Goal: Task Accomplishment & Management: Complete application form

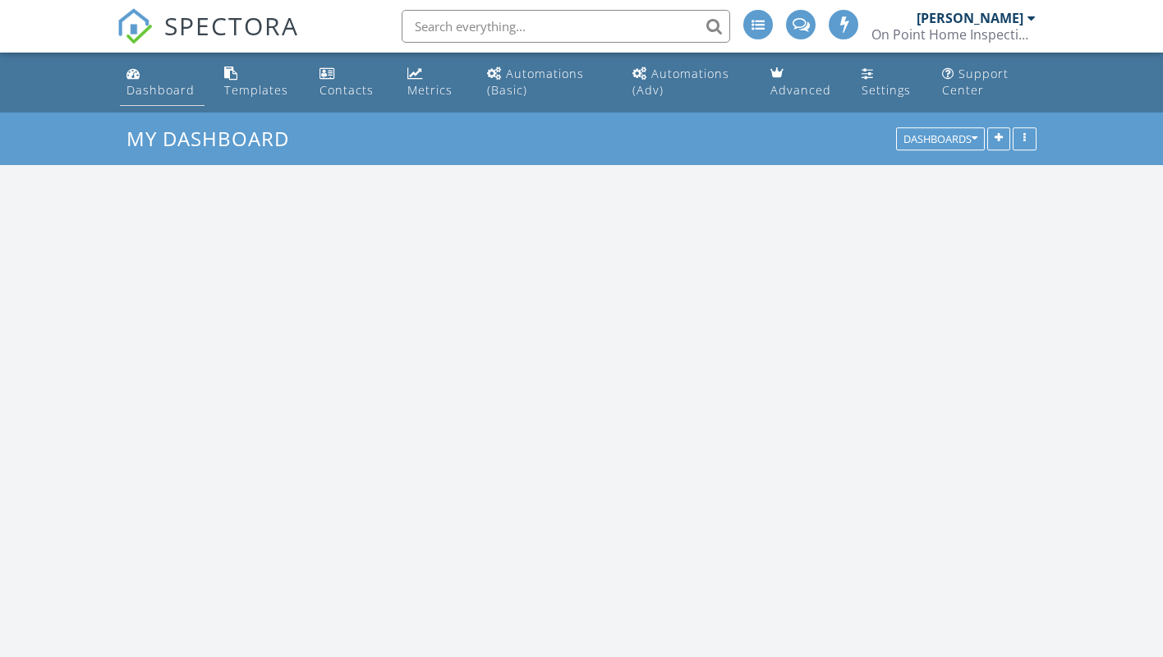
scroll to position [2029, 1163]
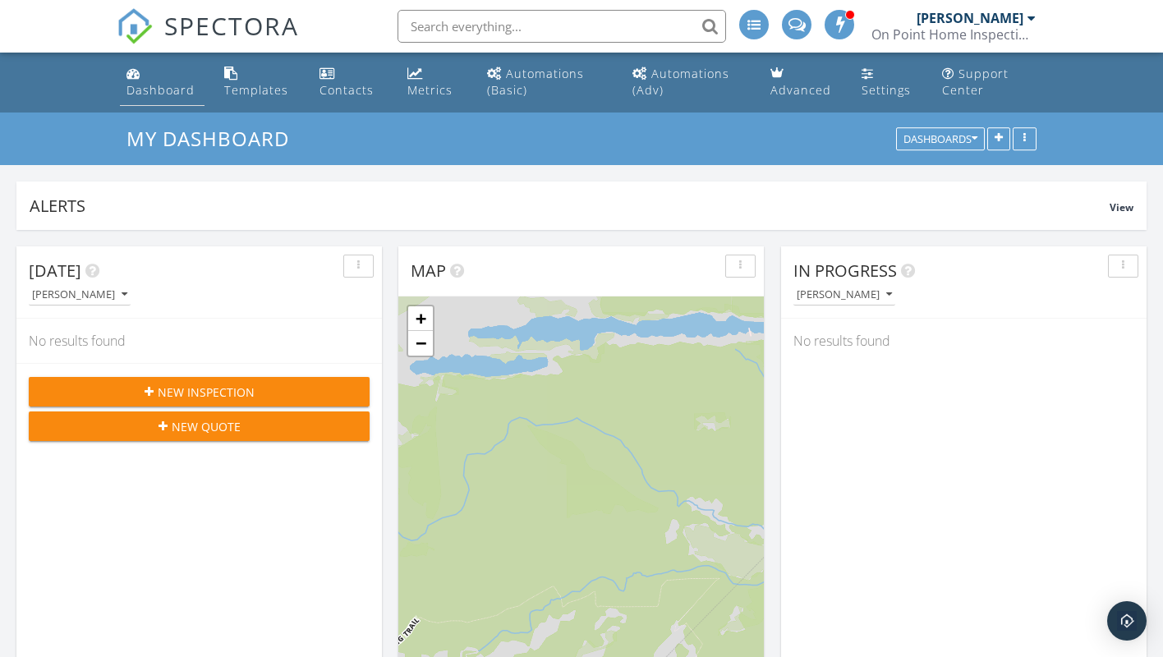
click at [150, 93] on div "Dashboard" at bounding box center [160, 90] width 68 height 16
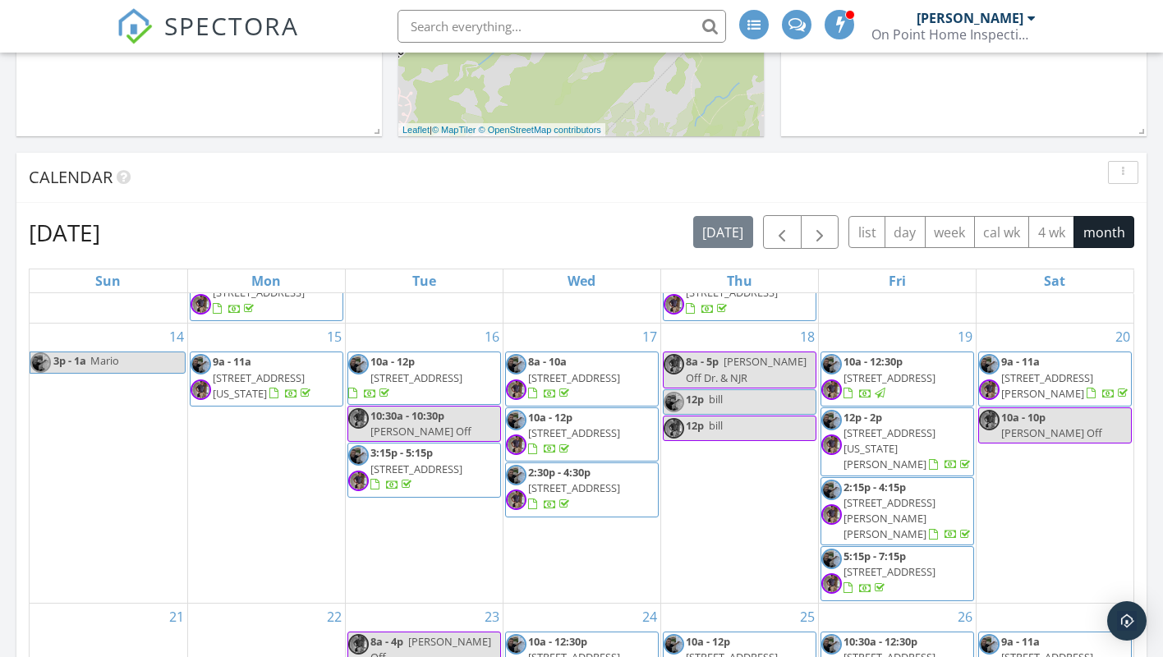
scroll to position [1005, 0]
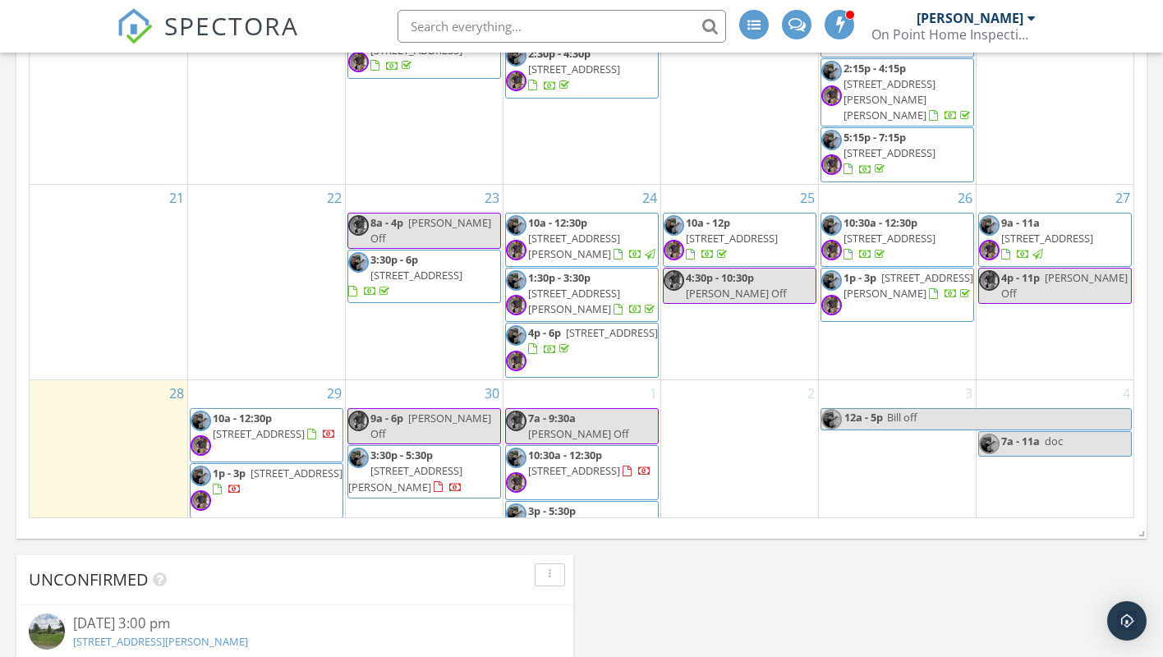
click at [282, 466] on span "65 Central Blvd, Brick Township 08724" at bounding box center [296, 473] width 92 height 15
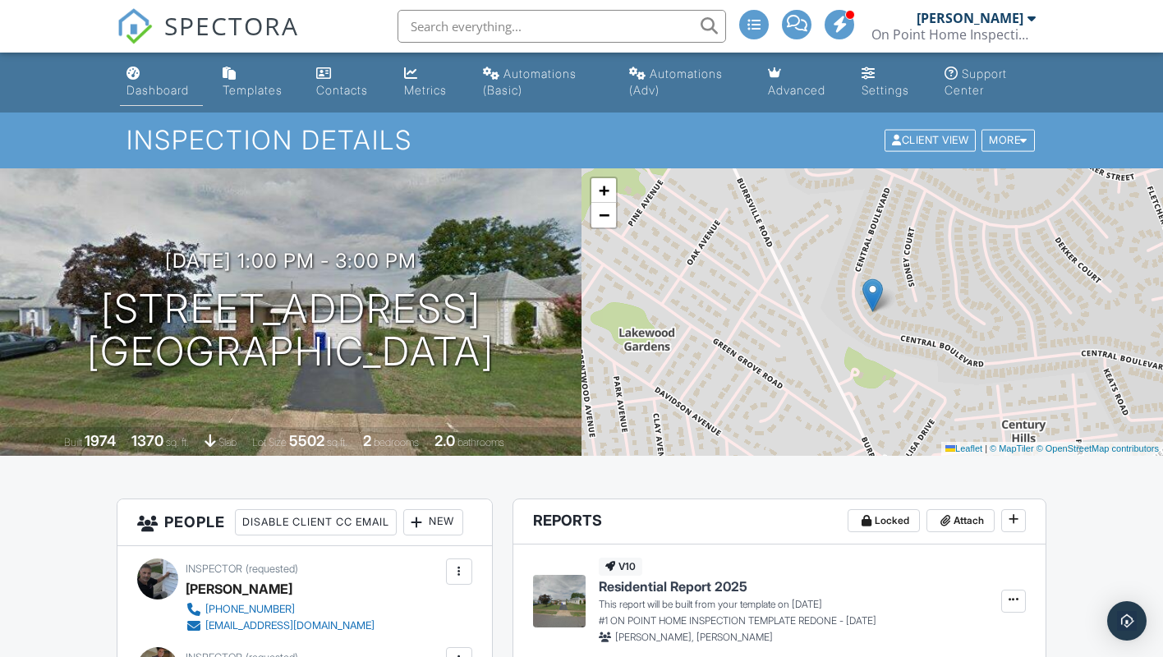
click at [157, 92] on div "Dashboard" at bounding box center [157, 90] width 62 height 14
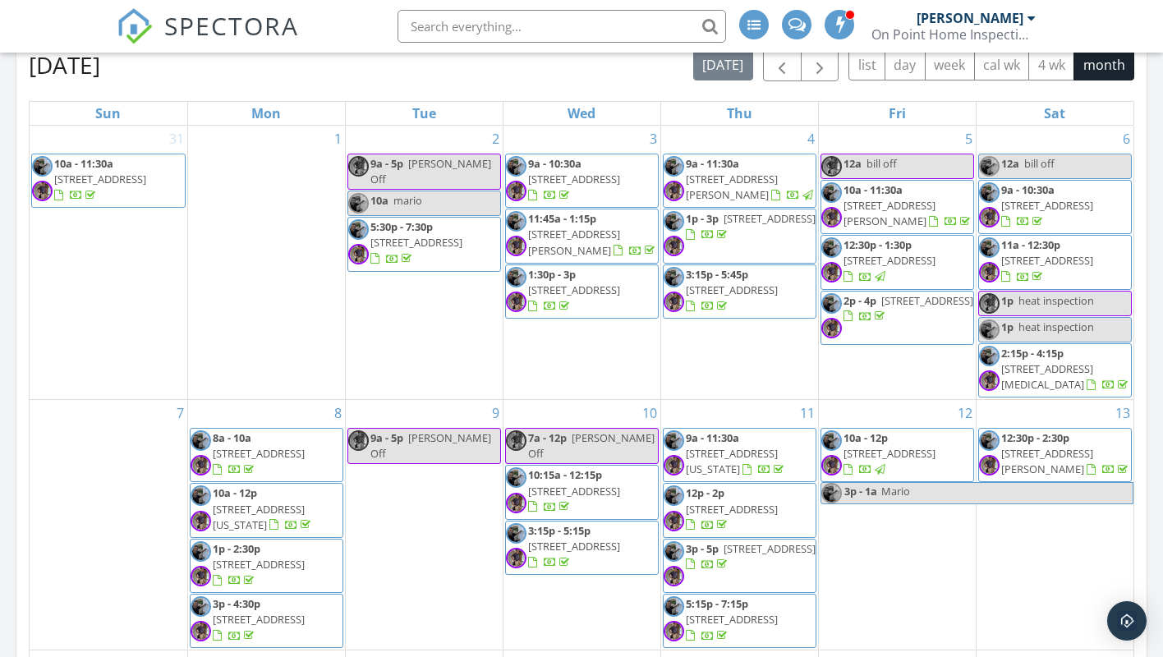
scroll to position [502, 0]
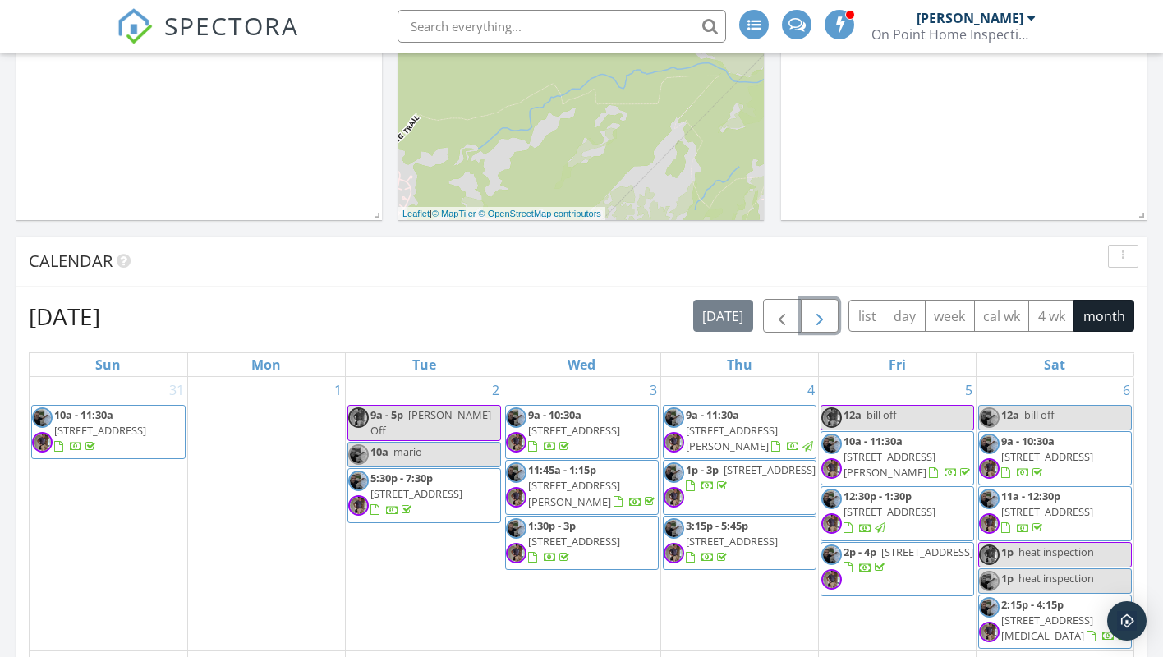
click at [820, 311] on span "button" at bounding box center [819, 316] width 20 height 20
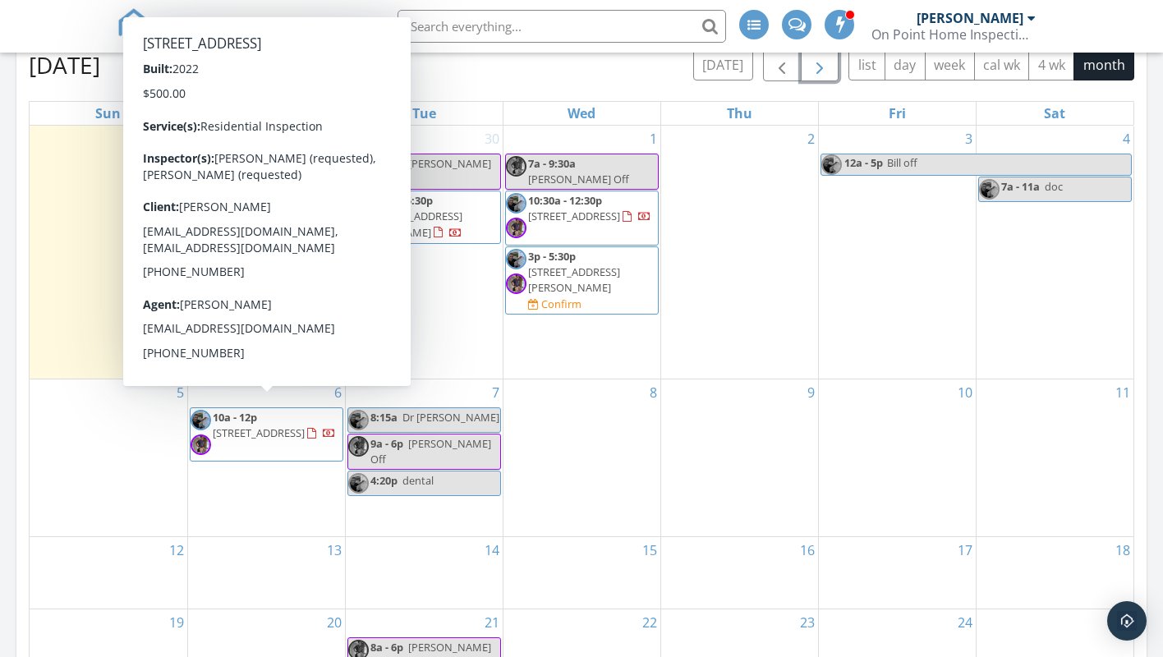
scroll to position [670, 0]
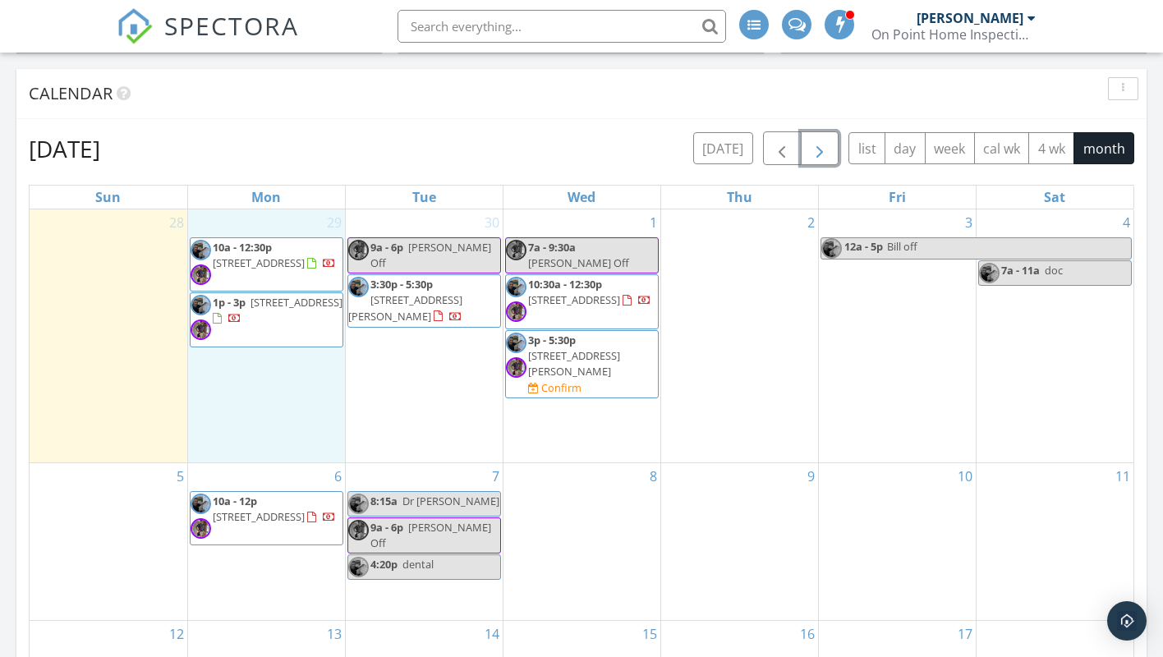
click at [252, 374] on td "29 10a - 12:30p 32 St Paul Pl, Manchester Township 08759 1p - 3p 65 Central Blv…" at bounding box center [266, 336] width 158 height 254
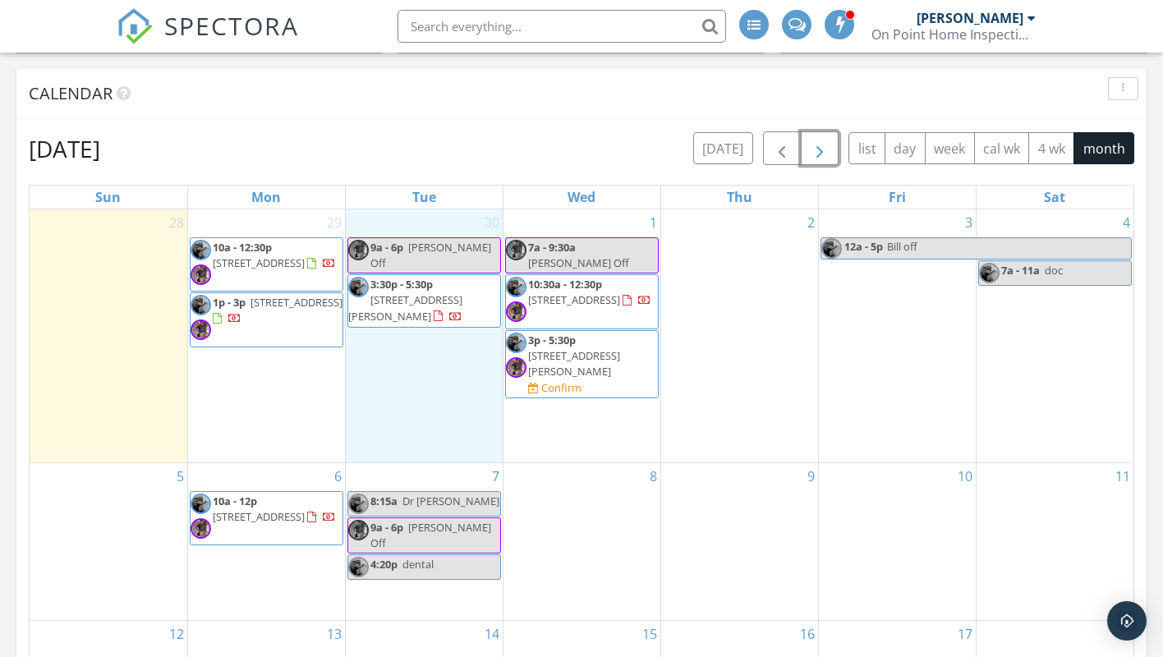
click at [390, 403] on td "30 9a - 6p Frank Off 3:30p - 5:30p 7 Betsy Ross Ln, Manchester Township 08759" at bounding box center [424, 336] width 158 height 254
click at [236, 509] on span "159 Edenton Dr, Barnegat Township 08005" at bounding box center [259, 516] width 92 height 15
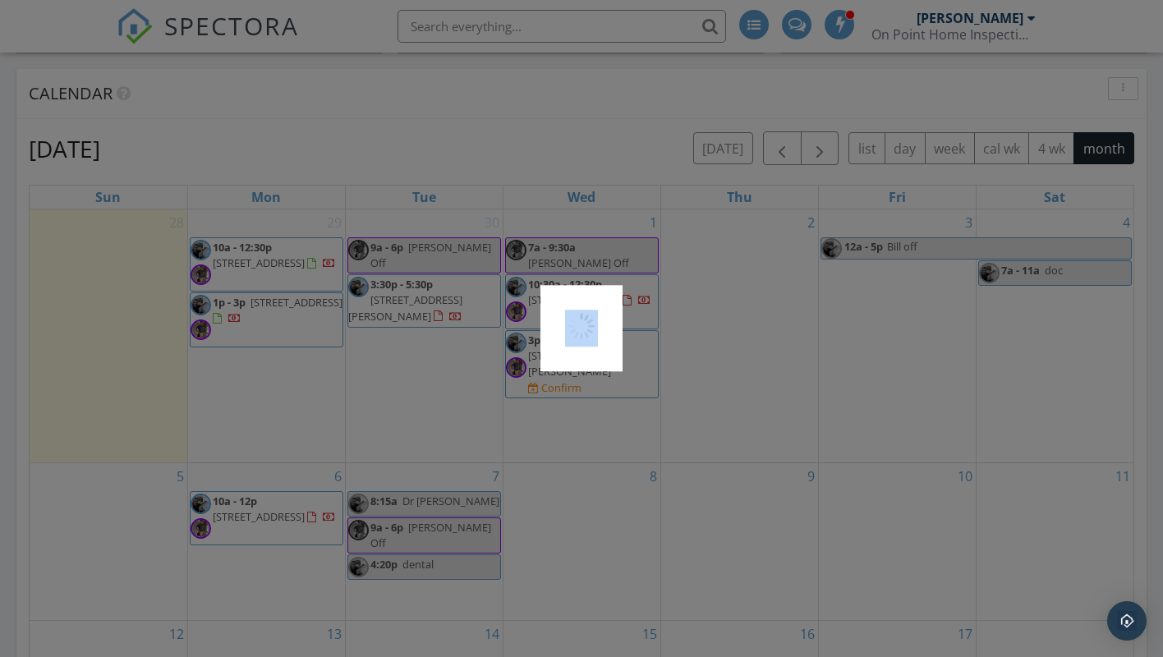
click at [236, 503] on div at bounding box center [581, 328] width 1163 height 657
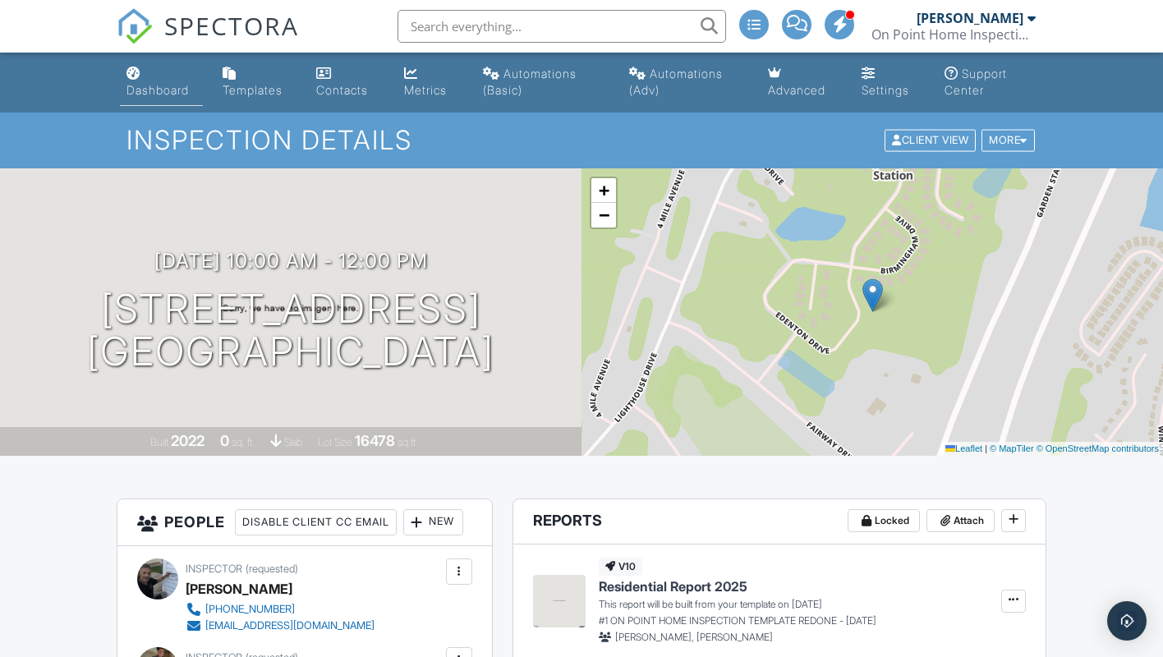
click at [147, 89] on div "Dashboard" at bounding box center [157, 90] width 62 height 14
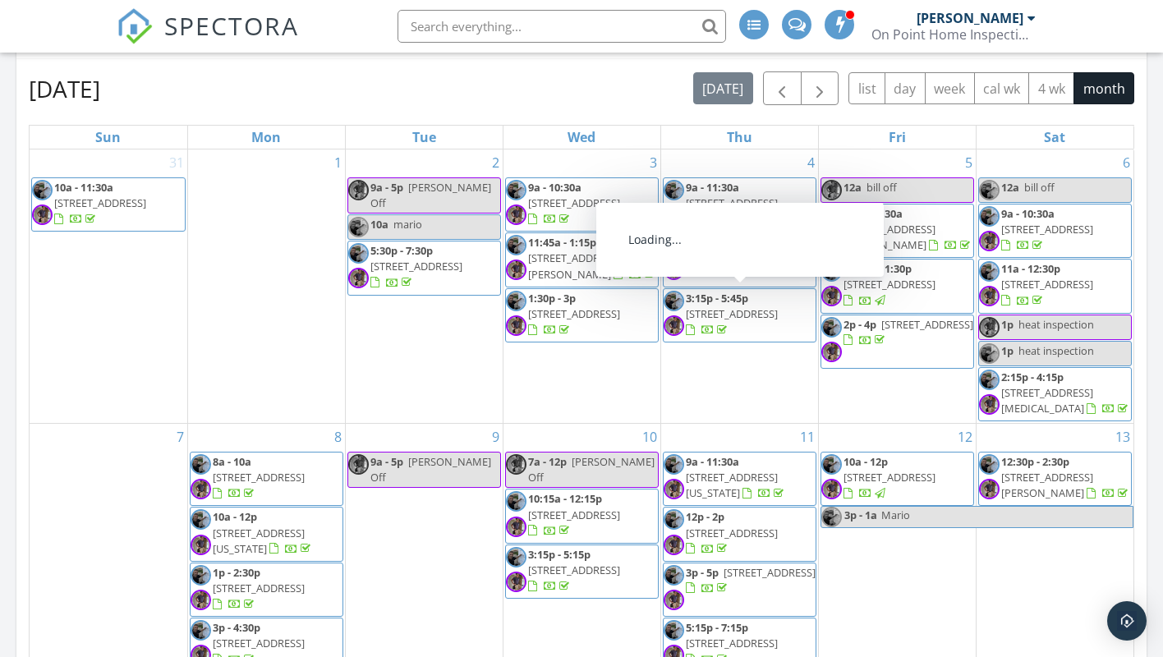
scroll to position [586, 0]
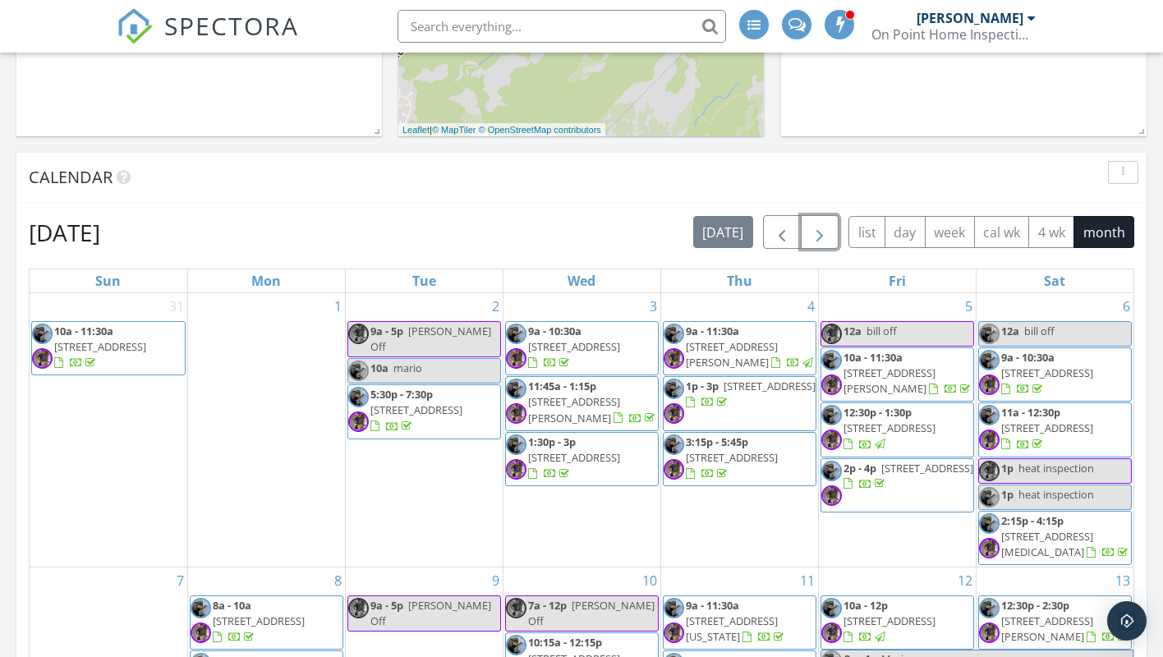
click at [816, 227] on span "button" at bounding box center [819, 232] width 20 height 20
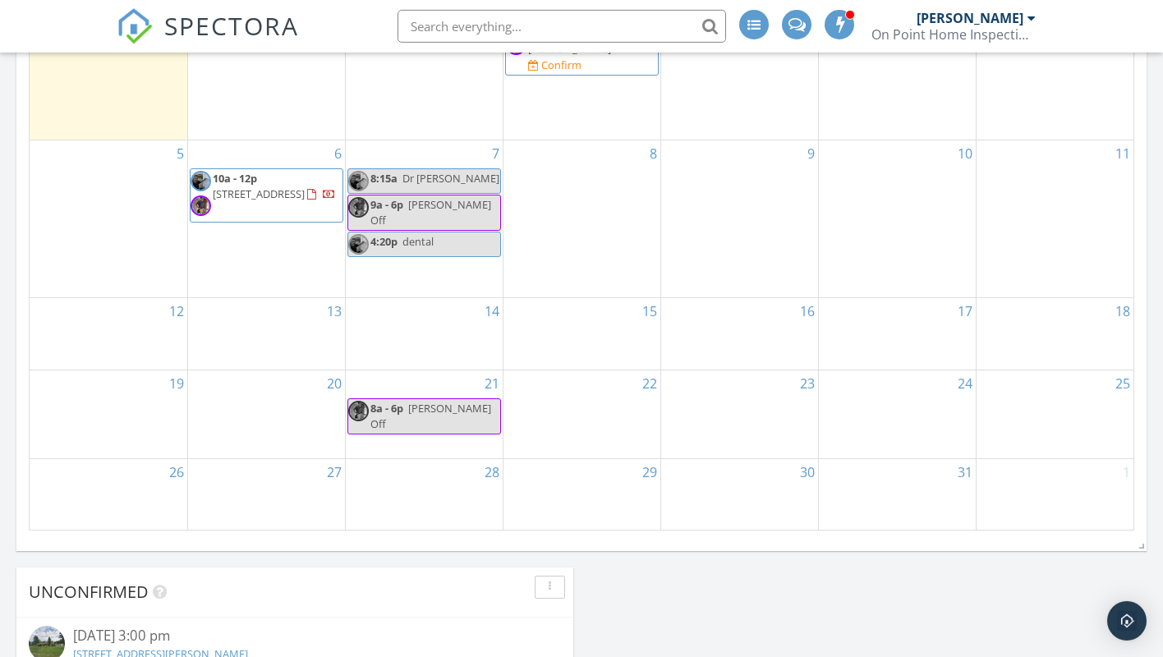
scroll to position [1005, 0]
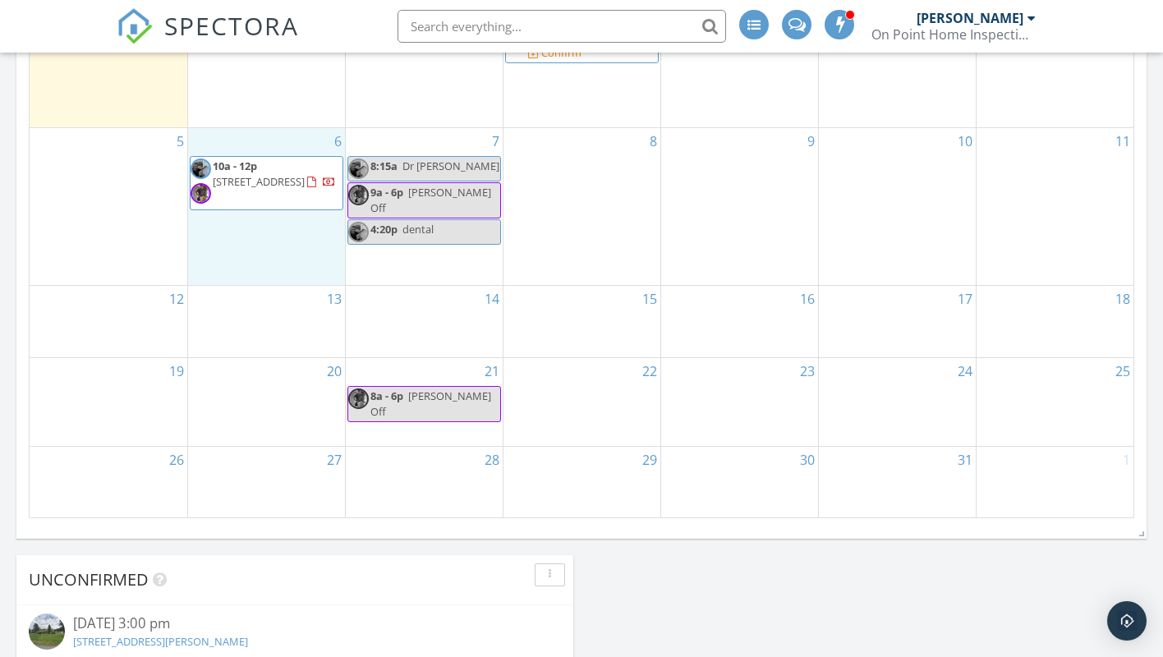
click at [273, 232] on td "6 10a - 12p 159 Edenton Dr, Barnegat Township 08005" at bounding box center [266, 206] width 158 height 158
click at [268, 158] on link "Inspection" at bounding box center [264, 163] width 85 height 26
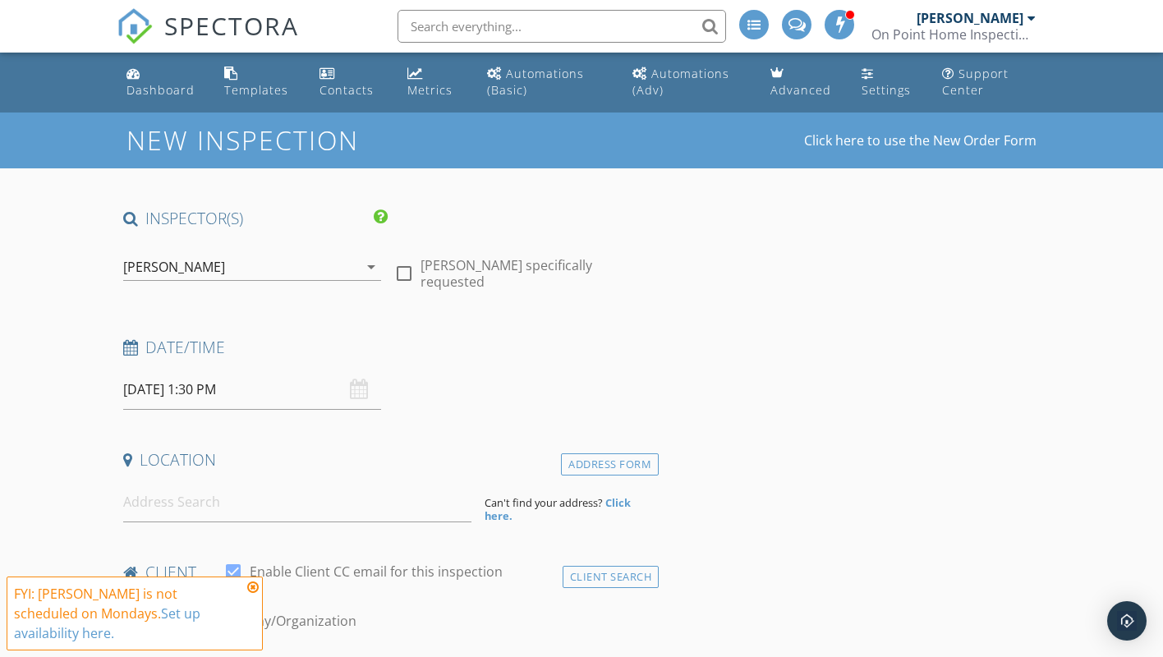
click at [372, 266] on icon "arrow_drop_down" at bounding box center [371, 267] width 20 height 20
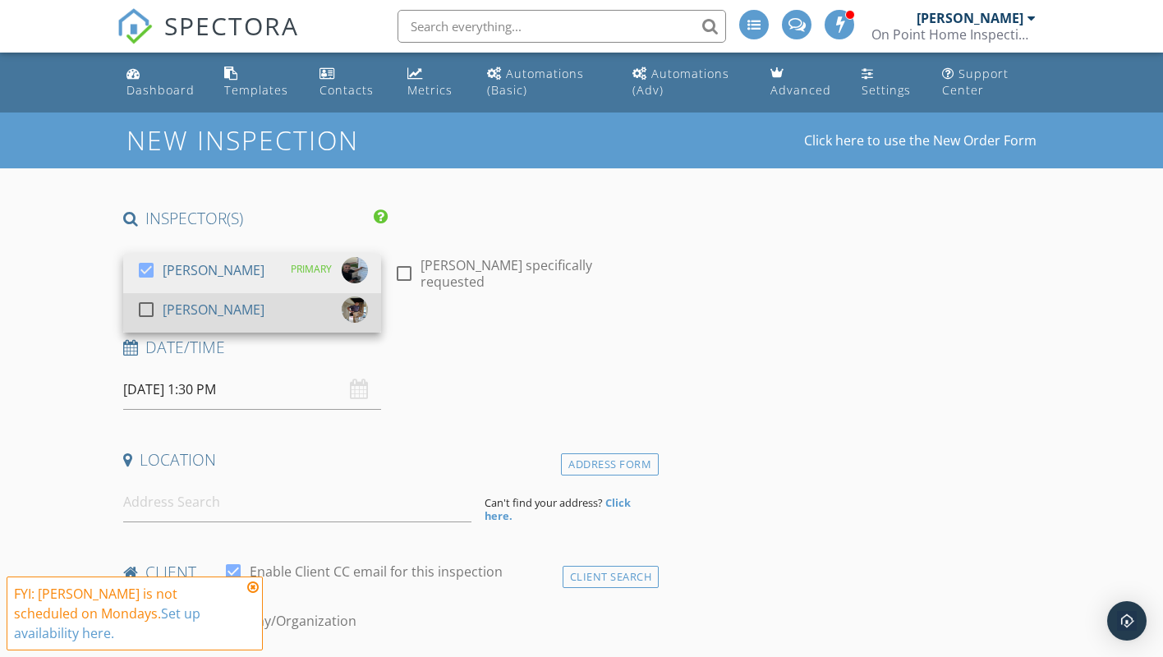
click at [144, 311] on div at bounding box center [146, 310] width 28 height 28
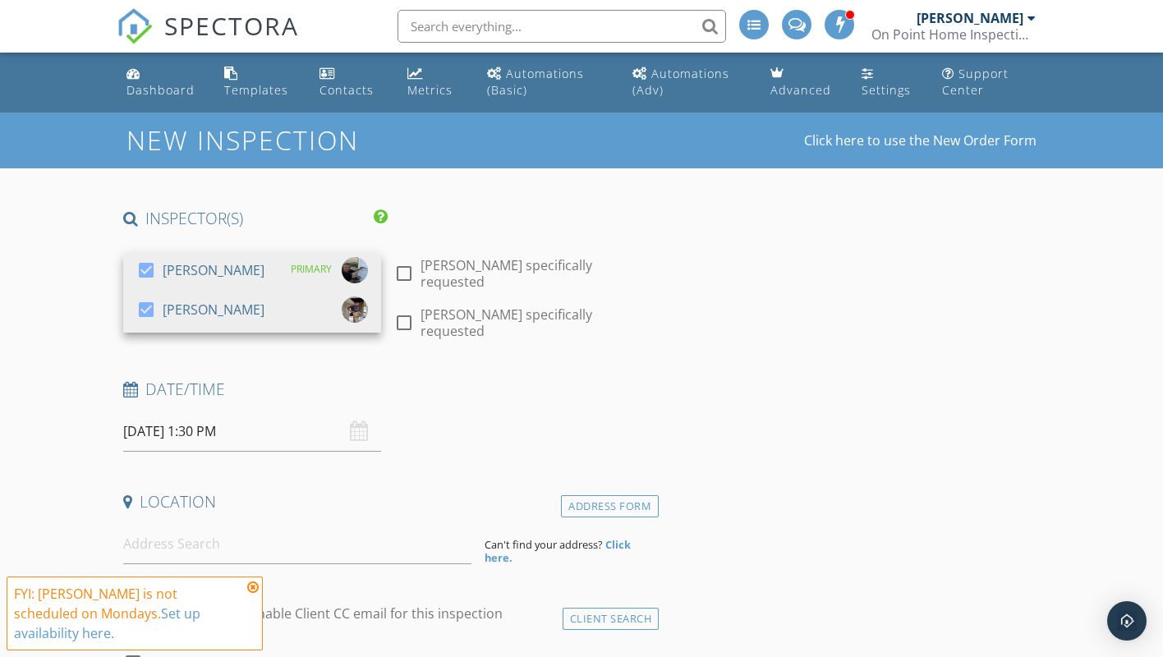
click at [410, 272] on div at bounding box center [404, 273] width 28 height 28
checkbox input "true"
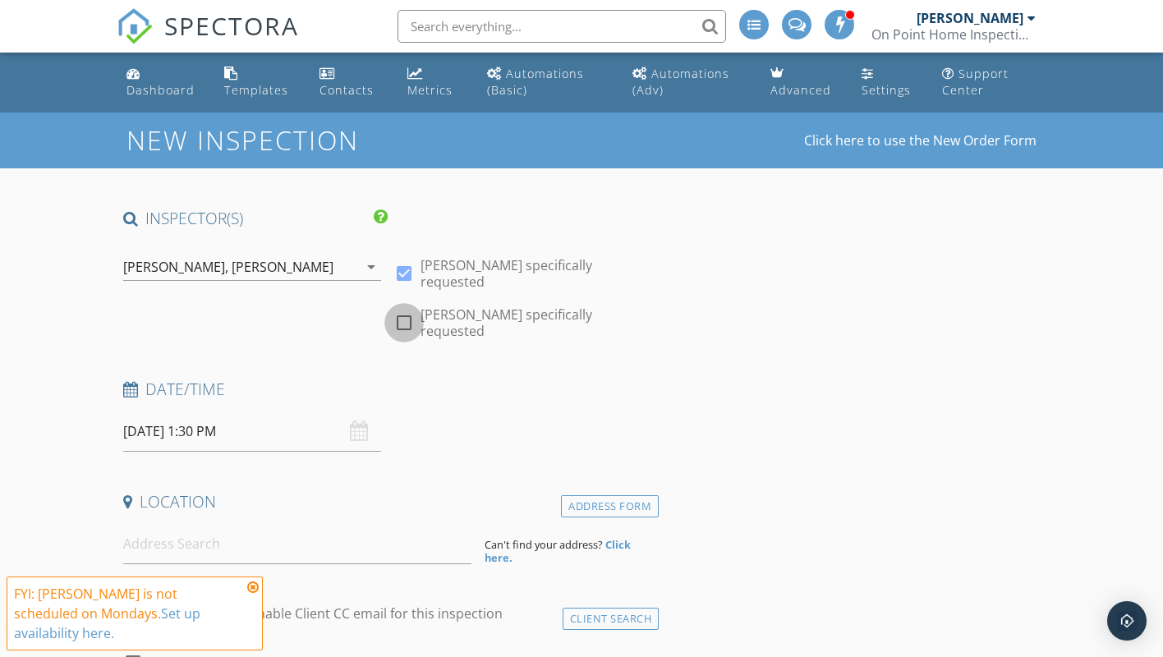
click at [405, 314] on div at bounding box center [404, 323] width 28 height 28
checkbox input "true"
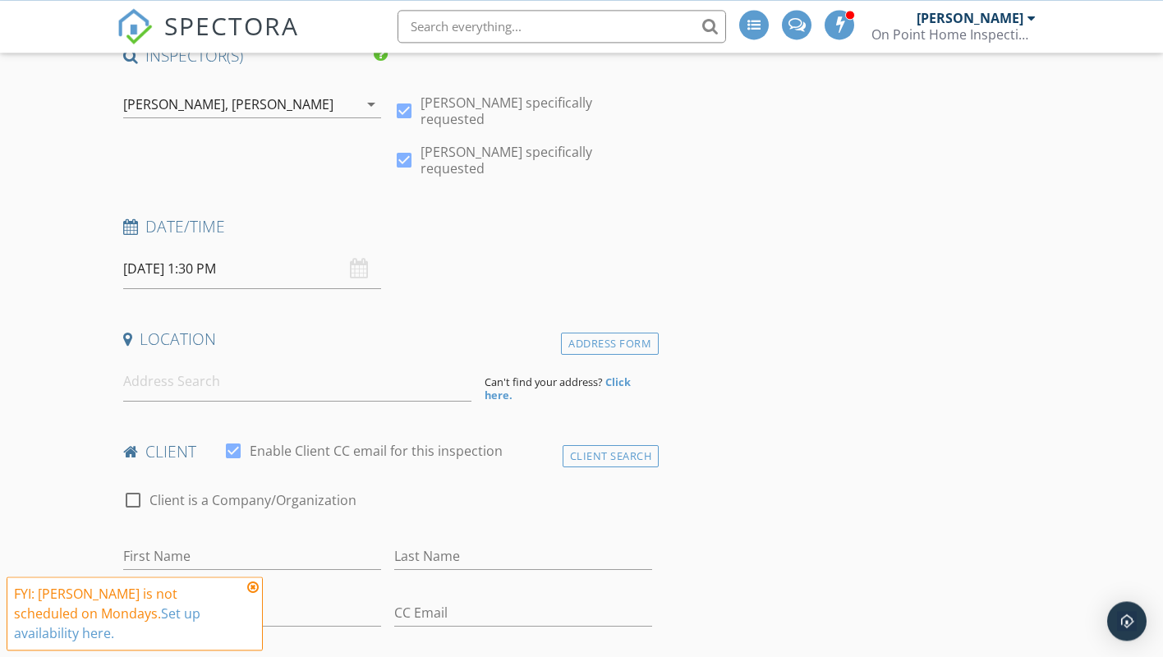
scroll to position [167, 0]
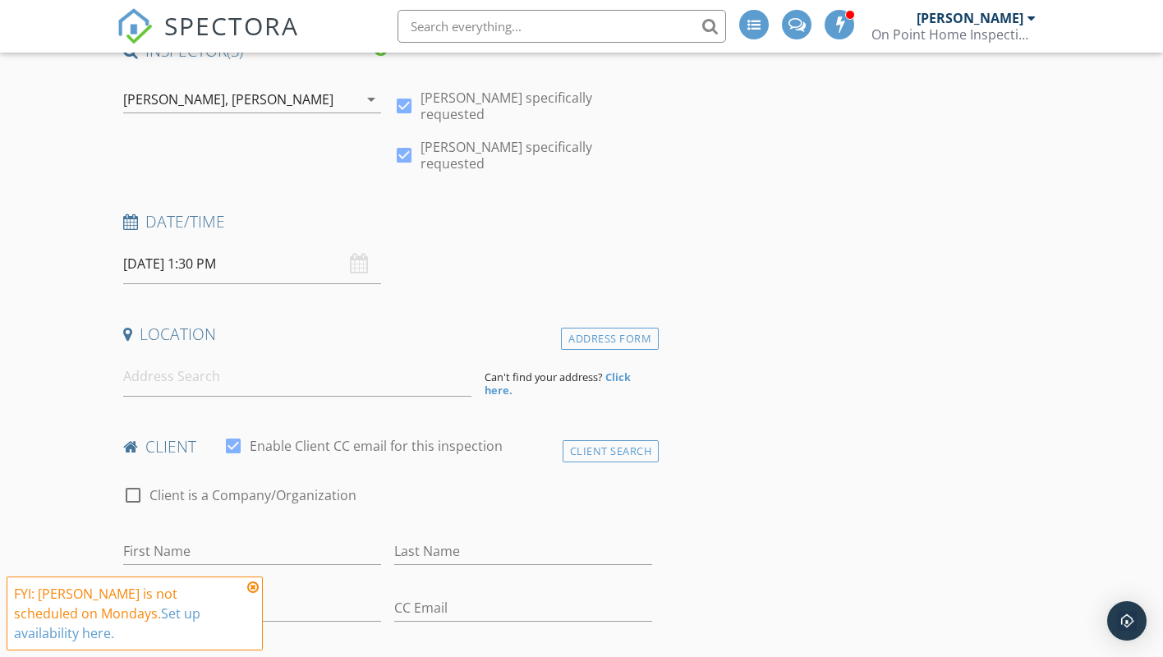
click at [170, 245] on input "10/06/2025 1:30 PM" at bounding box center [252, 264] width 258 height 40
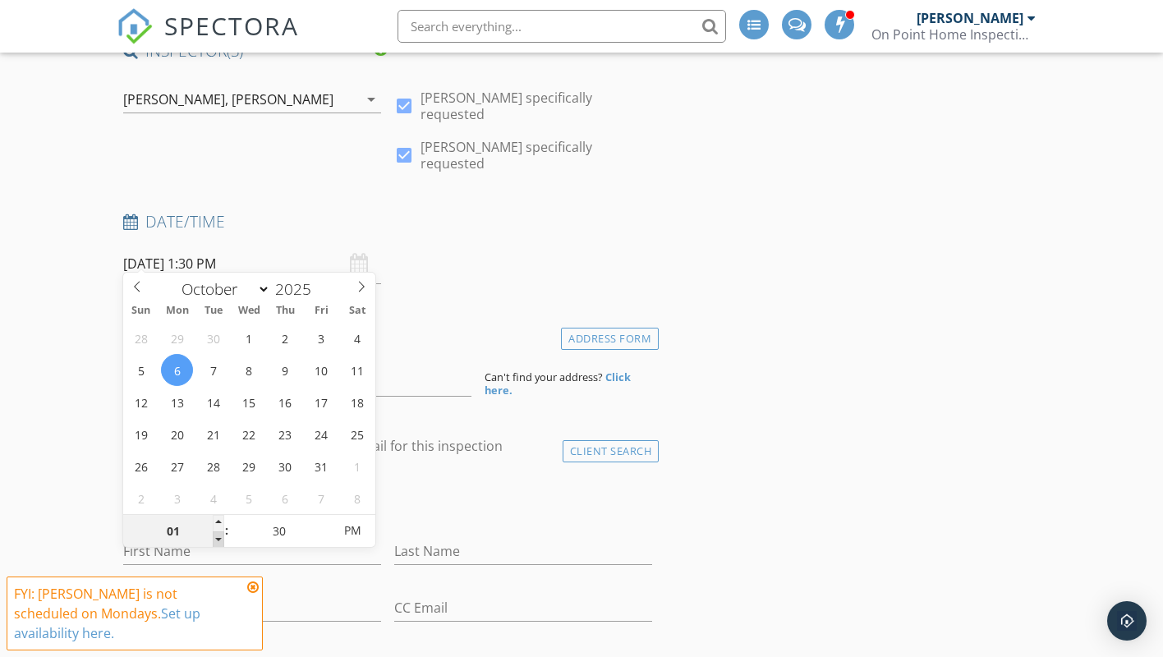
type input "12"
type input "10/06/2025 12:30 PM"
click at [216, 538] on span at bounding box center [218, 539] width 11 height 16
type input "11"
type input "10/06/2025 11:30 AM"
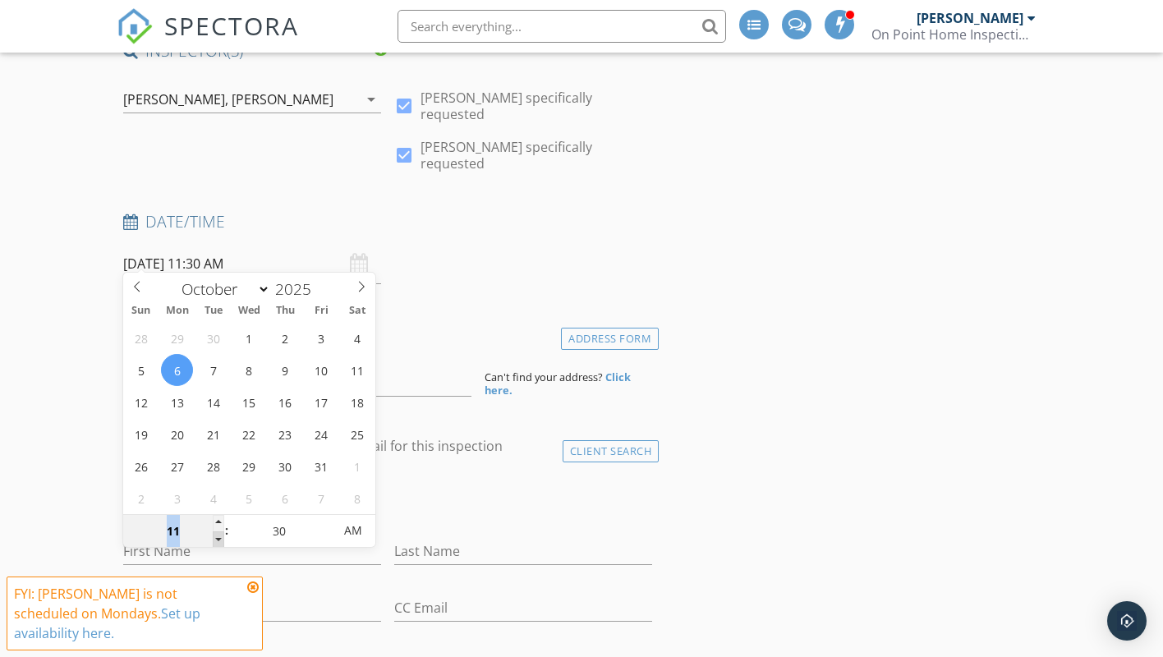
click at [216, 538] on span at bounding box center [218, 539] width 11 height 16
type input "12"
type input "10/06/2025 12:30 PM"
click at [218, 521] on span at bounding box center [218, 523] width 11 height 16
type input "01"
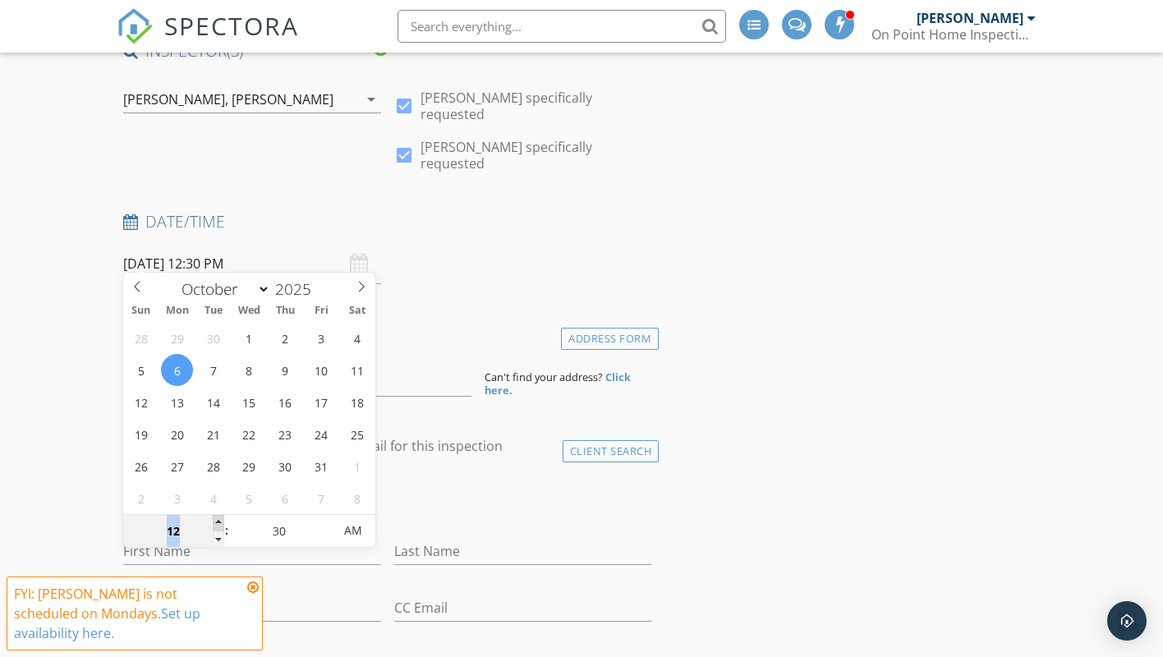
type input "10/06/2025 1:30 PM"
click at [218, 521] on span at bounding box center [218, 523] width 11 height 16
type input "02"
type input "10/06/2025 2:30 PM"
click at [218, 521] on span at bounding box center [218, 523] width 11 height 16
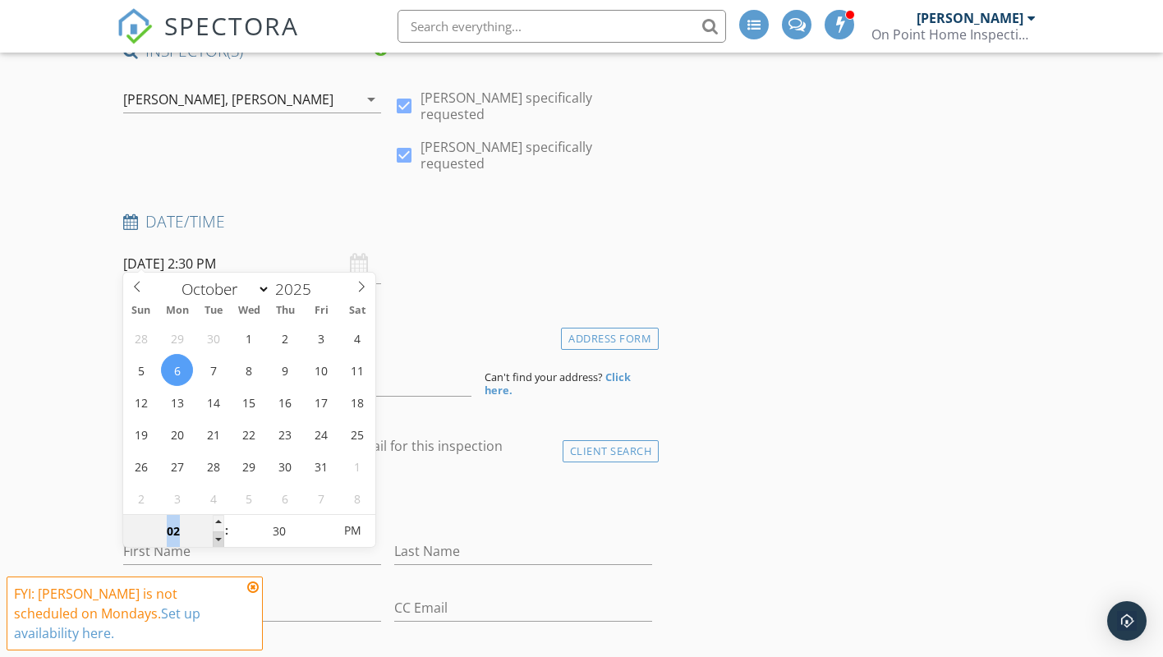
type input "01"
type input "10/06/2025 1:30 PM"
click at [216, 537] on span at bounding box center [218, 539] width 11 height 16
type input "25"
type input "10/06/2025 1:25 PM"
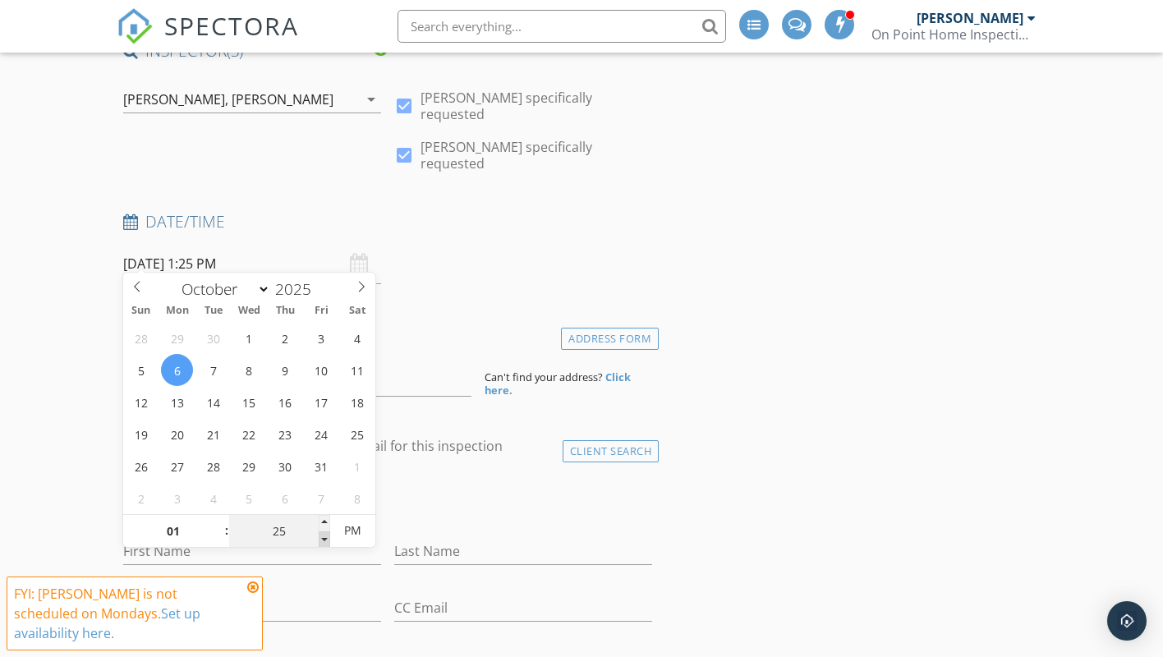
click at [321, 540] on span at bounding box center [324, 539] width 11 height 16
type input "20"
type input "10/06/2025 1:20 PM"
click at [321, 540] on span at bounding box center [324, 539] width 11 height 16
type input "15"
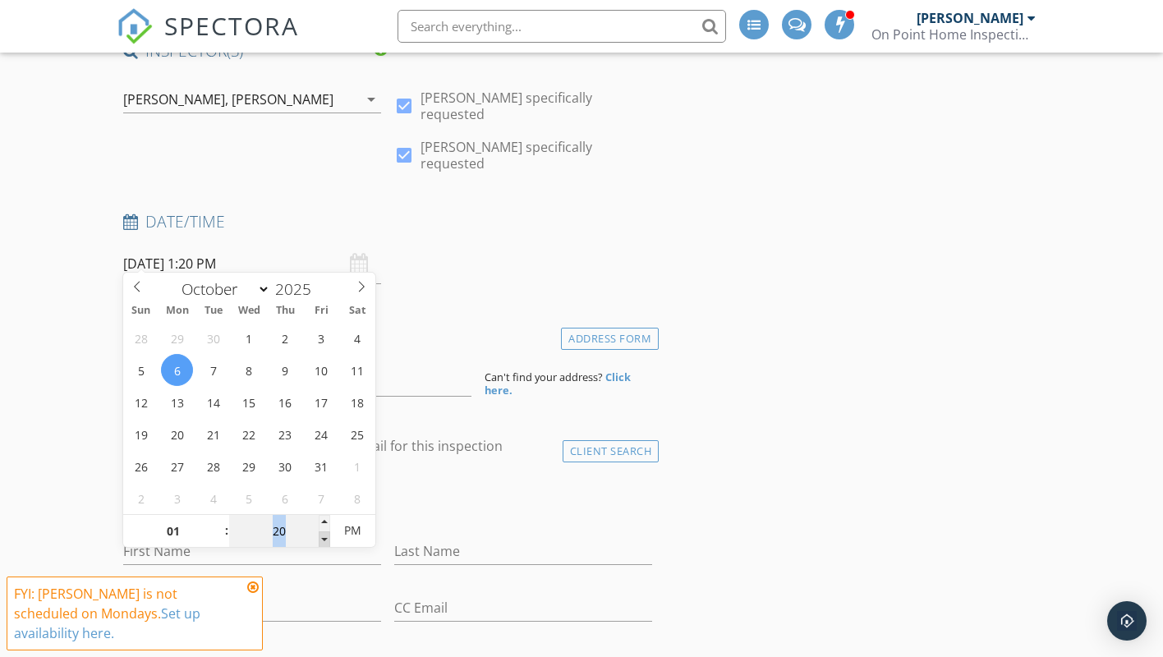
type input "10/06/2025 1:15 PM"
click at [321, 540] on span at bounding box center [324, 539] width 11 height 16
type input "10"
type input "10/06/2025 1:10 PM"
click at [321, 540] on span at bounding box center [324, 539] width 11 height 16
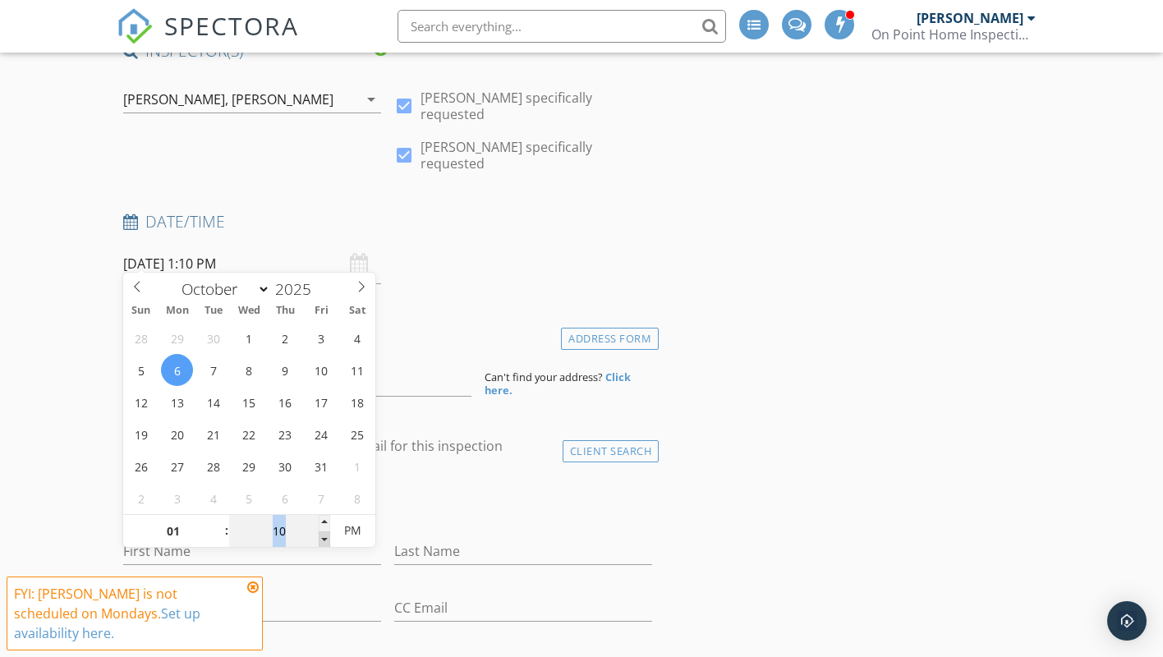
type input "05"
type input "10/06/2025 1:05 PM"
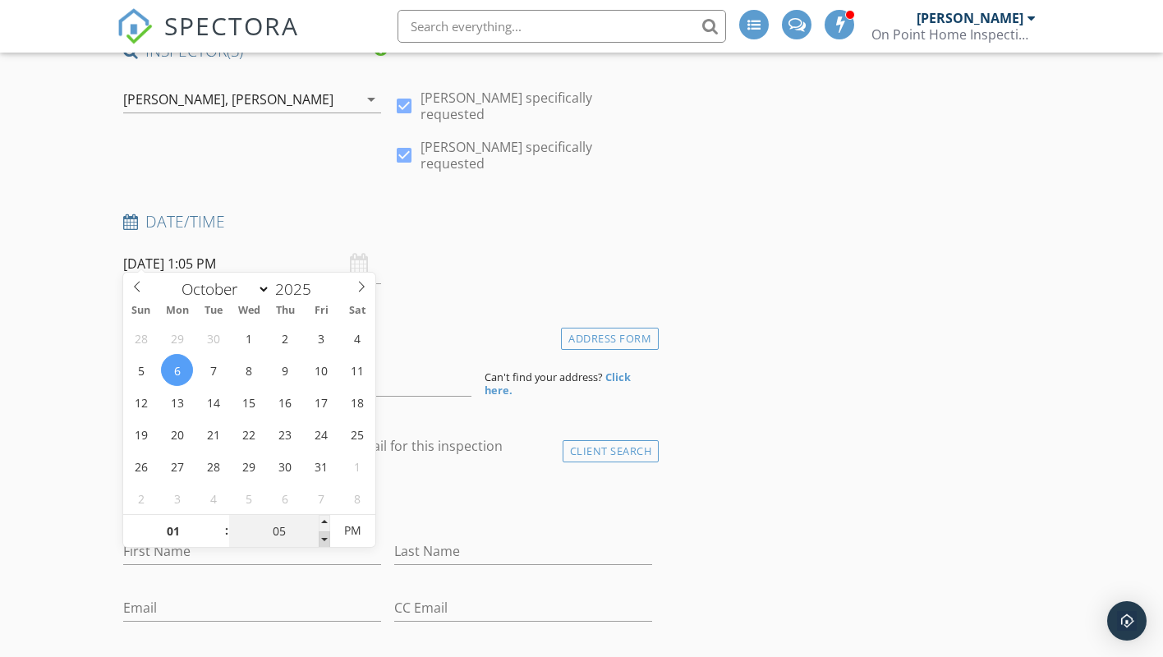
click at [321, 540] on span at bounding box center [324, 539] width 11 height 16
type input "00"
type input "[DATE] 1:00 PM"
click at [321, 540] on span at bounding box center [324, 539] width 11 height 16
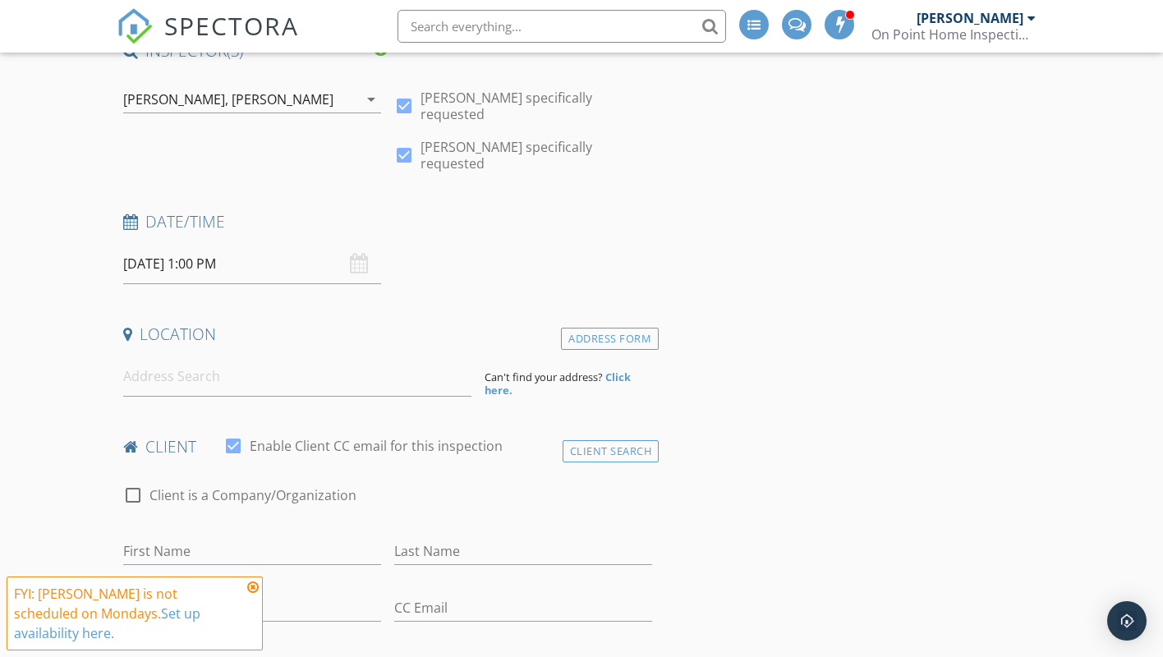
drag, startPoint x: 573, startPoint y: 475, endPoint x: 549, endPoint y: 466, distance: 25.2
click at [562, 482] on div "check_box_outline_blank Client is a Company/Organization" at bounding box center [388, 503] width 530 height 43
click at [136, 369] on input at bounding box center [297, 376] width 349 height 40
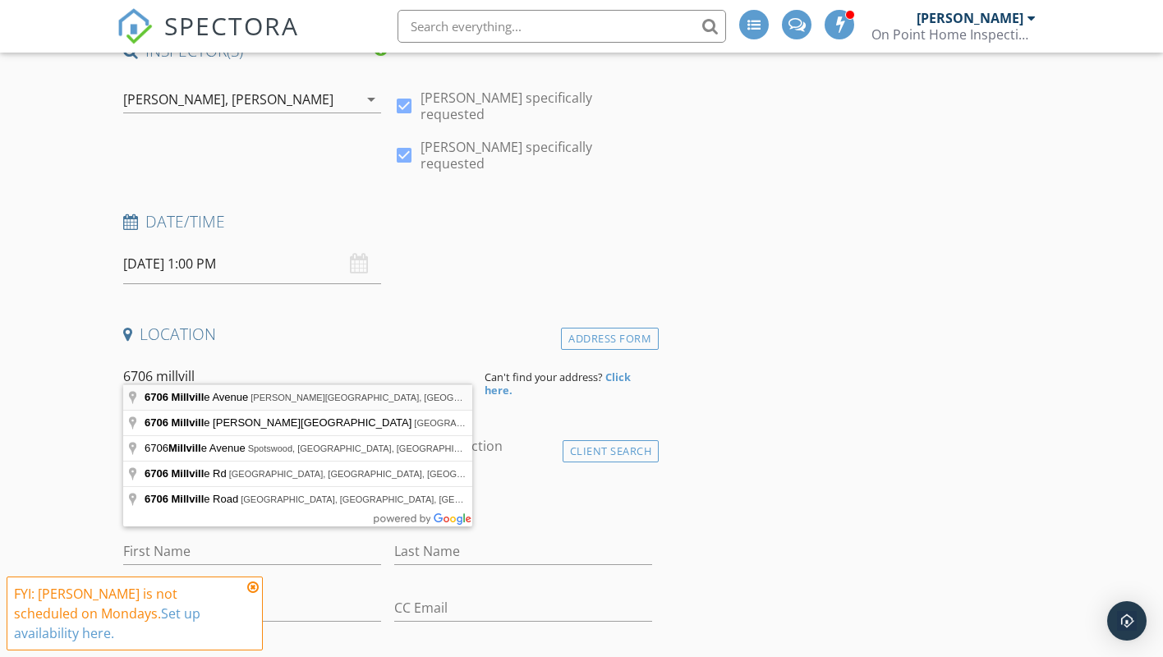
type input "6706 Millville Avenue, Mays Landing, NJ, USA"
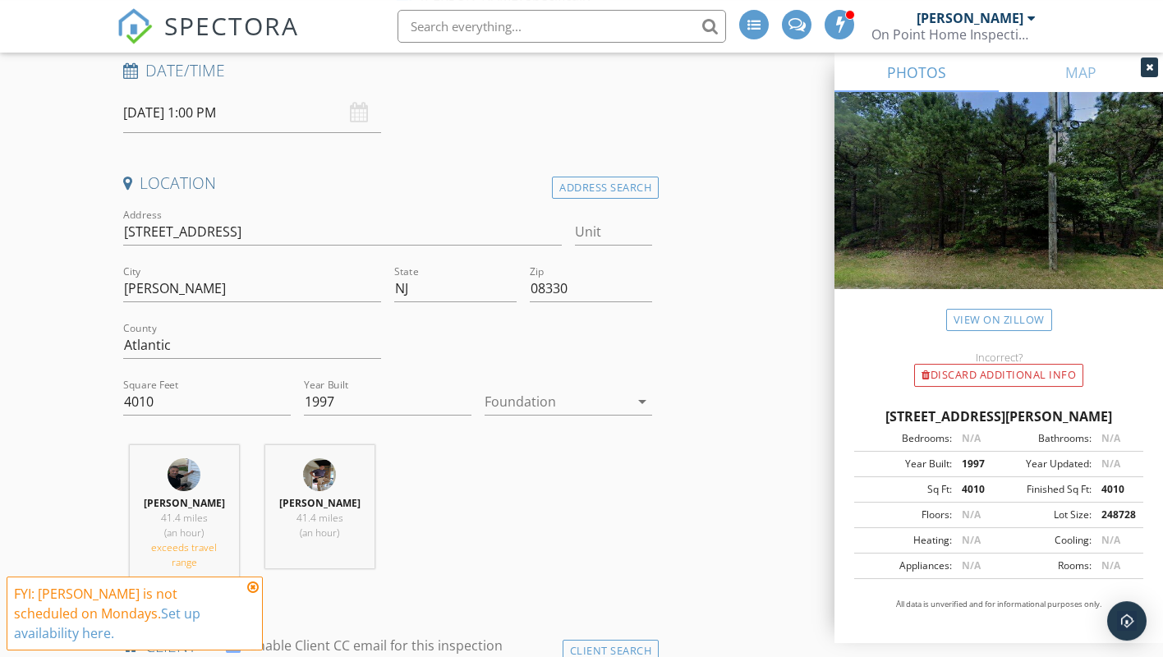
scroll to position [335, 0]
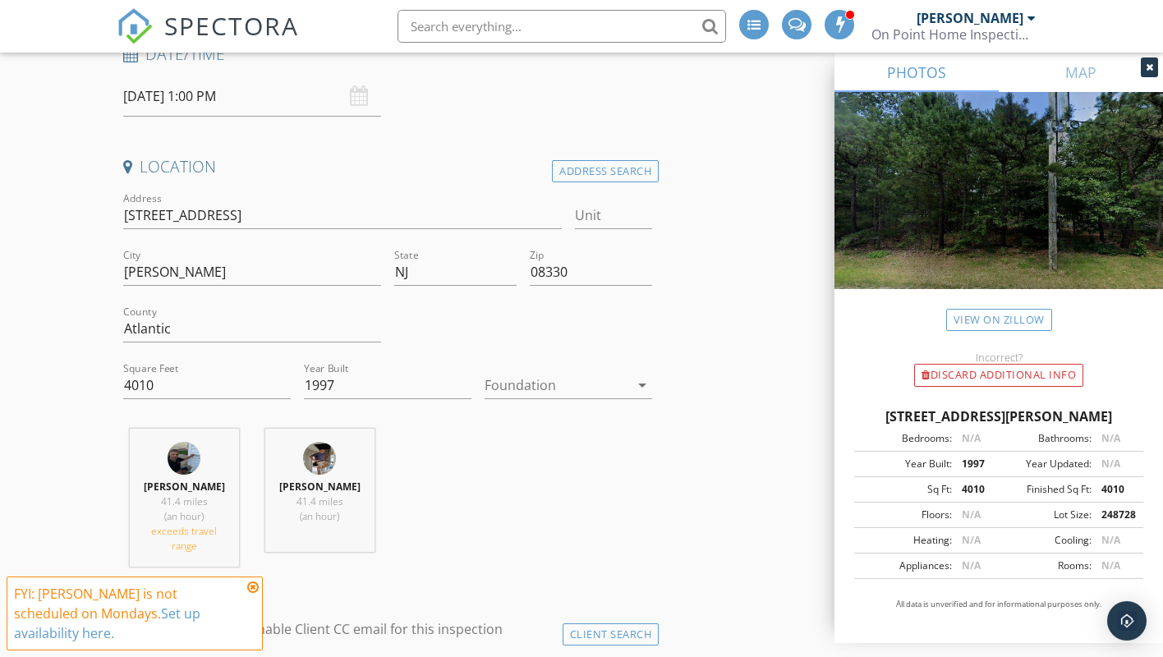
click at [644, 375] on icon "arrow_drop_down" at bounding box center [642, 385] width 20 height 20
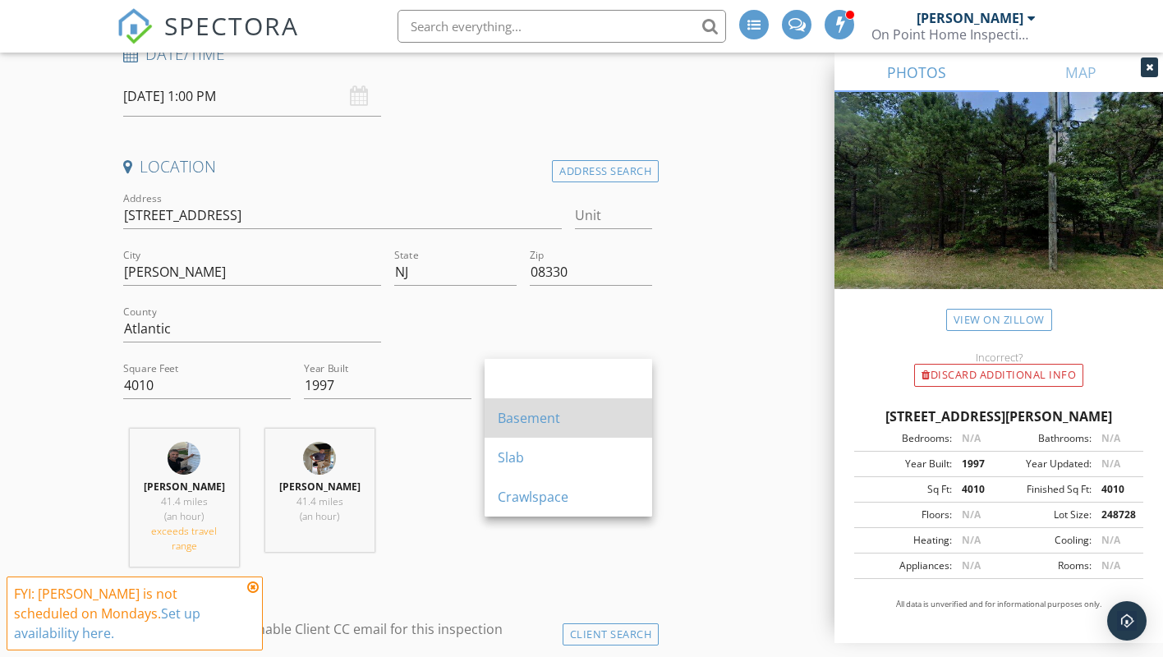
click at [548, 416] on div "Basement" at bounding box center [568, 418] width 141 height 20
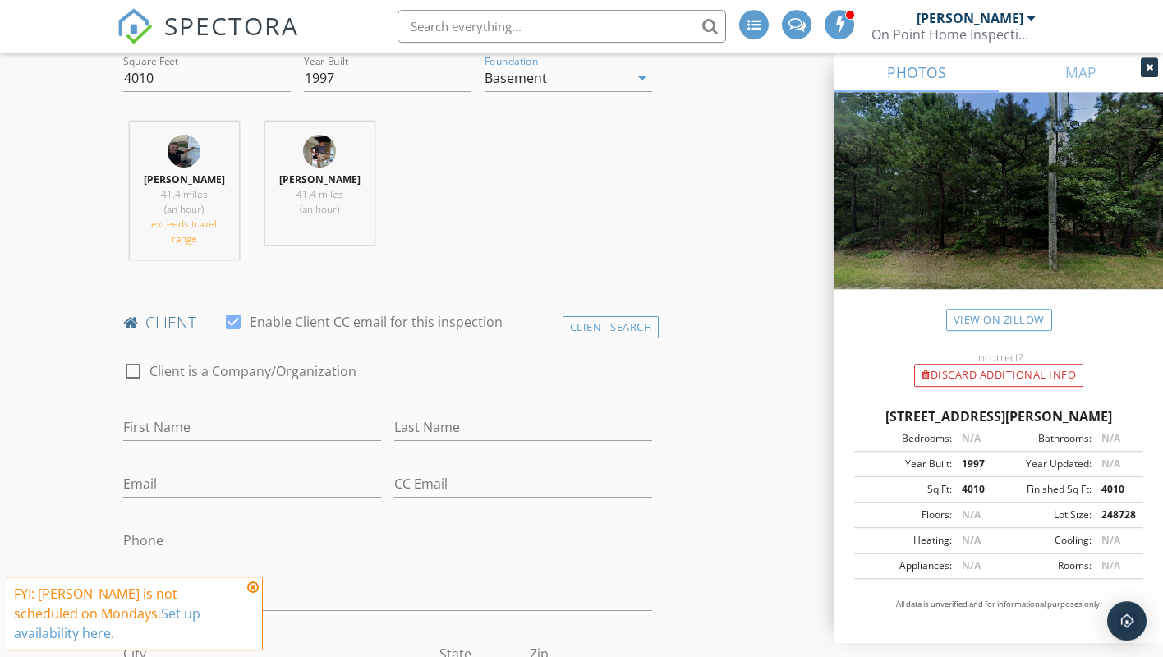
scroll to position [670, 0]
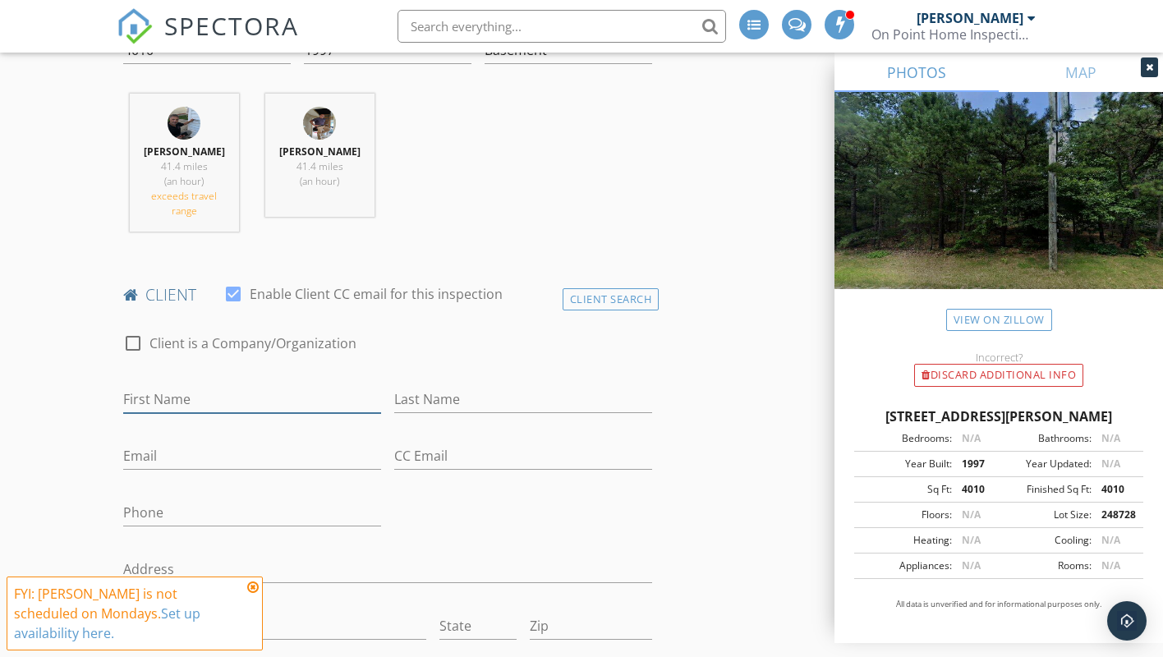
click at [148, 389] on input "First Name" at bounding box center [252, 399] width 258 height 27
click at [581, 288] on div "Client Search" at bounding box center [610, 299] width 97 height 22
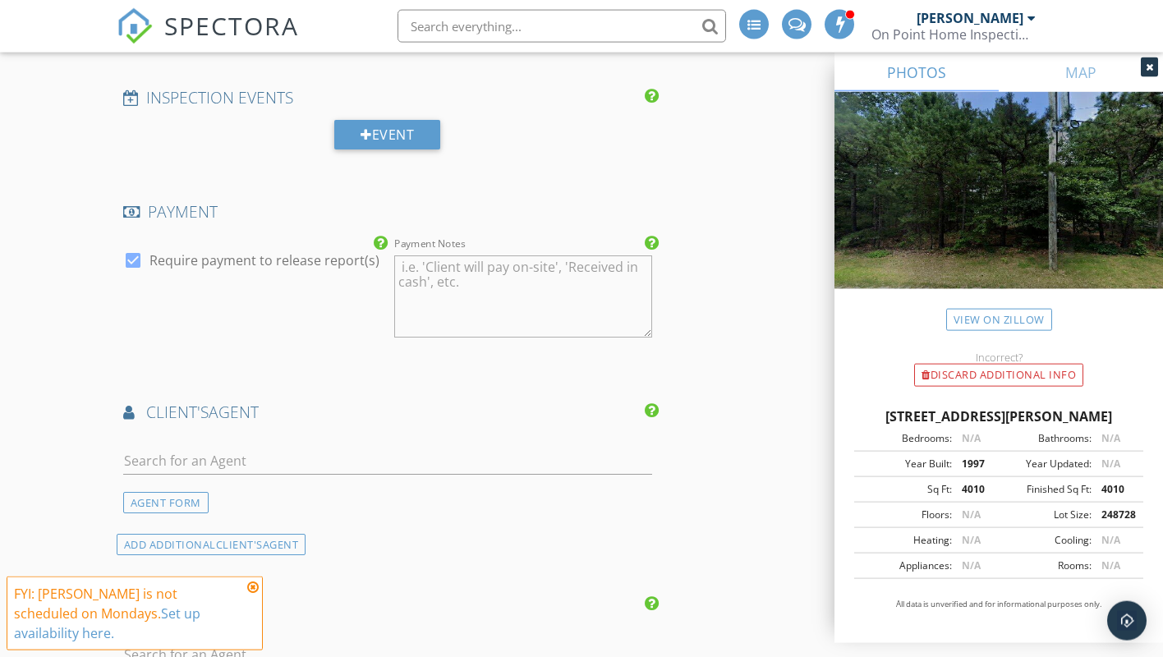
scroll to position [1591, 0]
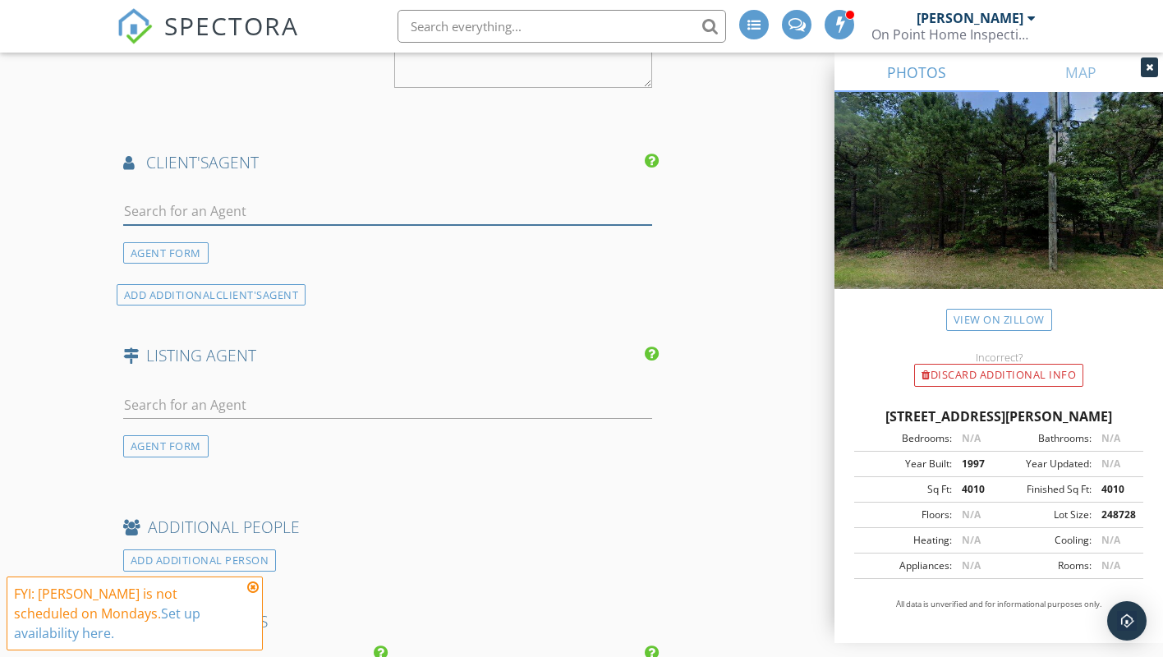
click at [183, 198] on input "text" at bounding box center [388, 211] width 530 height 27
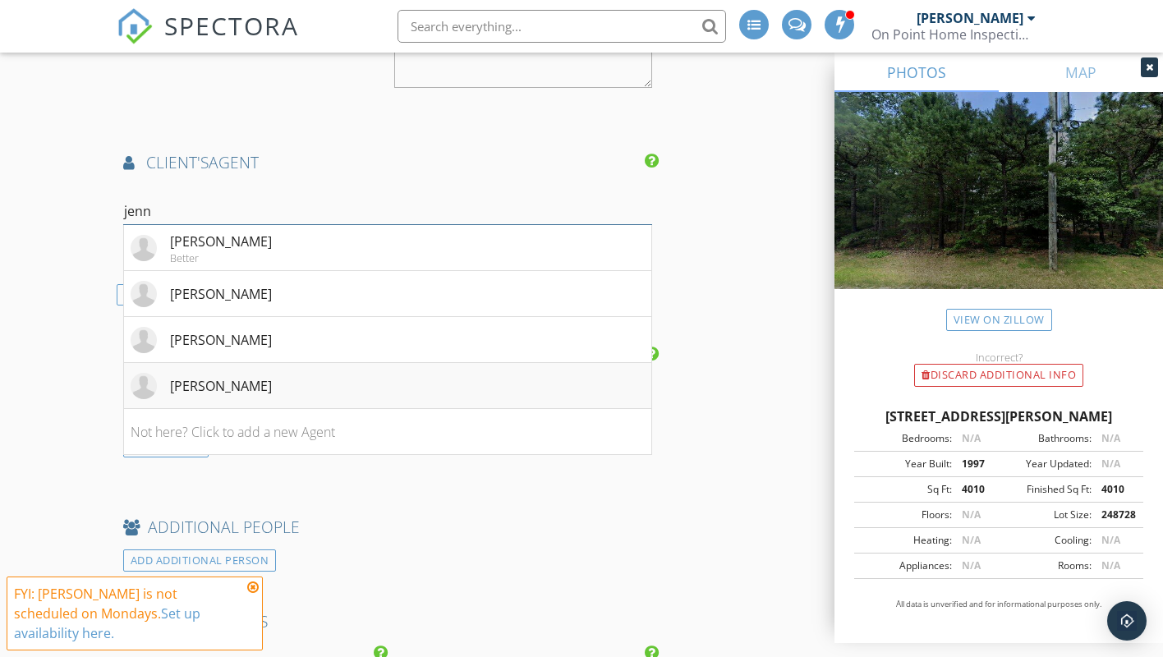
type input "jenn"
click at [242, 376] on div "[PERSON_NAME]" at bounding box center [221, 386] width 102 height 20
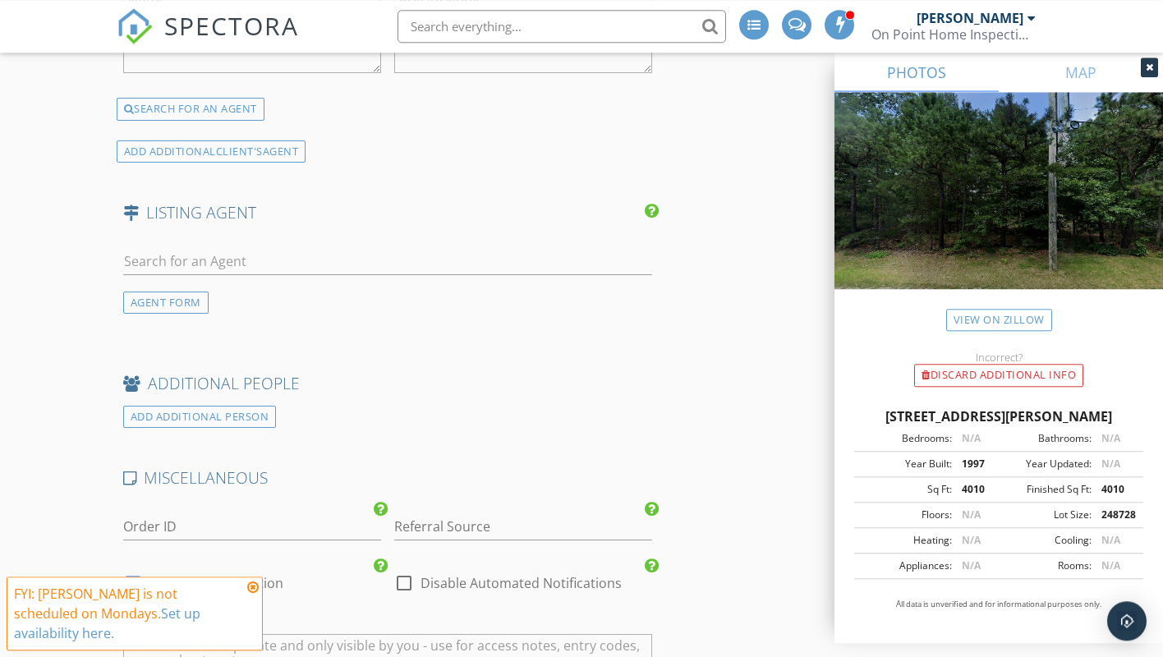
scroll to position [2094, 0]
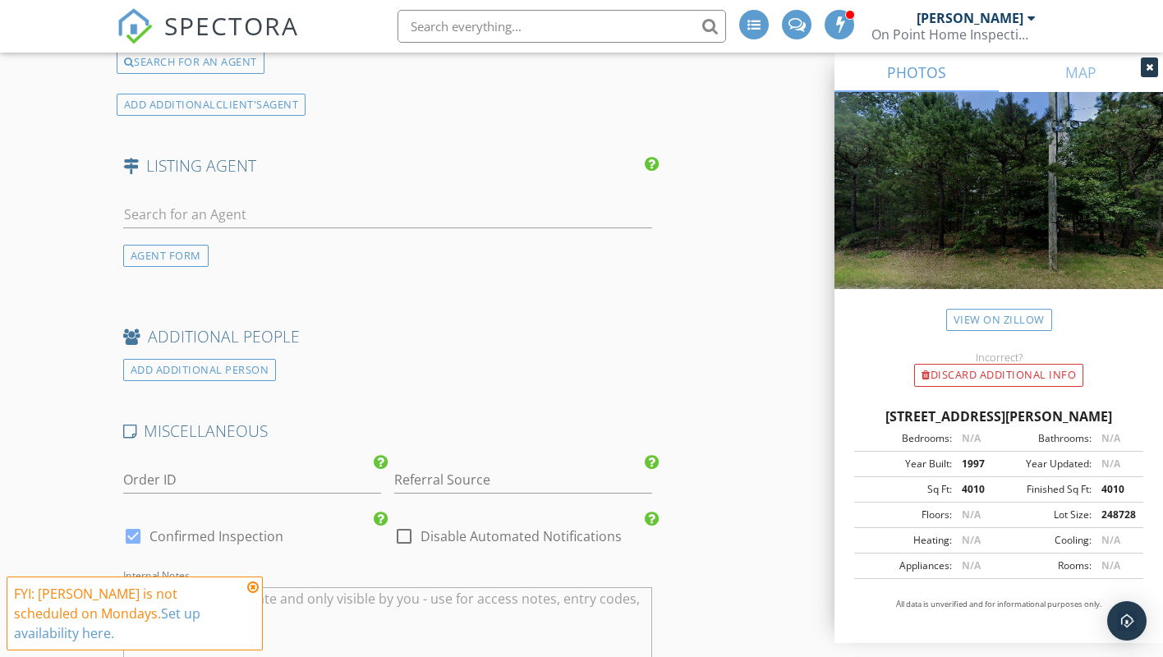
click at [129, 525] on div at bounding box center [133, 536] width 28 height 28
checkbox input "false"
checkbox input "true"
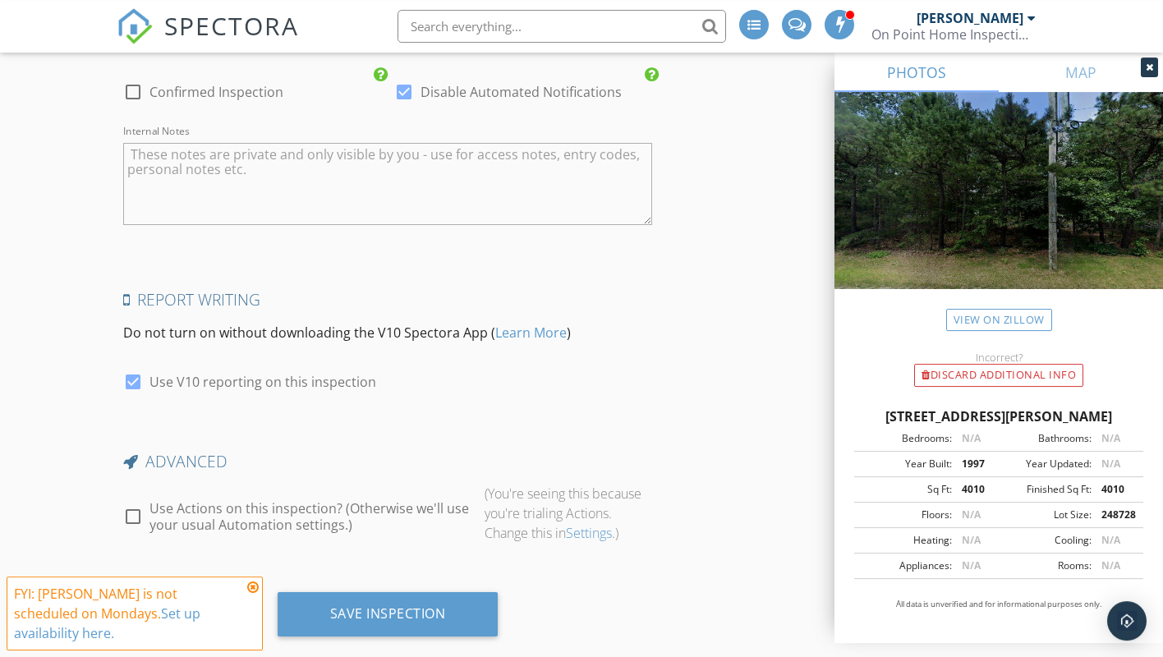
scroll to position [2555, 0]
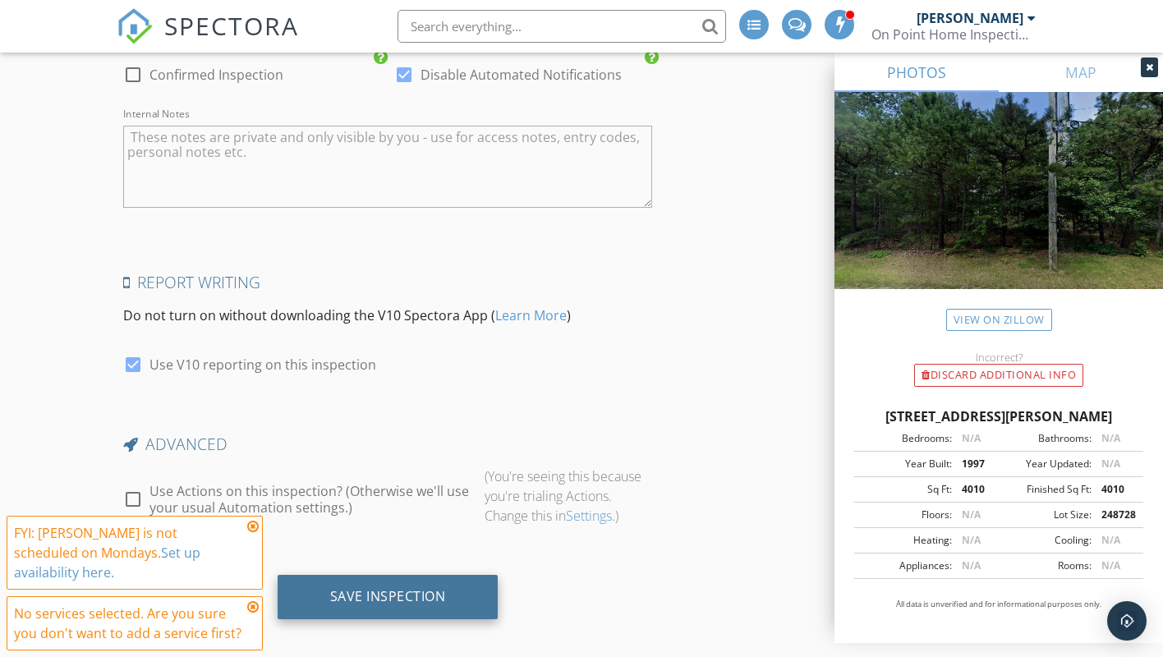
click at [364, 575] on div "Save Inspection" at bounding box center [387, 597] width 221 height 44
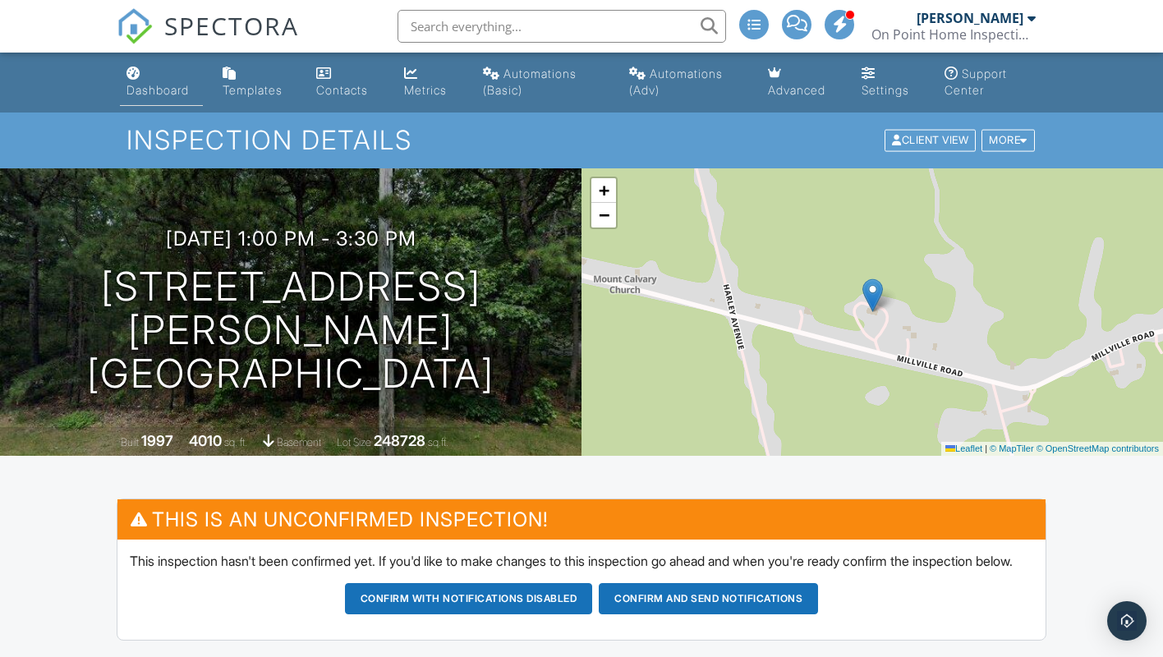
click at [162, 88] on div "Dashboard" at bounding box center [157, 90] width 62 height 14
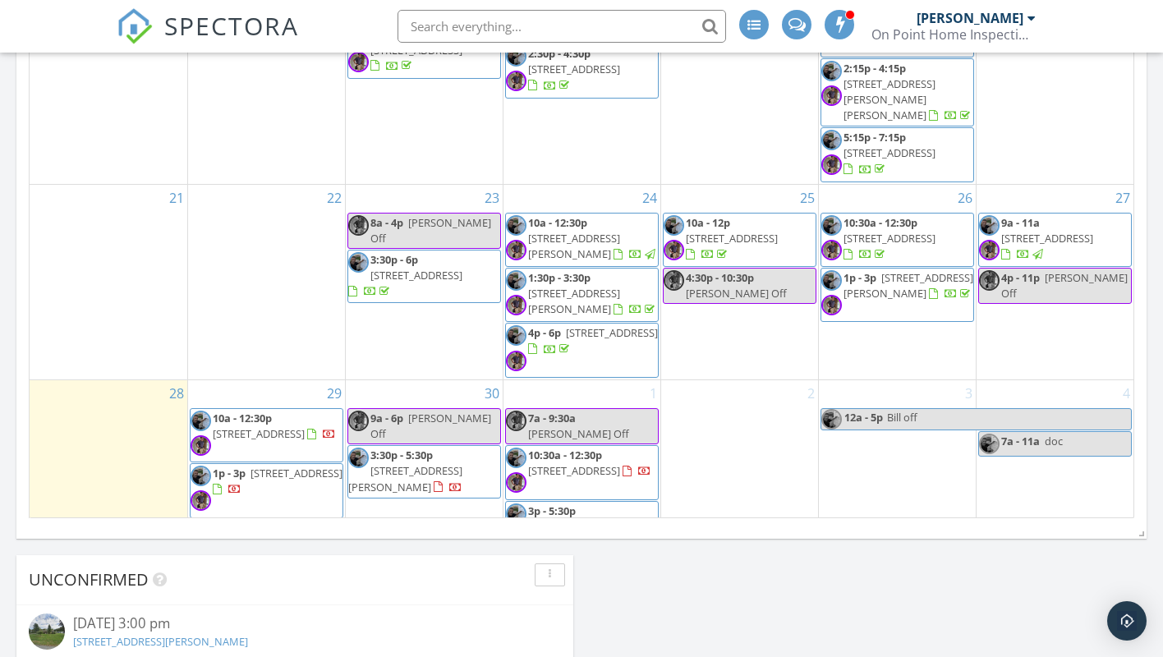
scroll to position [1089, 0]
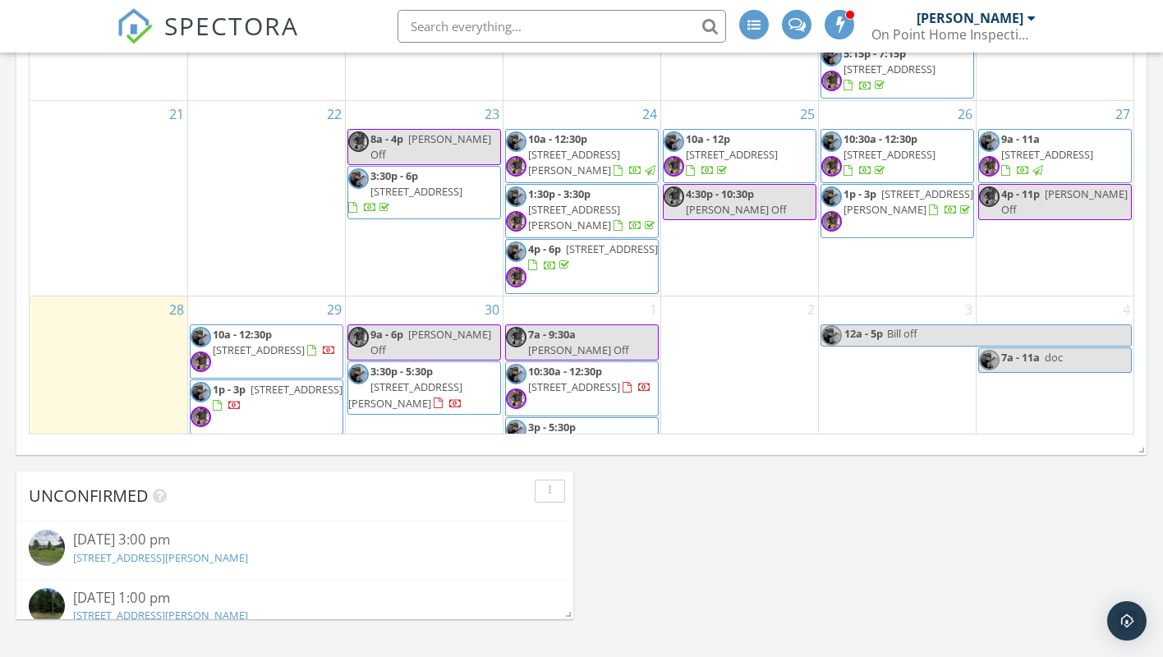
click at [596, 435] on span "[STREET_ADDRESS][PERSON_NAME]" at bounding box center [574, 450] width 92 height 30
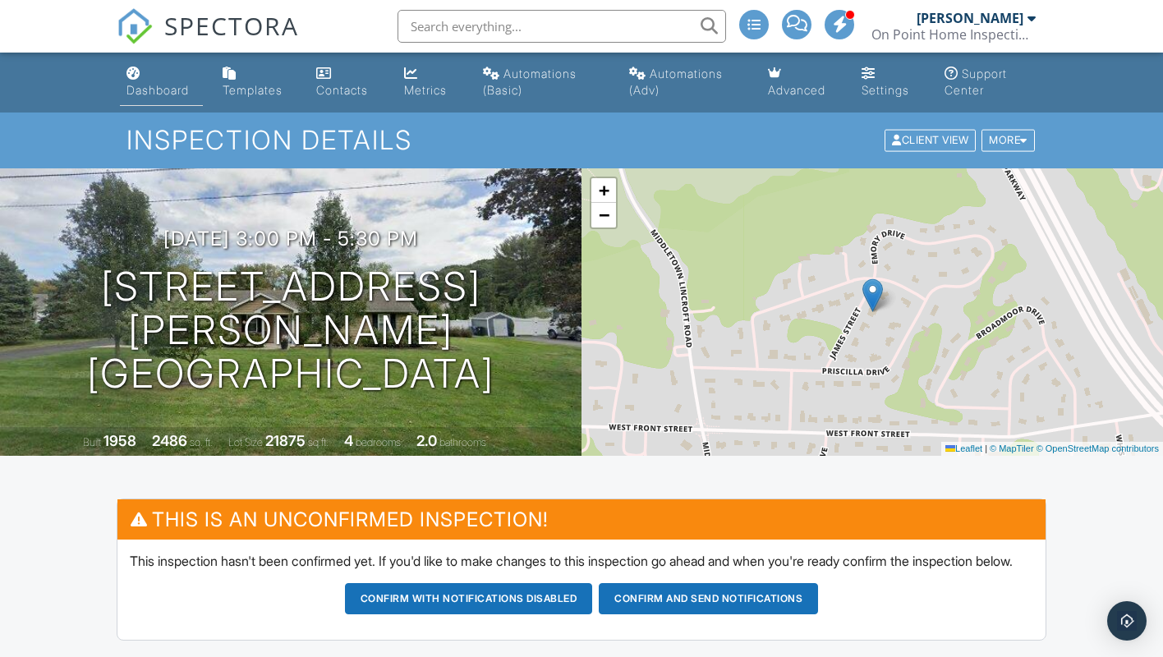
click at [147, 87] on div "Dashboard" at bounding box center [157, 90] width 62 height 14
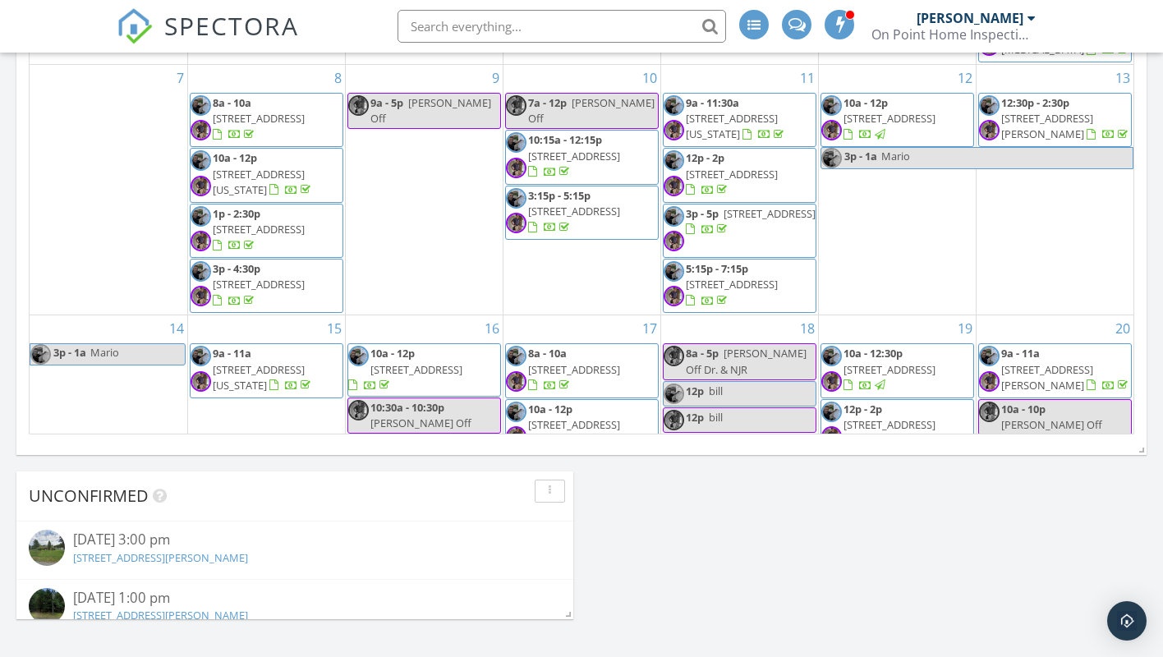
scroll to position [670, 0]
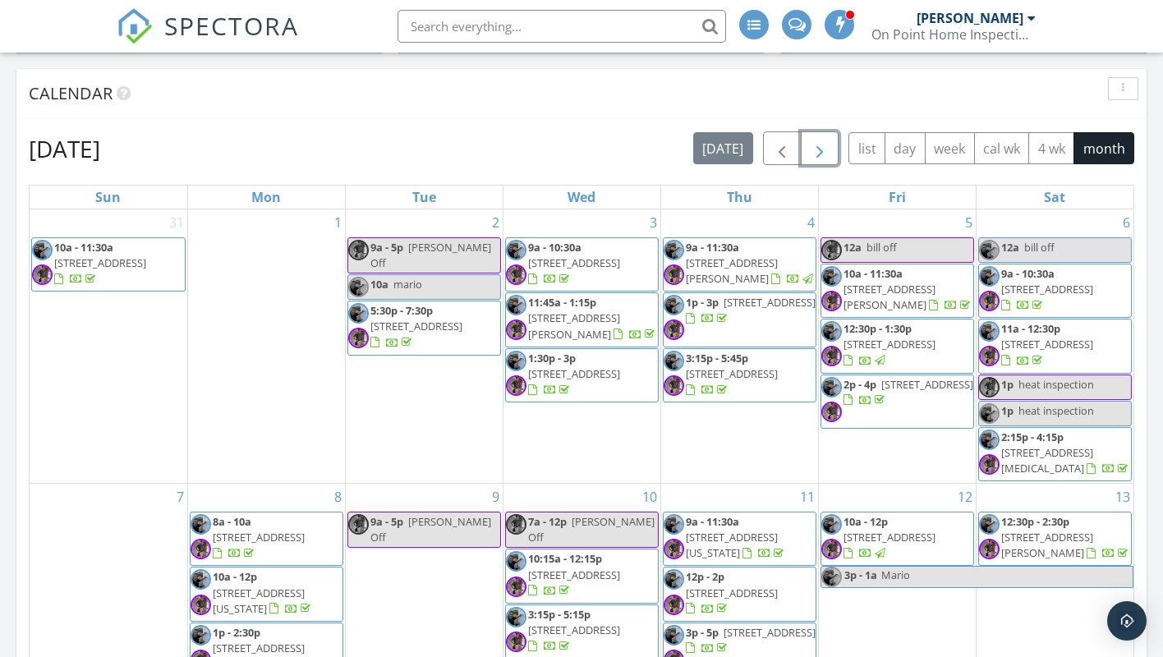
click at [814, 157] on span "button" at bounding box center [819, 149] width 20 height 20
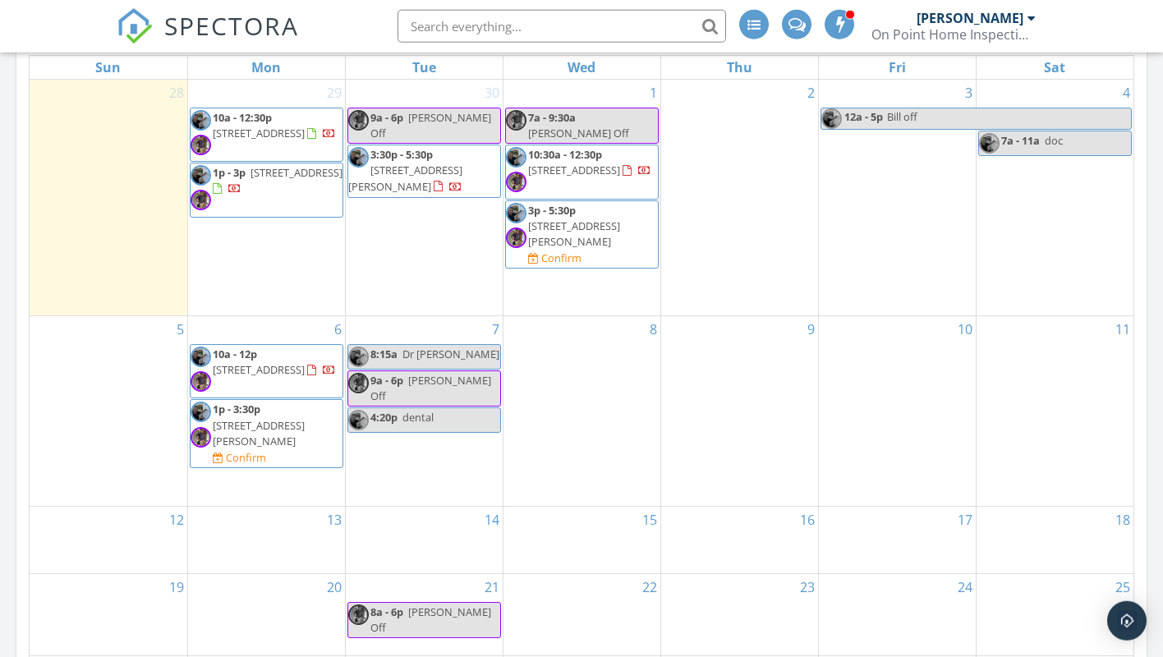
scroll to position [1005, 0]
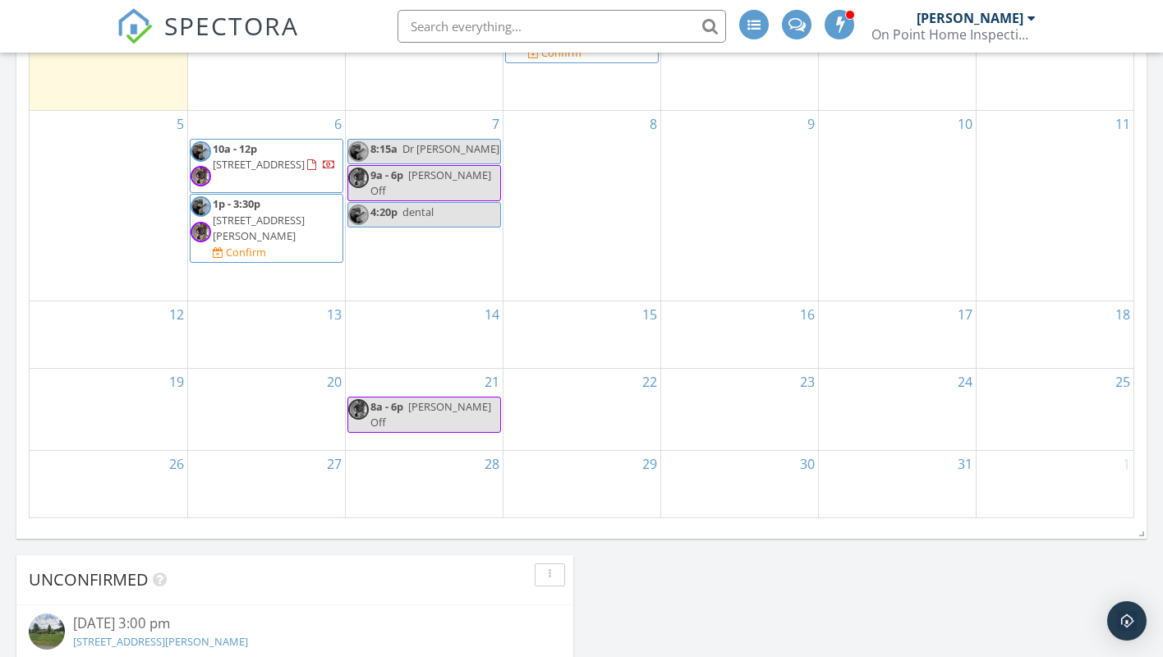
click at [244, 213] on span "6706 Millville Ave, Hamilton 08330" at bounding box center [259, 228] width 92 height 30
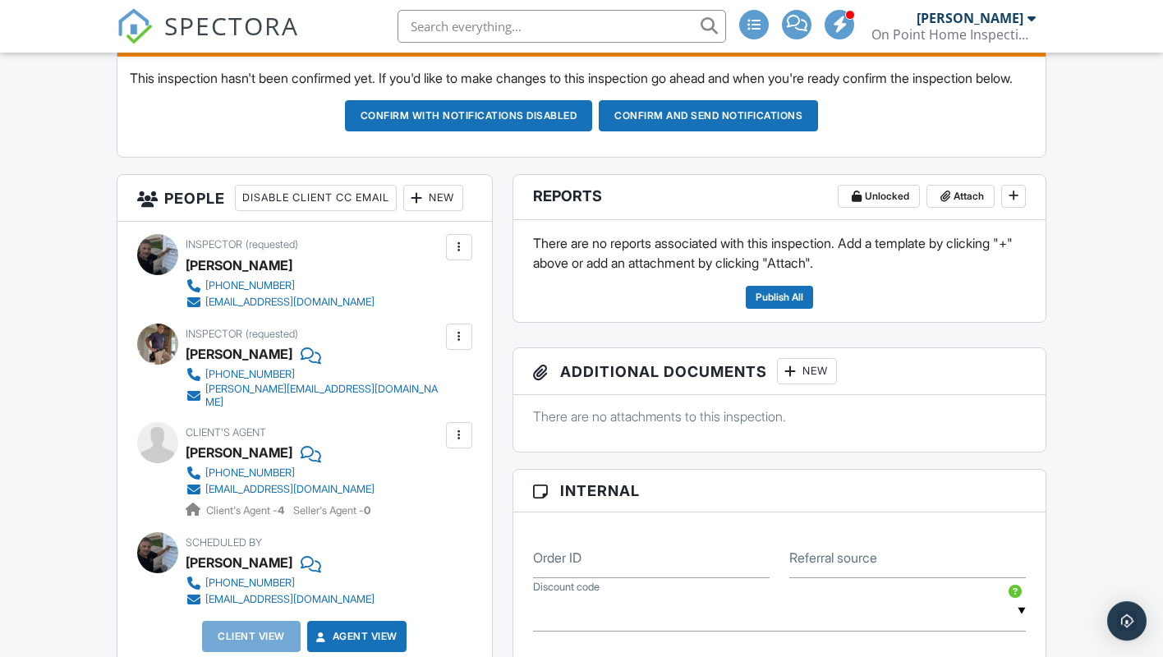
scroll to position [419, 0]
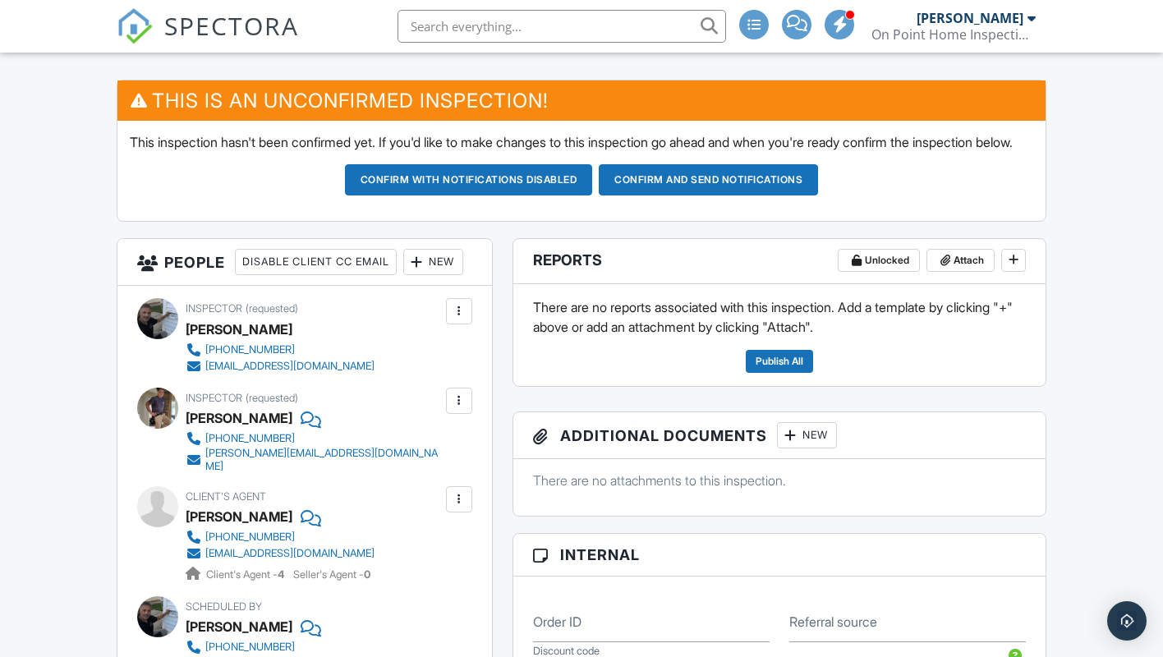
click at [403, 275] on div "New" at bounding box center [433, 262] width 60 height 26
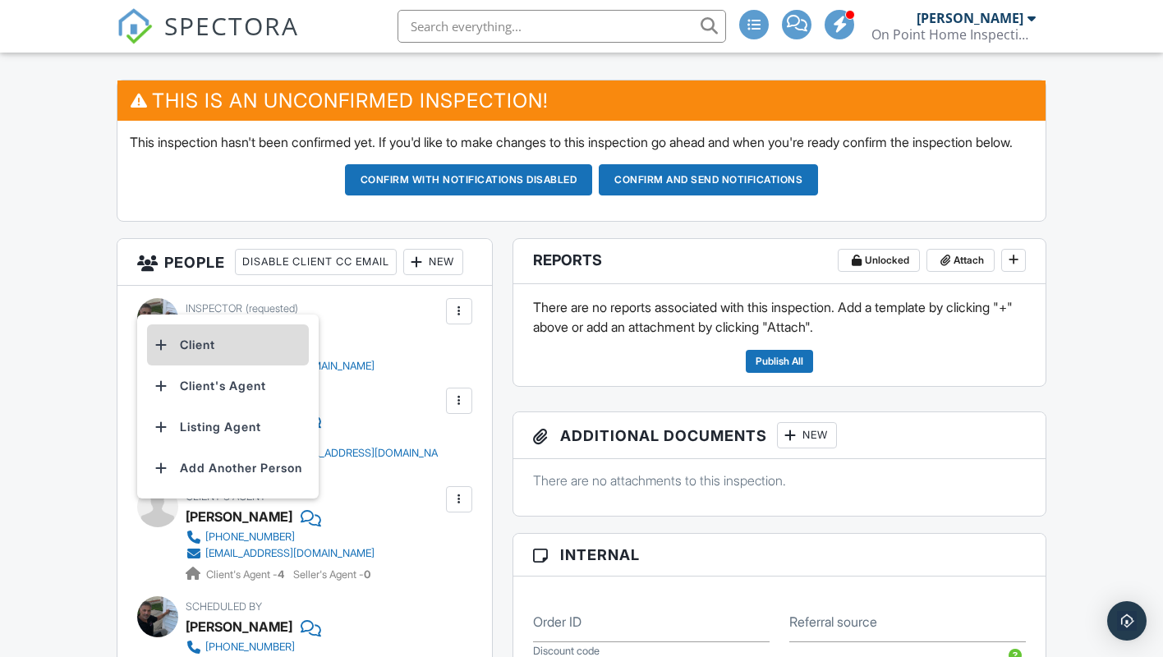
click at [208, 365] on li "Client" at bounding box center [228, 344] width 162 height 41
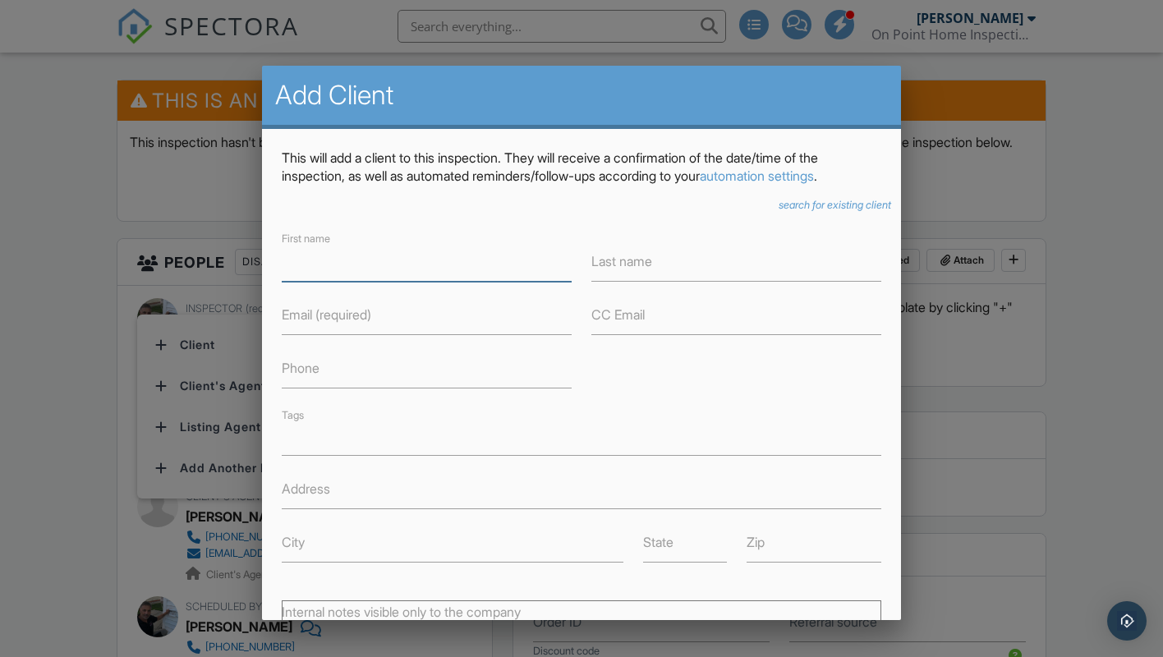
scroll to position [197, 0]
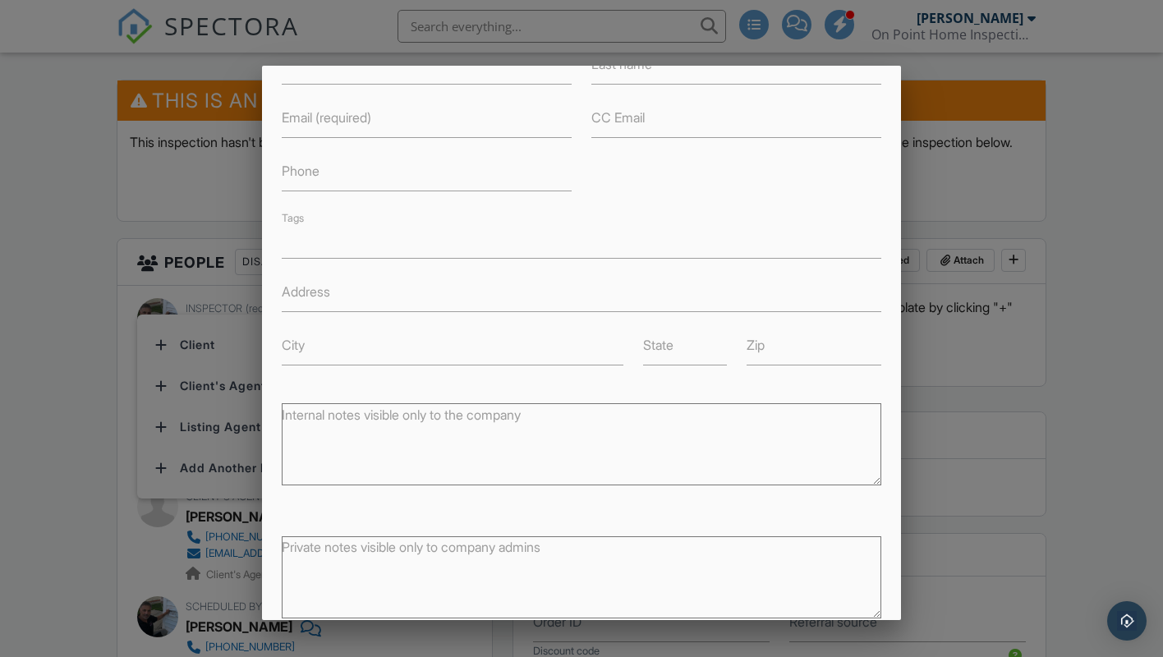
click at [1053, 144] on div at bounding box center [581, 328] width 1163 height 821
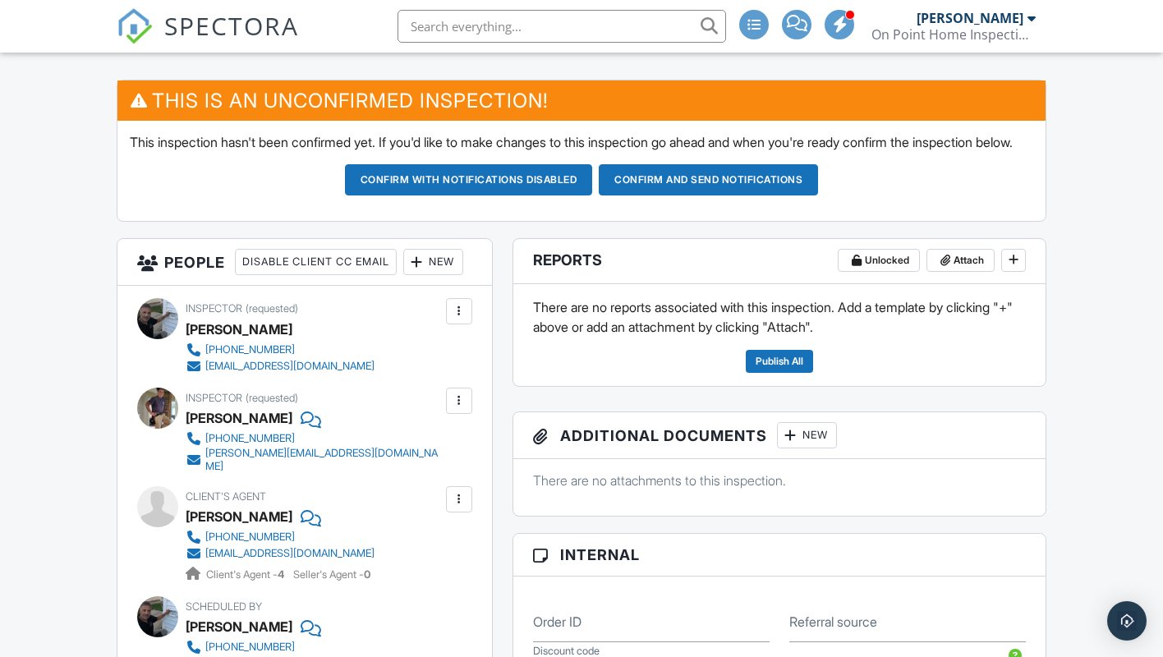
click at [403, 275] on div "New" at bounding box center [433, 262] width 60 height 26
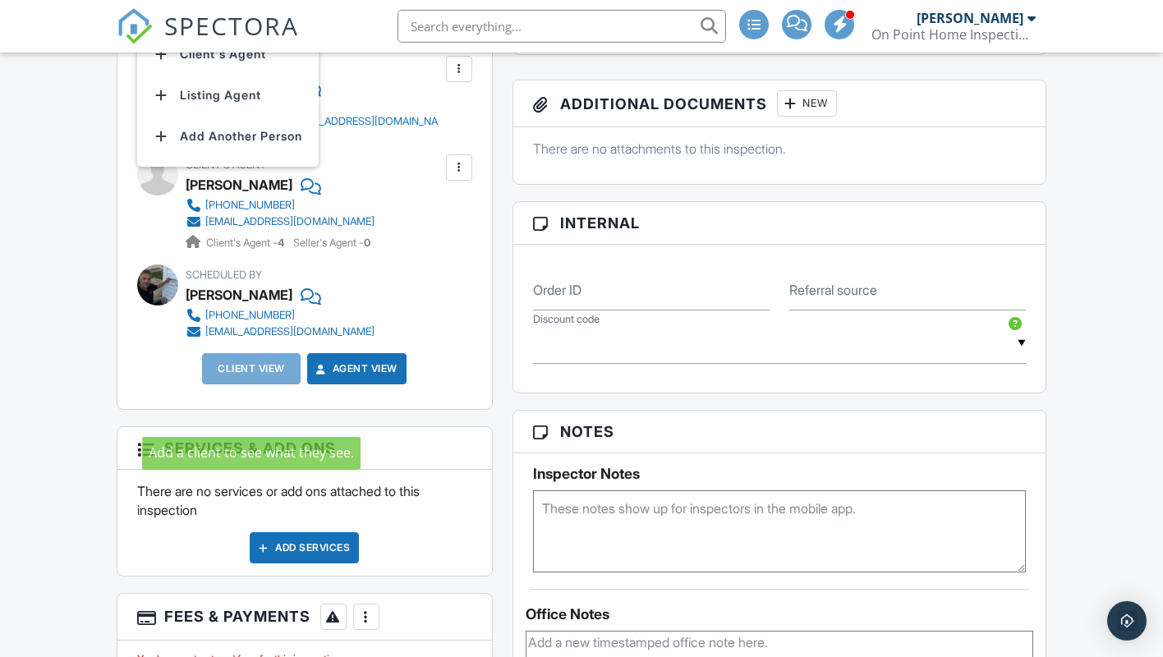
scroll to position [502, 0]
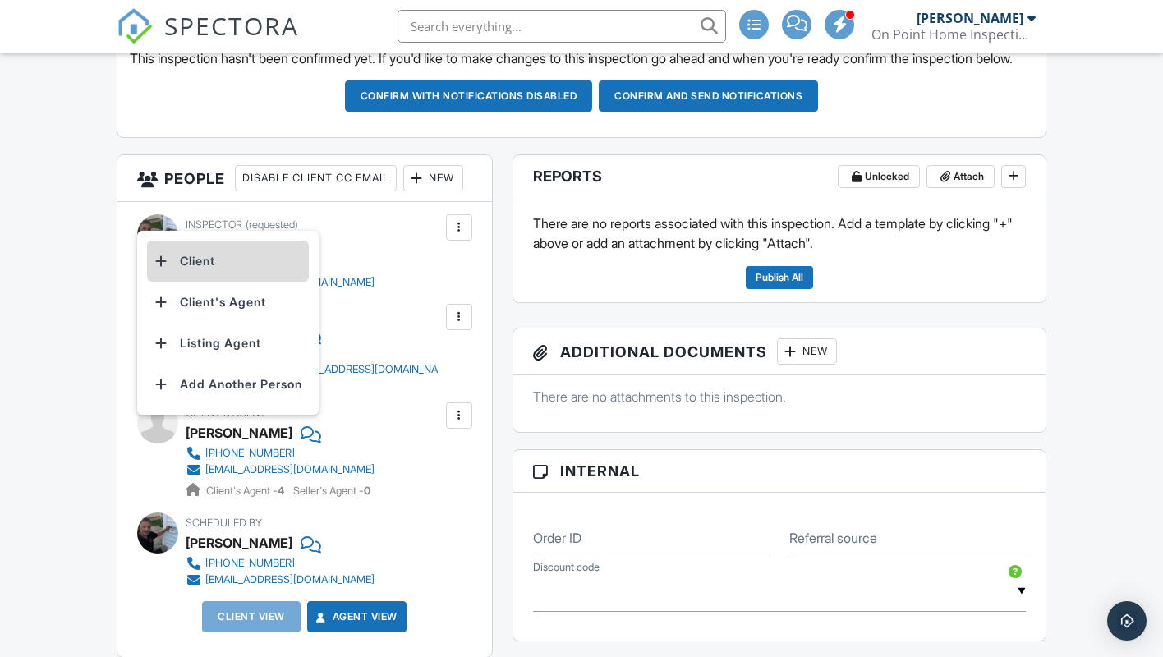
click at [200, 282] on li "Client" at bounding box center [228, 261] width 162 height 41
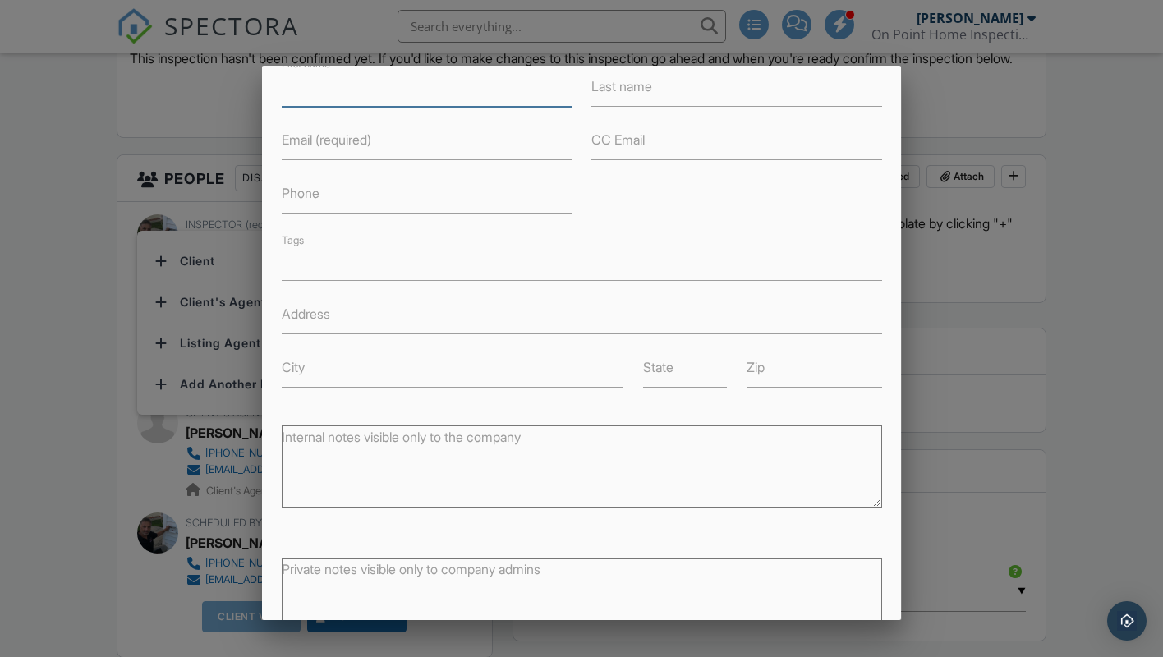
scroll to position [0, 0]
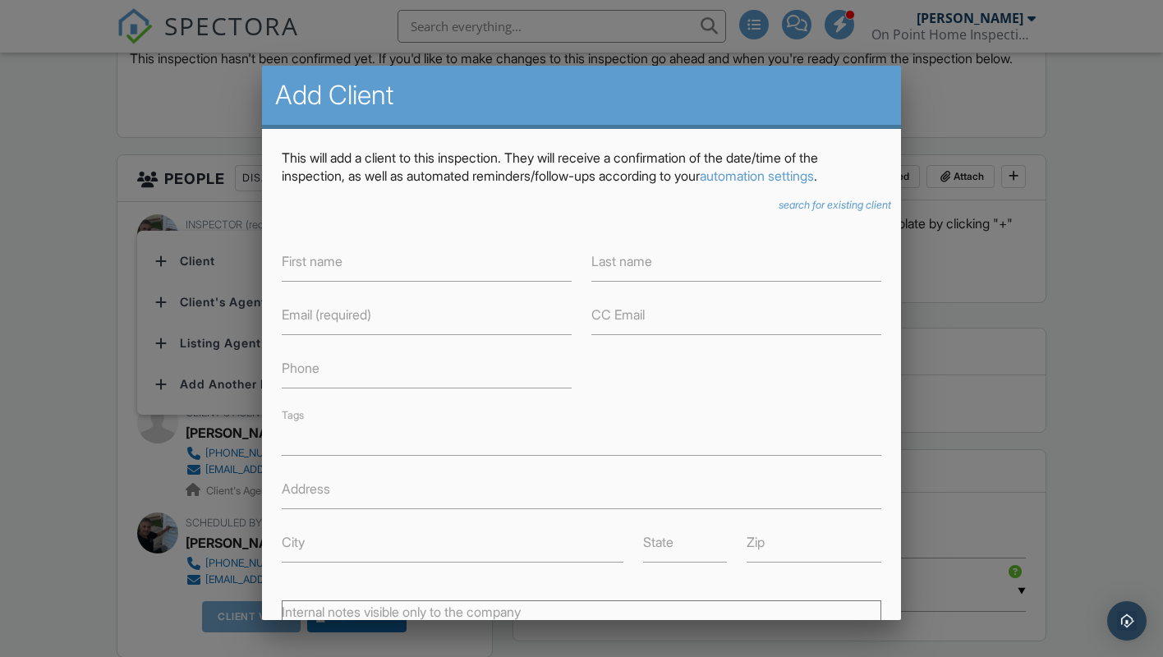
click at [816, 209] on icon "search for existing client" at bounding box center [834, 205] width 112 height 12
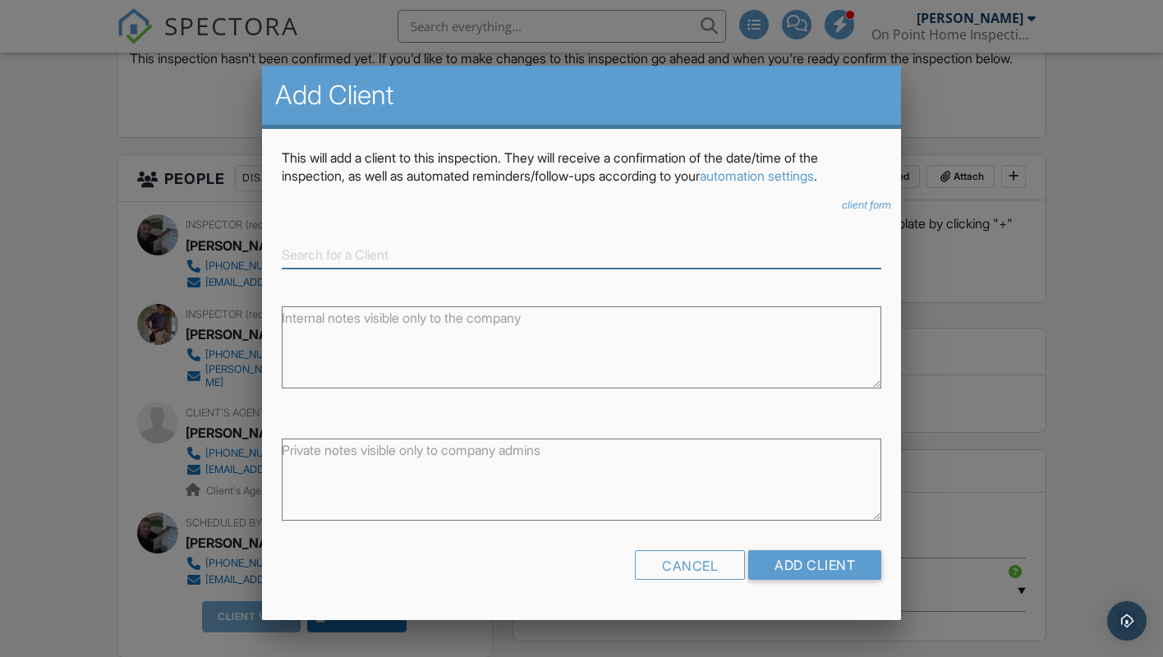
click at [348, 255] on input at bounding box center [582, 254] width 600 height 27
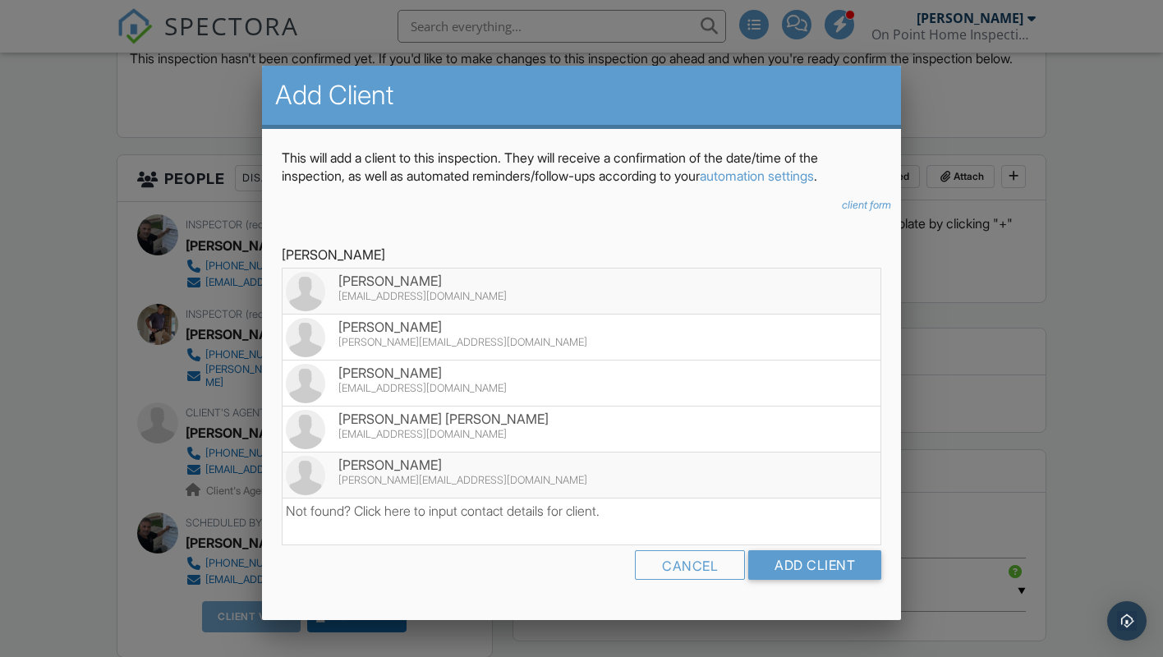
click at [422, 461] on div "[PERSON_NAME]" at bounding box center [582, 465] width 592 height 18
type input "[PERSON_NAME]"
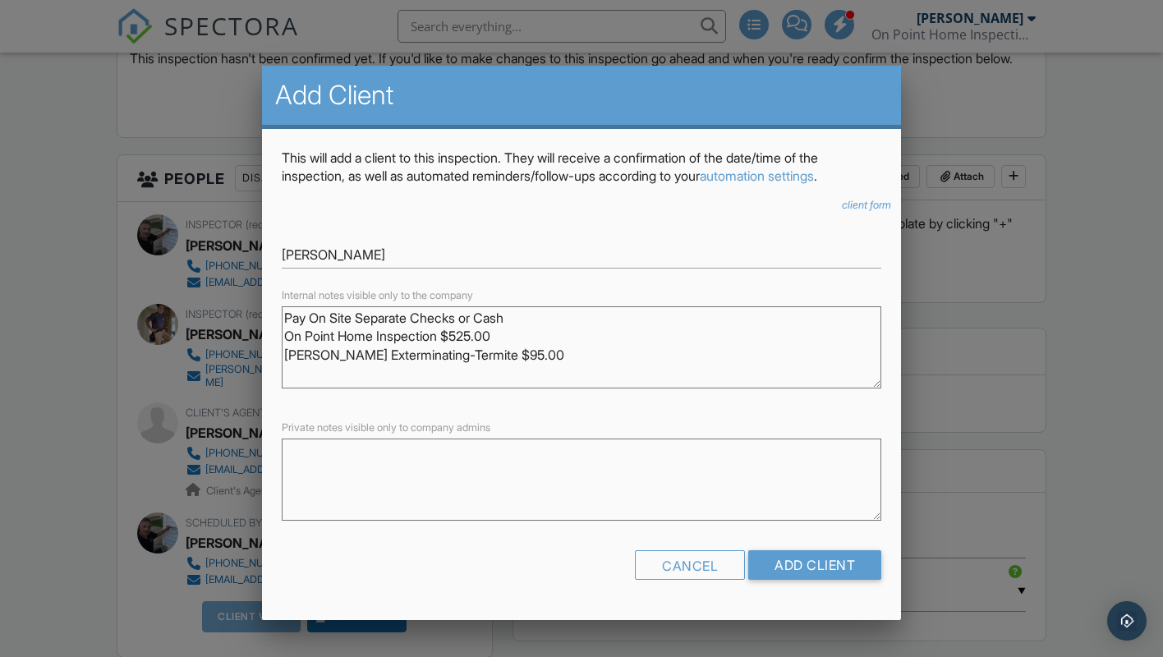
drag, startPoint x: 479, startPoint y: 335, endPoint x: 467, endPoint y: 337, distance: 12.4
click at [467, 337] on textarea "Pay On Site Separate Checks or Cash On Point Home Inspection $525.00 [PERSON_NA…" at bounding box center [582, 347] width 600 height 82
drag, startPoint x: 498, startPoint y: 355, endPoint x: 484, endPoint y: 351, distance: 14.3
click at [484, 351] on textarea "Pay On Site Separate Checks or Cash On Point Home Inspection $574.00 [PERSON_NA…" at bounding box center [582, 347] width 600 height 82
type textarea "Pay On Site Separate Checks or Cash On Point Home Inspection $574.00 [PERSON_NA…"
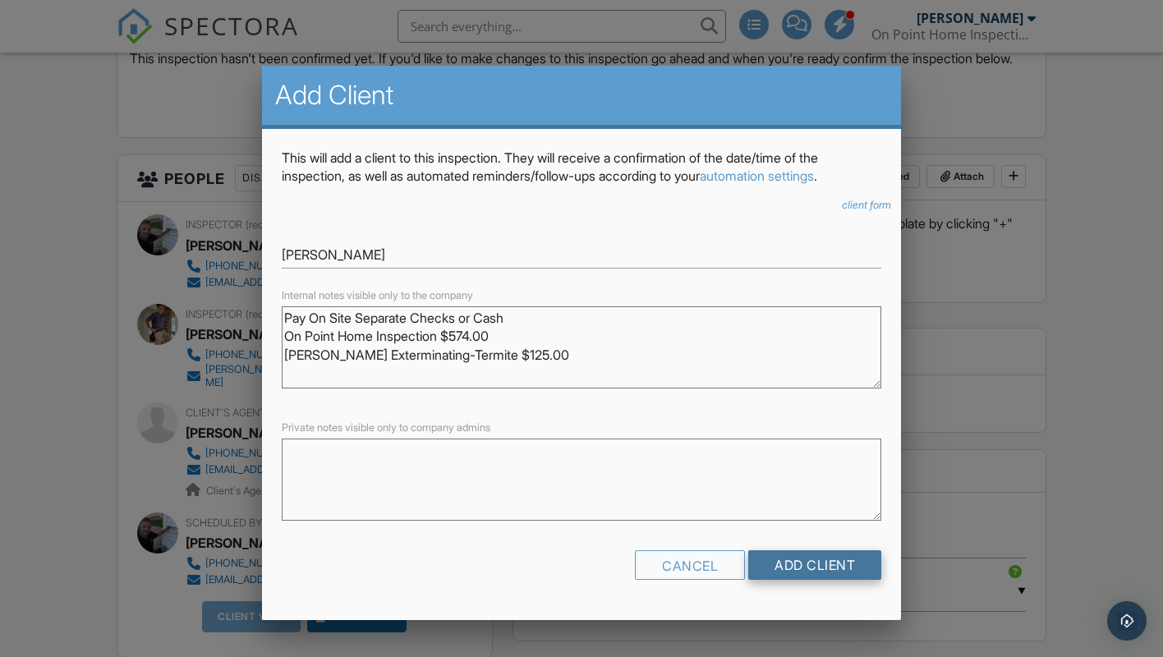
click at [797, 558] on input "Add Client" at bounding box center [814, 565] width 133 height 30
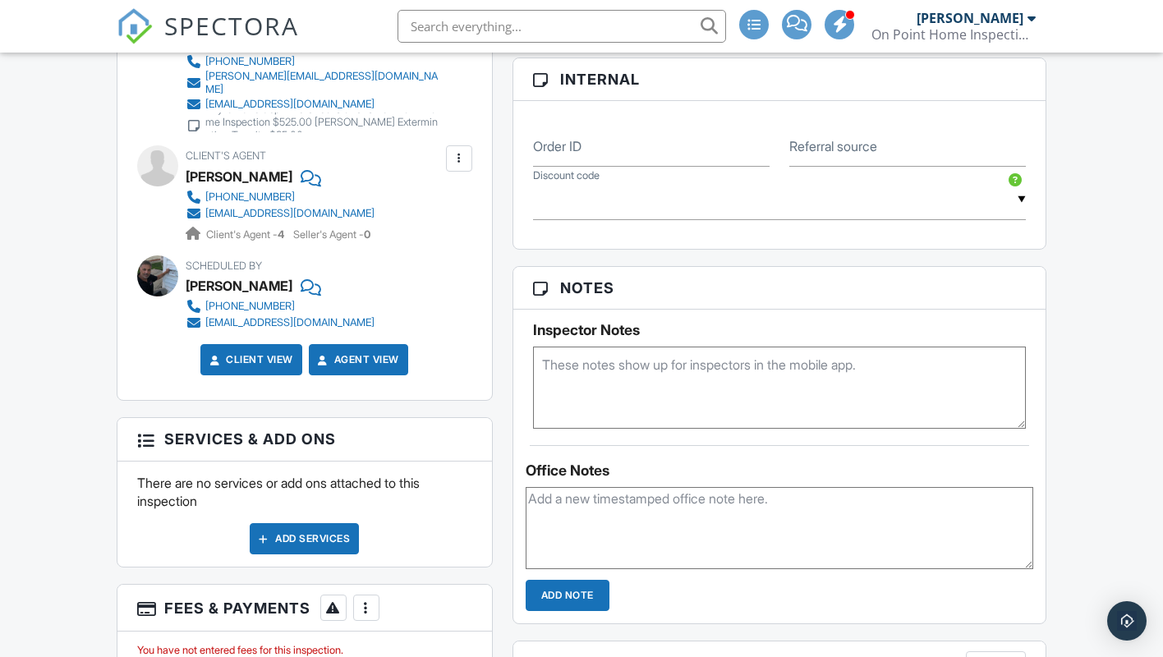
scroll to position [1089, 0]
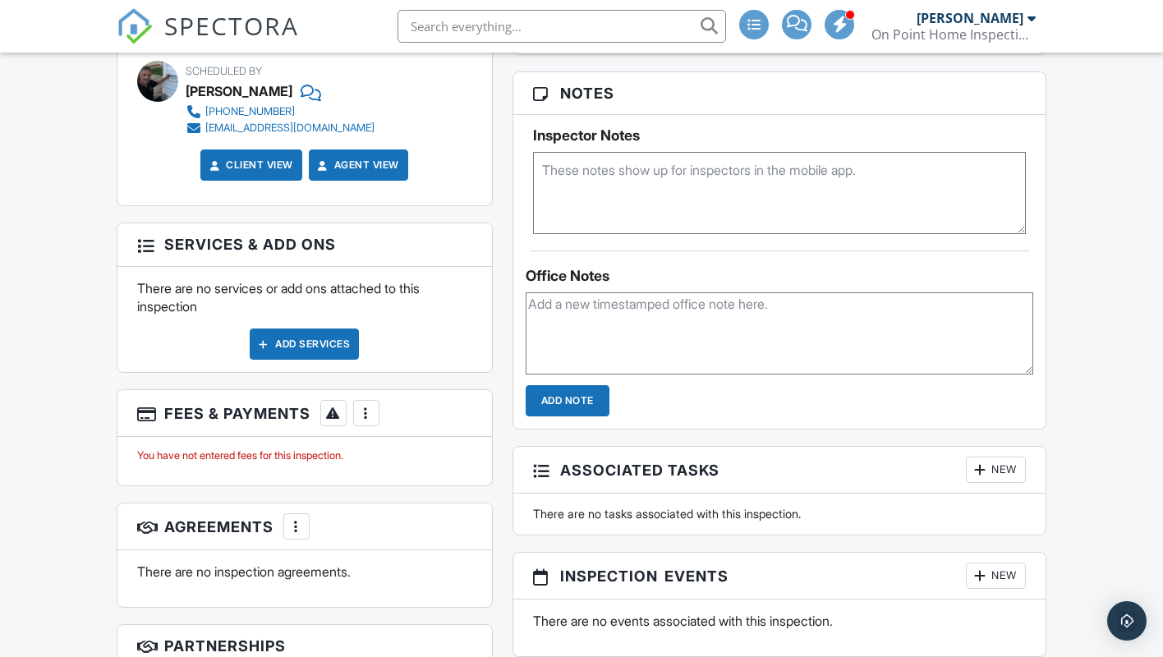
click at [148, 252] on div at bounding box center [145, 244] width 16 height 16
click at [307, 360] on div "Add Services" at bounding box center [304, 343] width 109 height 31
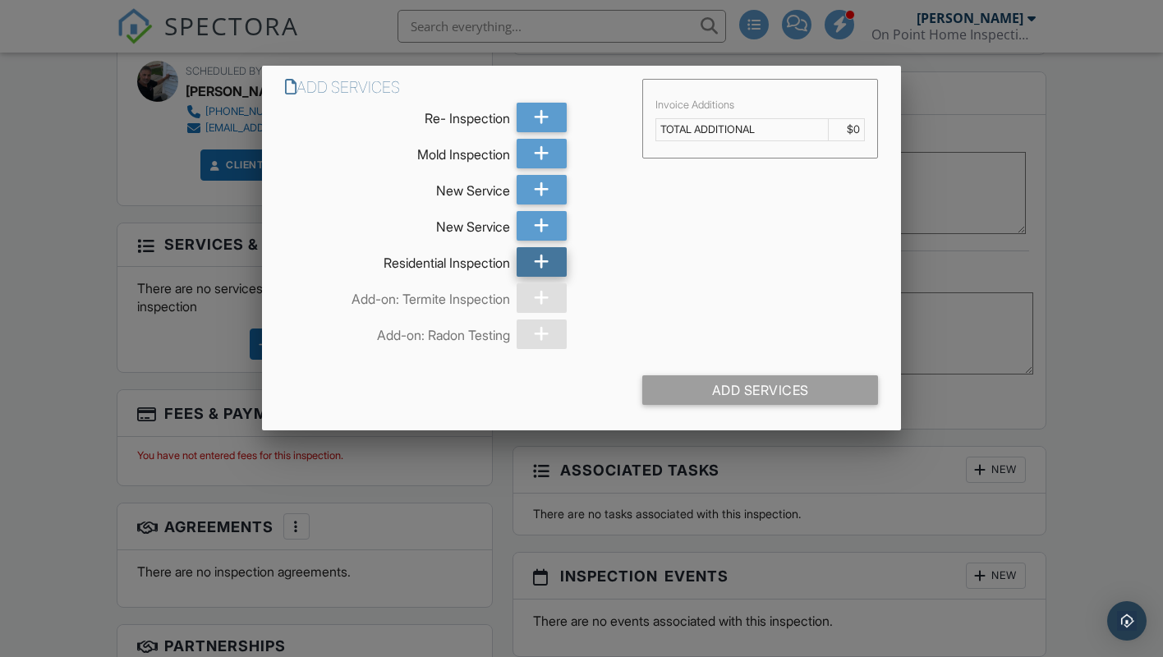
click at [541, 259] on icon at bounding box center [542, 262] width 16 height 30
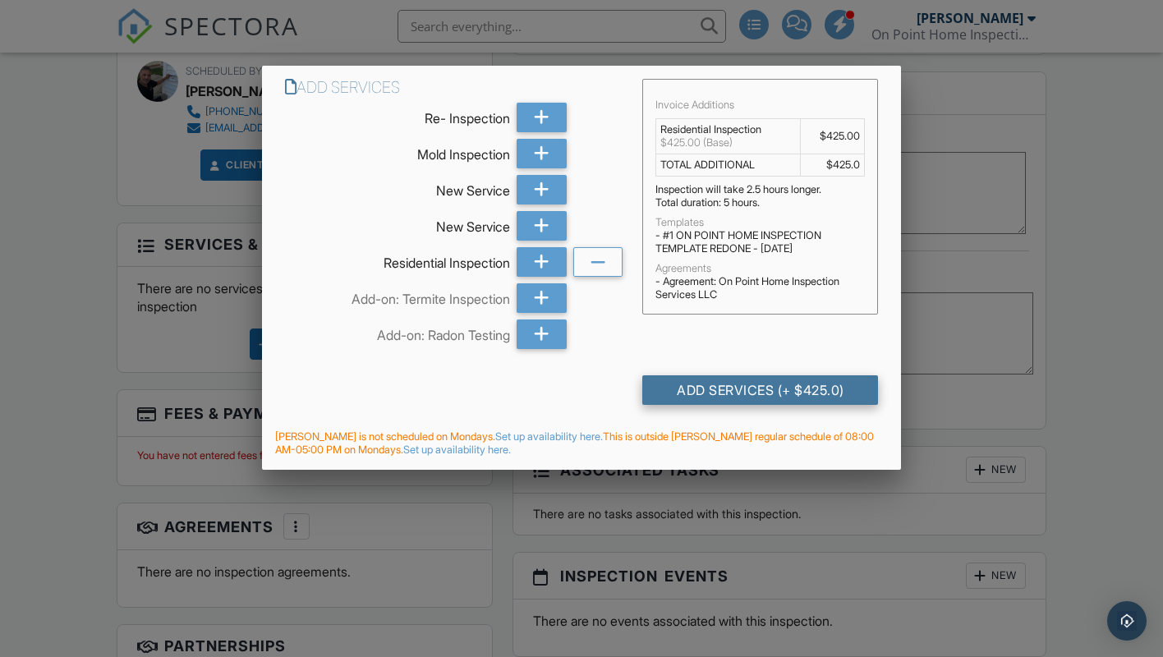
click at [717, 385] on div "Add Services (+ $425.0)" at bounding box center [760, 390] width 236 height 30
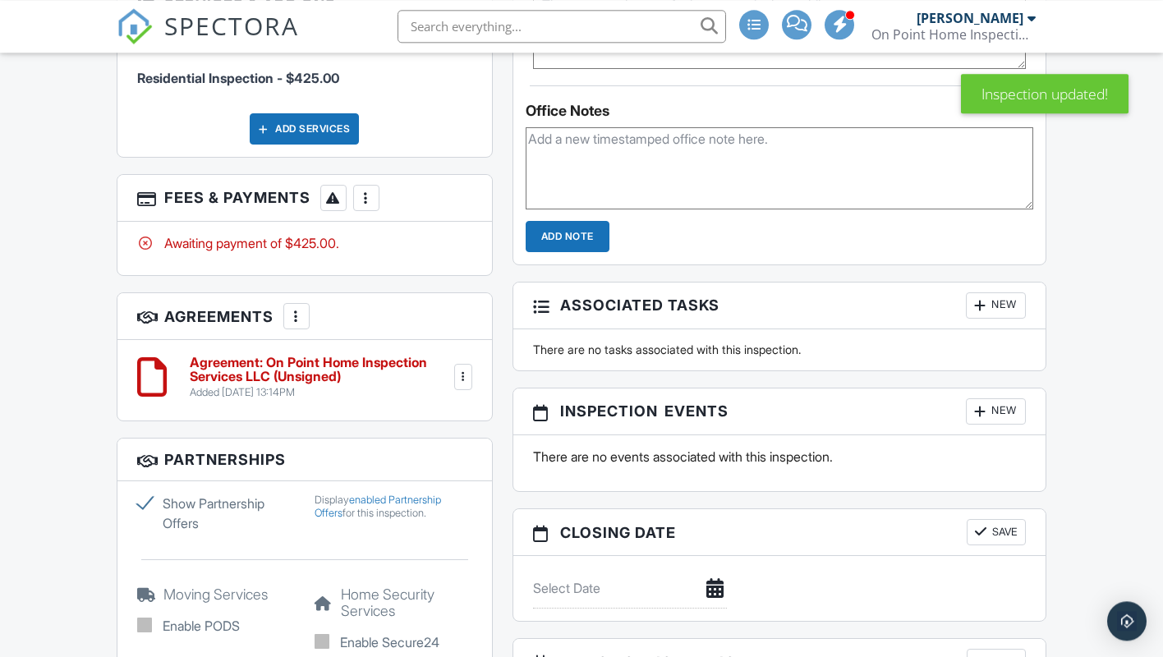
scroll to position [1340, 0]
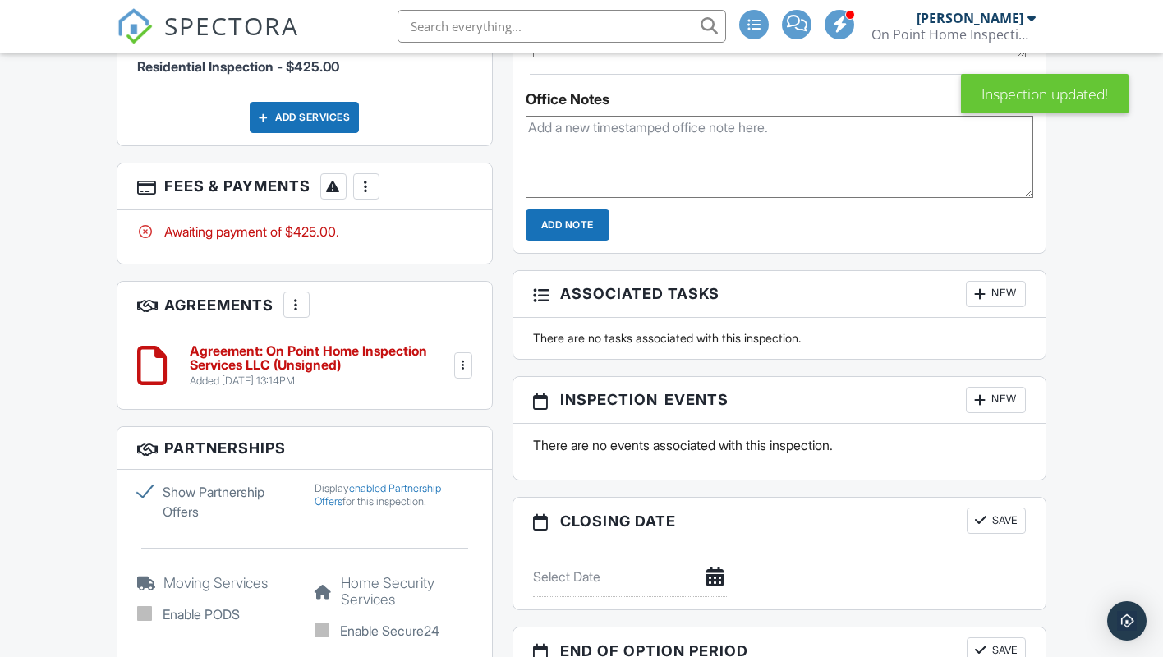
click at [363, 195] on div at bounding box center [366, 186] width 16 height 16
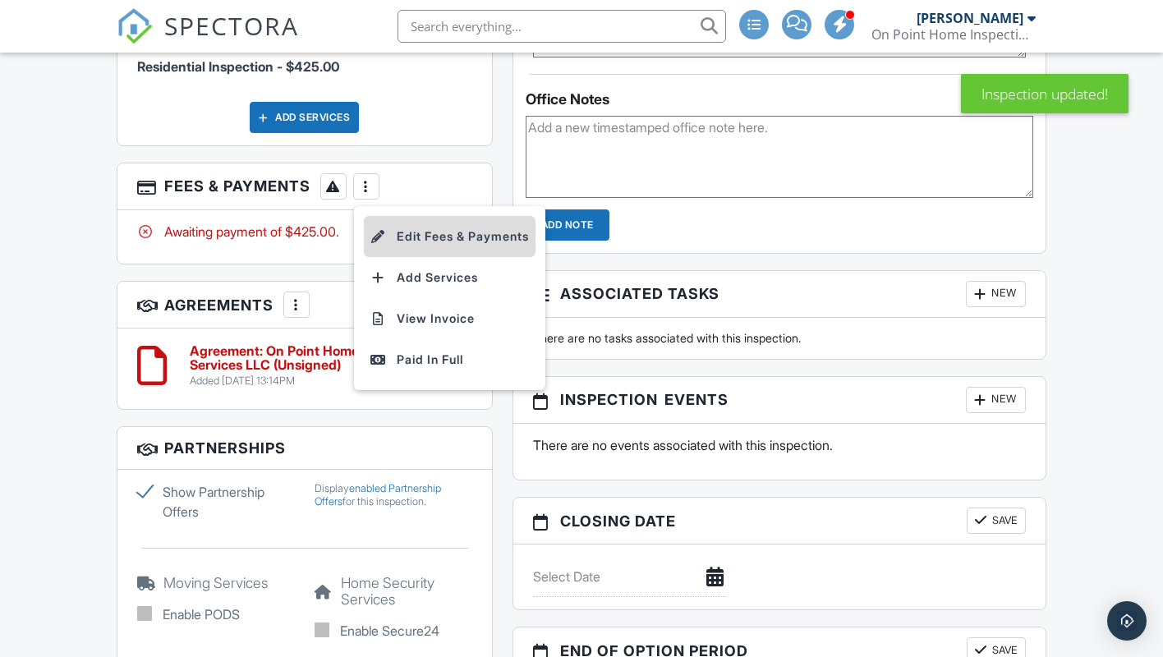
click at [415, 257] on li "Edit Fees & Payments" at bounding box center [450, 236] width 172 height 41
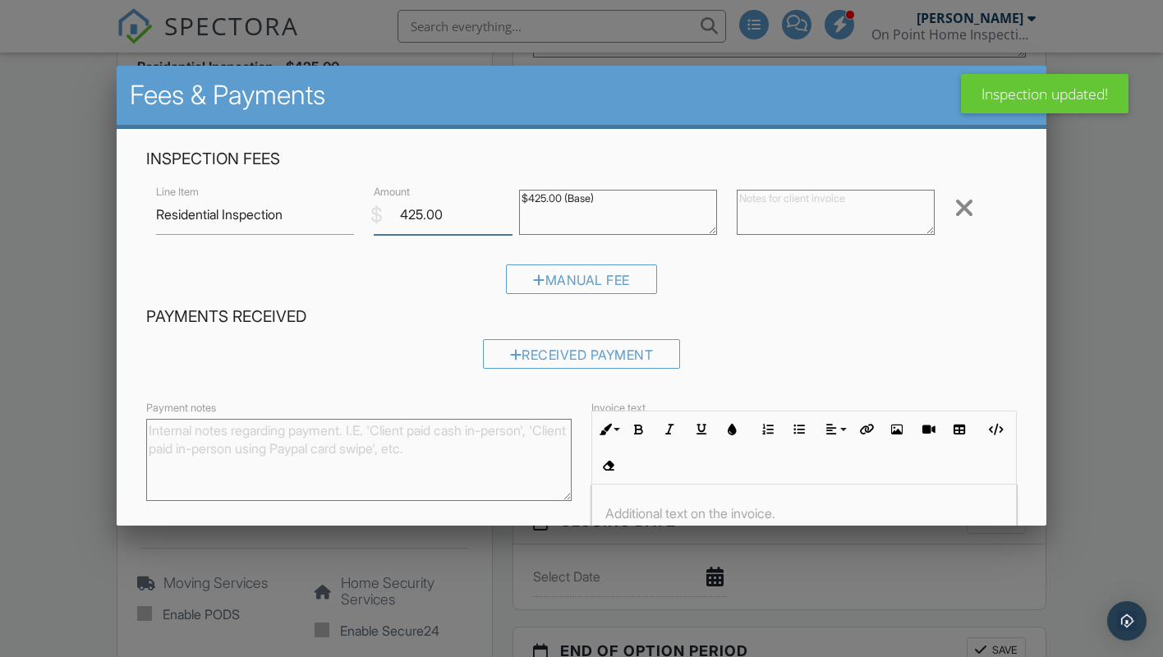
drag, startPoint x: 423, startPoint y: 214, endPoint x: 403, endPoint y: 213, distance: 19.8
click at [403, 213] on input "425.00" at bounding box center [443, 215] width 139 height 40
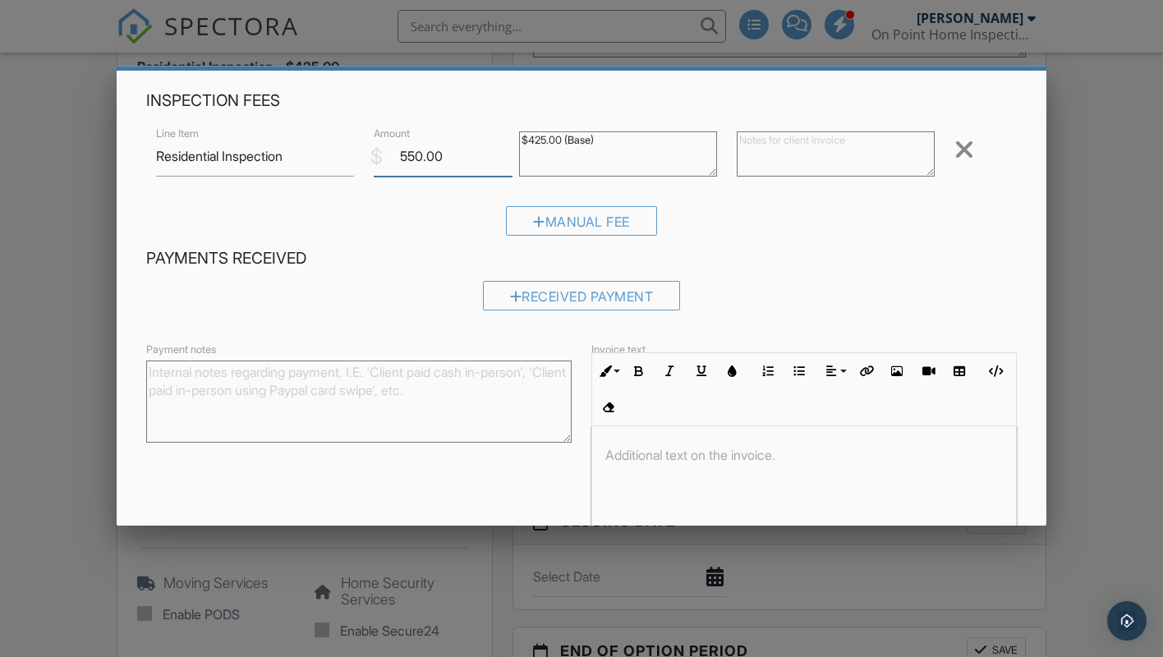
scroll to position [99, 0]
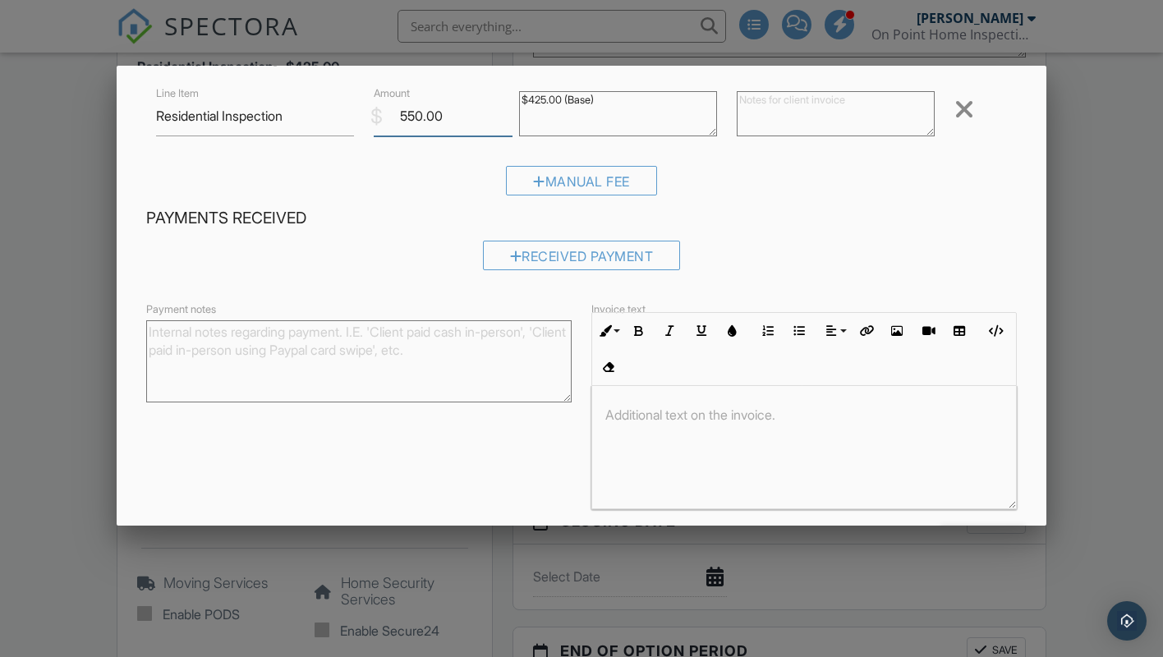
type input "550.00"
click at [620, 406] on p at bounding box center [803, 415] width 397 height 18
paste div
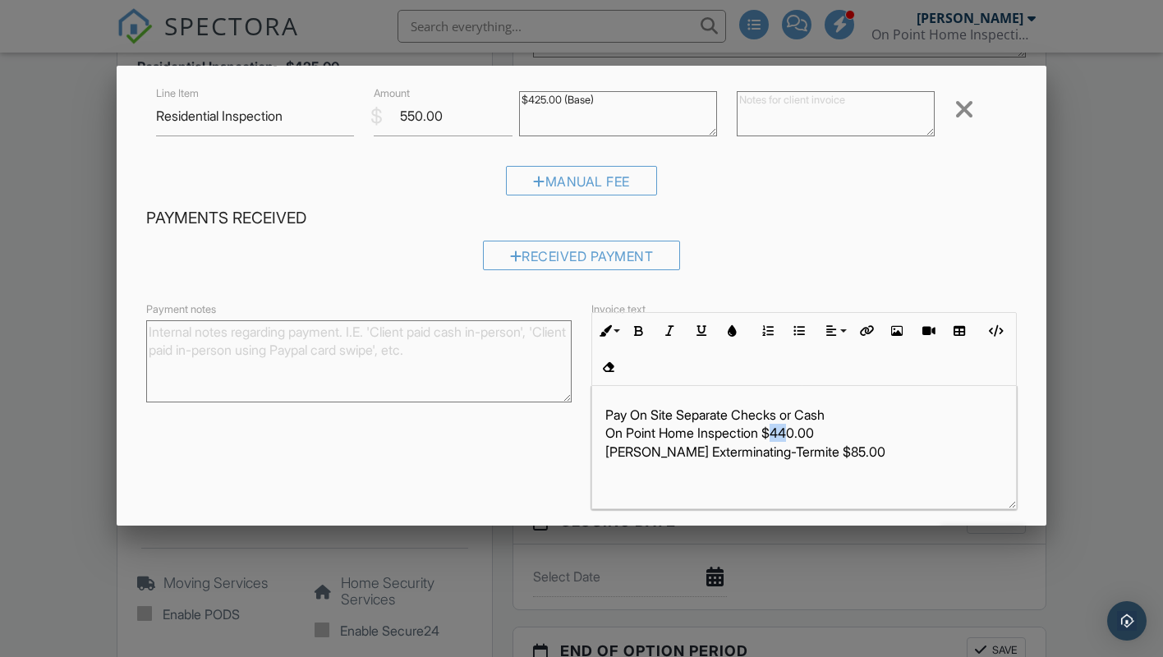
drag, startPoint x: 791, startPoint y: 427, endPoint x: 782, endPoint y: 426, distance: 9.9
click at [782, 426] on p "Pay On Site Separate Checks or Cash On Point Home Inspection $440.00 Carolan Ex…" at bounding box center [803, 452] width 397 height 92
click at [867, 442] on p "Pay On Site Separate Checks or Cash On Point Home Inspection $550.00 Carolan Ex…" at bounding box center [803, 452] width 397 height 92
drag, startPoint x: 819, startPoint y: 448, endPoint x: 807, endPoint y: 445, distance: 12.0
click at [807, 445] on p "Pay On Site Separate Checks or Cash On Point Home Inspection $550.00 Carolan Ex…" at bounding box center [803, 452] width 397 height 92
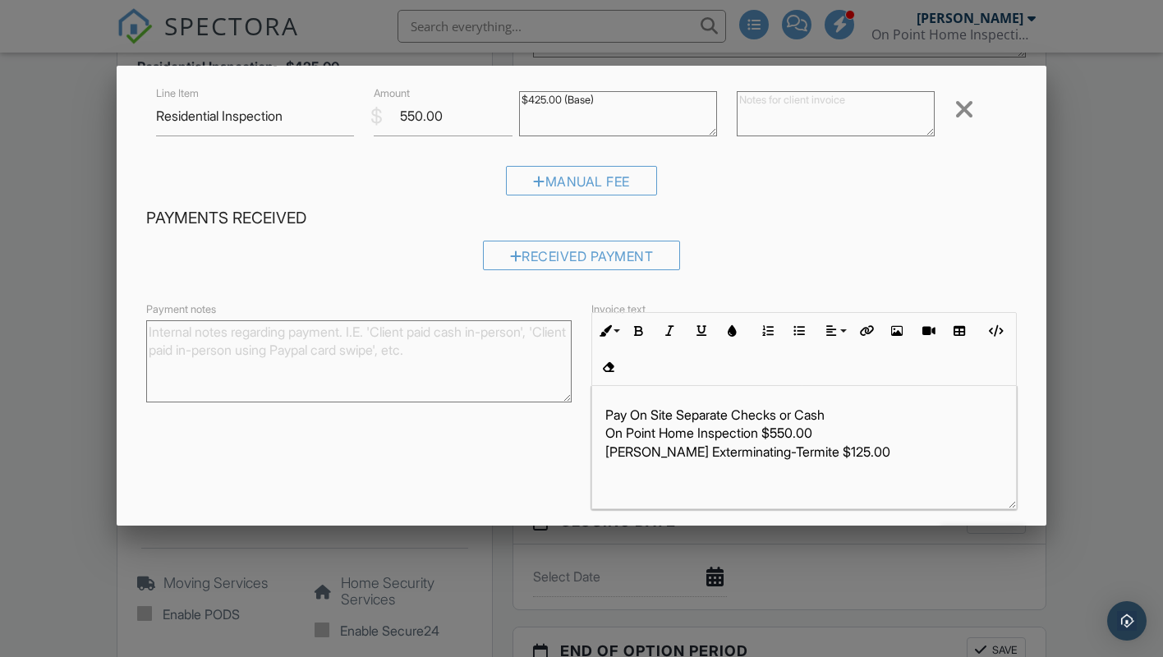
click at [892, 400] on div "Pay On Site Separate Checks or Cash On Point Home Inspection $550.00 Carolan Ex…" at bounding box center [804, 451] width 424 height 131
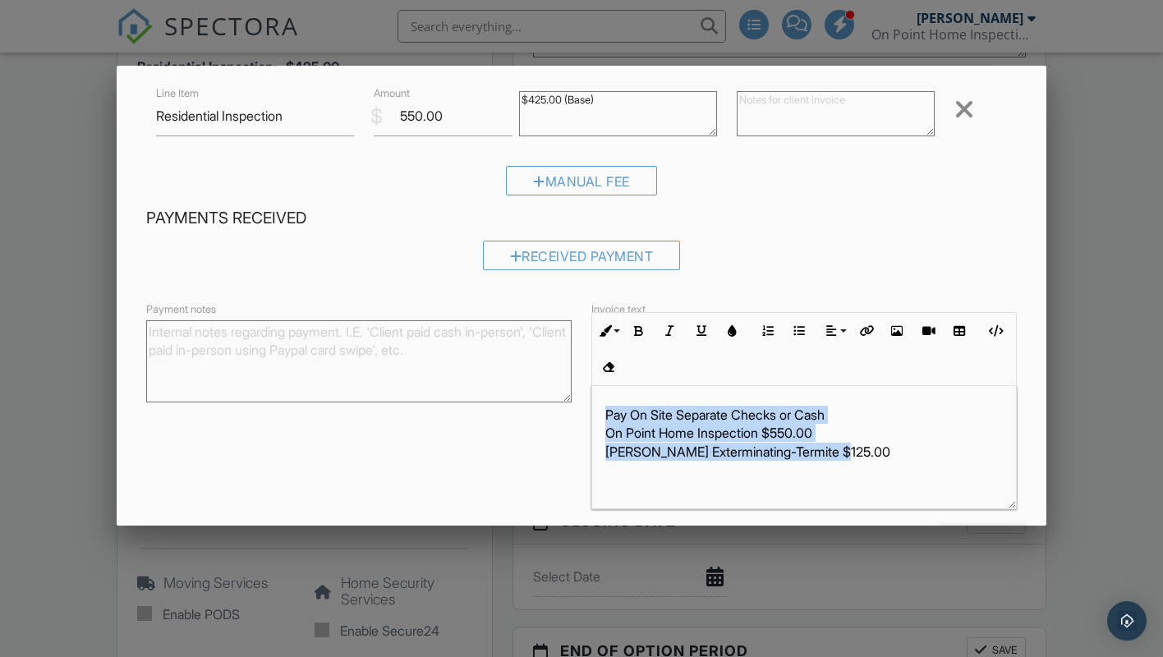
drag, startPoint x: 604, startPoint y: 412, endPoint x: 909, endPoint y: 456, distance: 307.8
click at [909, 456] on div "Pay On Site Separate Checks or Cash On Point Home Inspection $550.00 Carolan Ex…" at bounding box center [804, 451] width 424 height 131
copy p "Pay On Site Separate Checks or Cash On Point Home Inspection $550.00 Carolan Ex…"
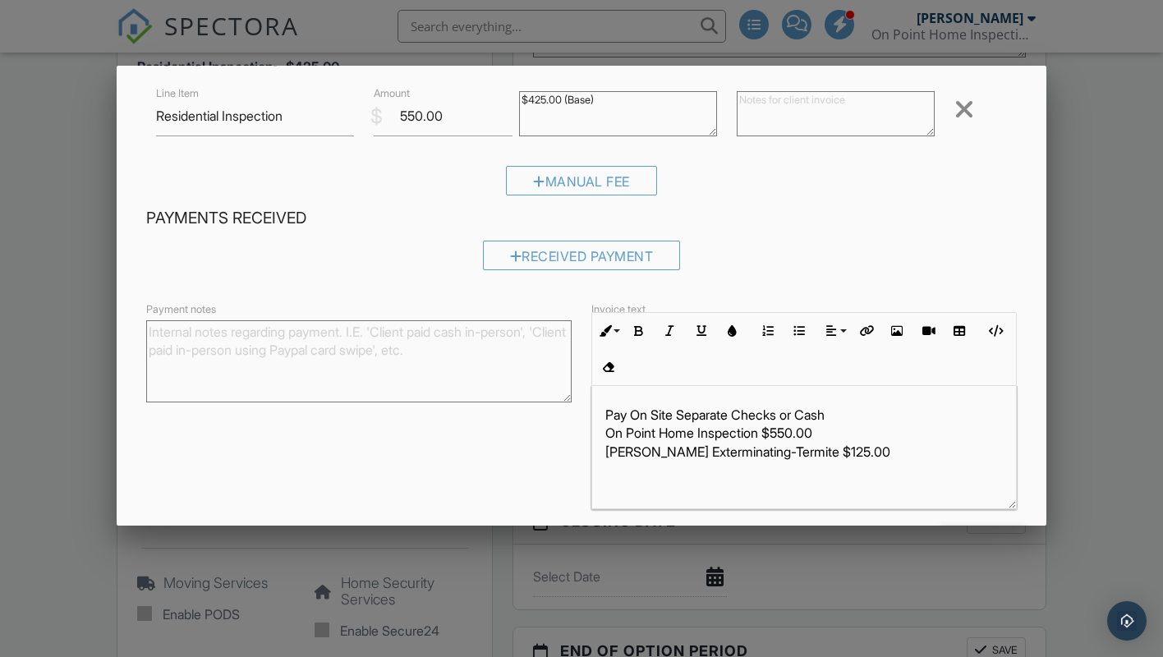
click at [745, 108] on textarea at bounding box center [835, 113] width 198 height 45
paste textarea "Pay On Site Separate Checks or Cash On Point Home Inspection $550.00 Carolan Ex…"
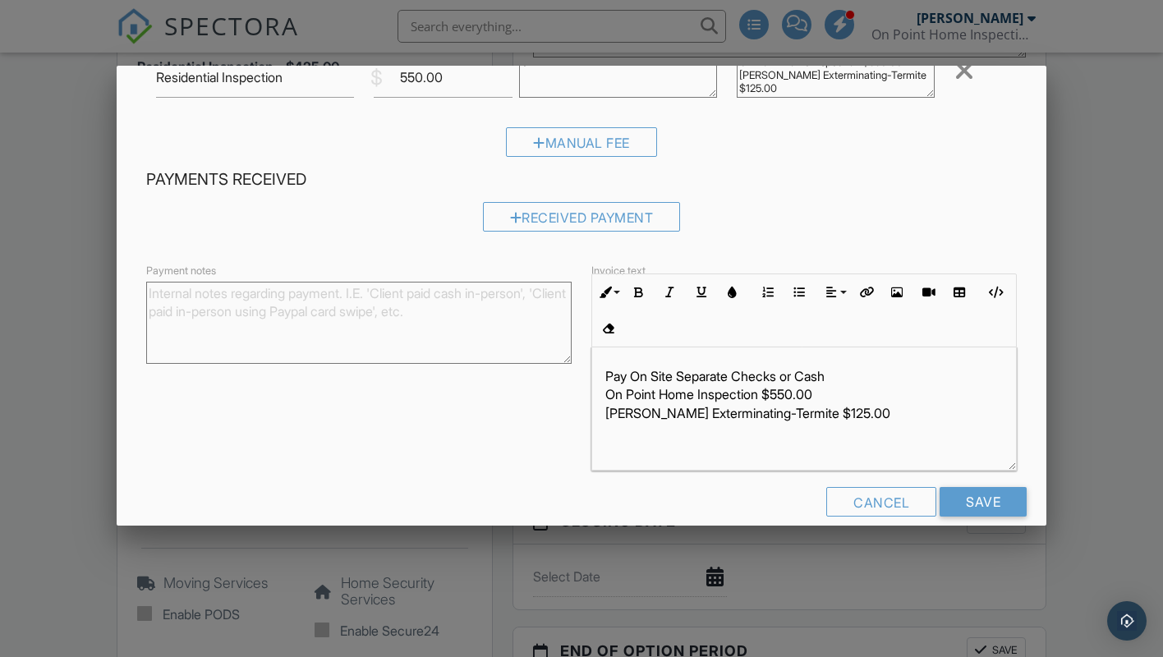
scroll to position [157, 0]
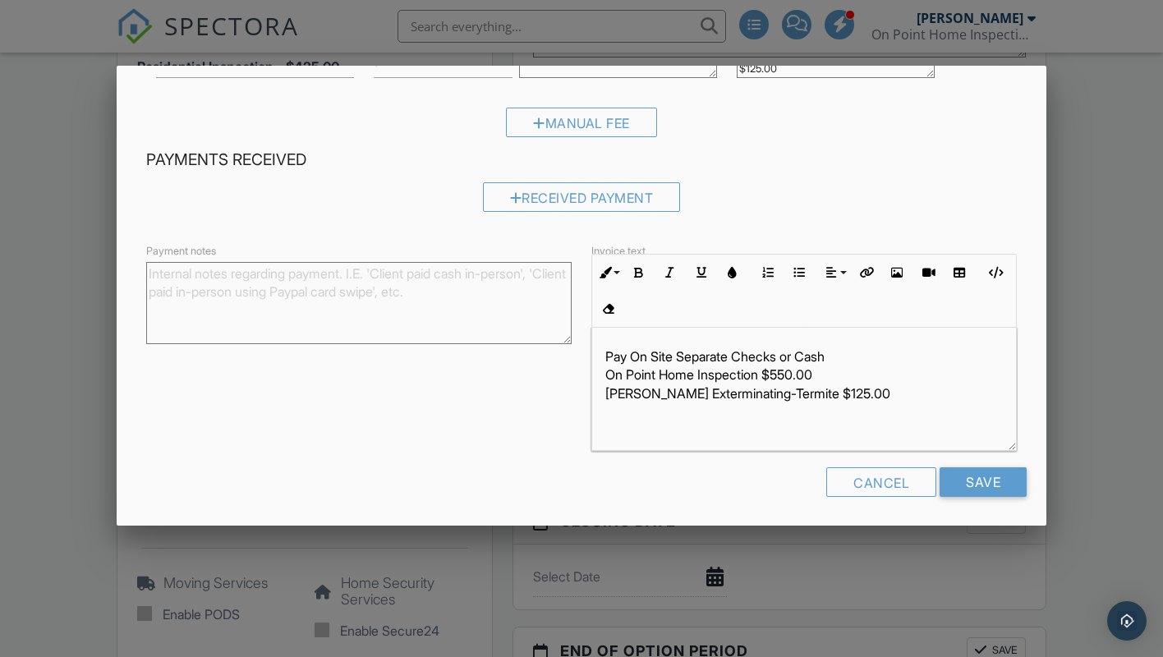
type textarea "Pay On Site Separate Checks or Cash On Point Home Inspection $550.00 Carolan Ex…"
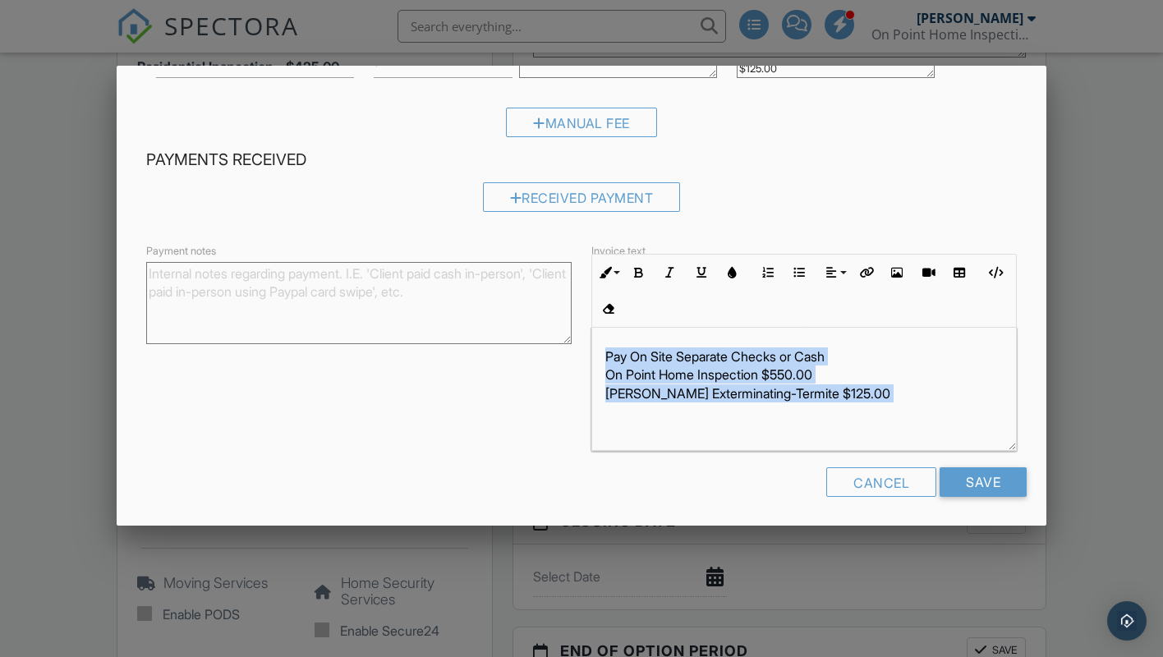
drag, startPoint x: 604, startPoint y: 351, endPoint x: 869, endPoint y: 414, distance: 271.8
click at [869, 414] on div "​ Pay On Site Separate Checks or Cash On Point Home Inspection $550.00 Carolan …" at bounding box center [804, 393] width 424 height 131
copy p "Pay On Site Separate Checks or Cash On Point Home Inspection $550.00 Carolan Ex…"
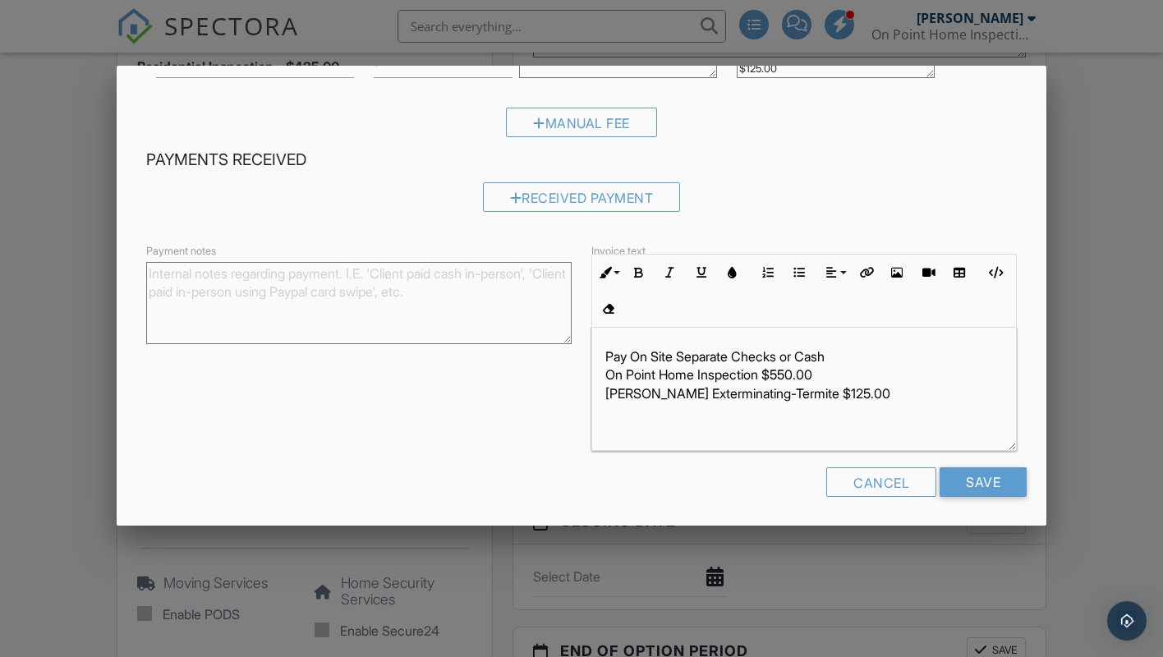
click at [185, 264] on textarea "Payment notes" at bounding box center [358, 303] width 425 height 82
paste textarea "Pay On Site Separate Checks or Cash On Point Home Inspection $550.00 Carolan Ex…"
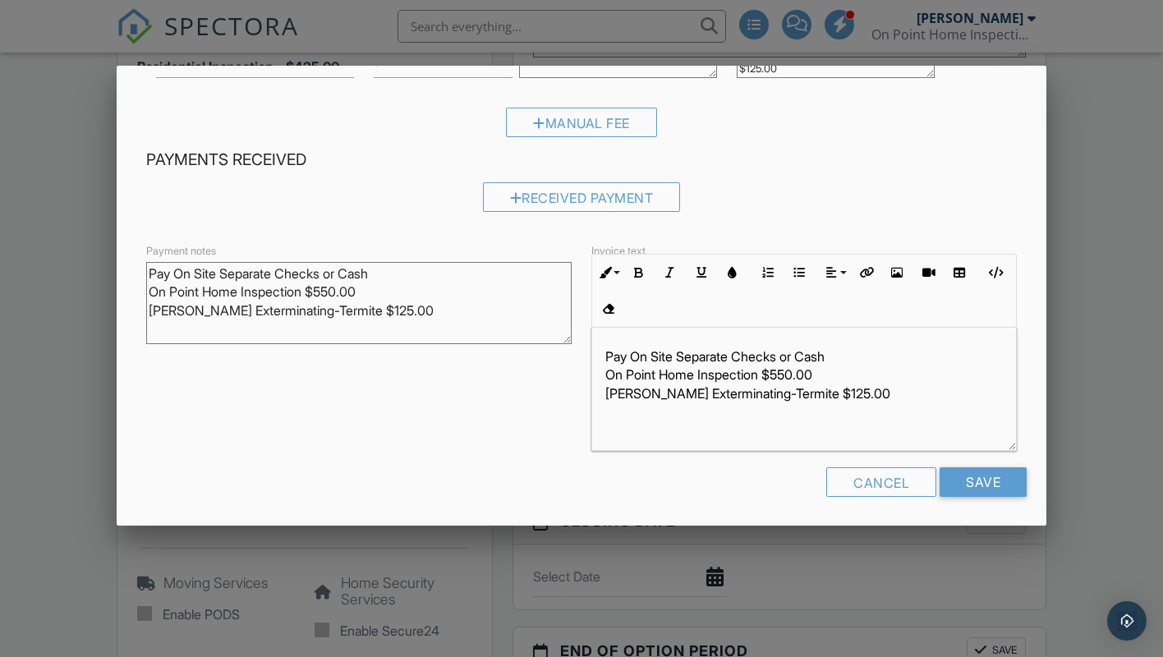
type textarea "Pay On Site Separate Checks or Cash On Point Home Inspection $550.00 Carolan Ex…"
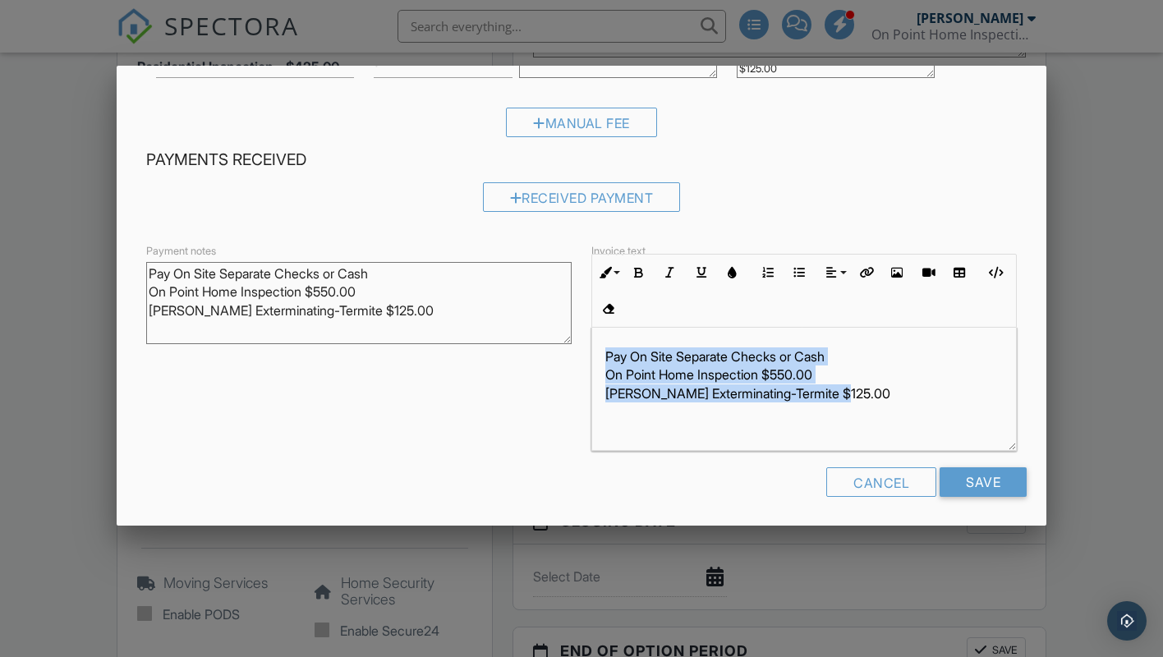
drag, startPoint x: 603, startPoint y: 354, endPoint x: 904, endPoint y: 393, distance: 303.1
click at [904, 393] on div "​ Pay On Site Separate Checks or Cash On Point Home Inspection $550.00 Carolan …" at bounding box center [804, 393] width 424 height 131
click at [640, 262] on button "Bold" at bounding box center [638, 272] width 31 height 31
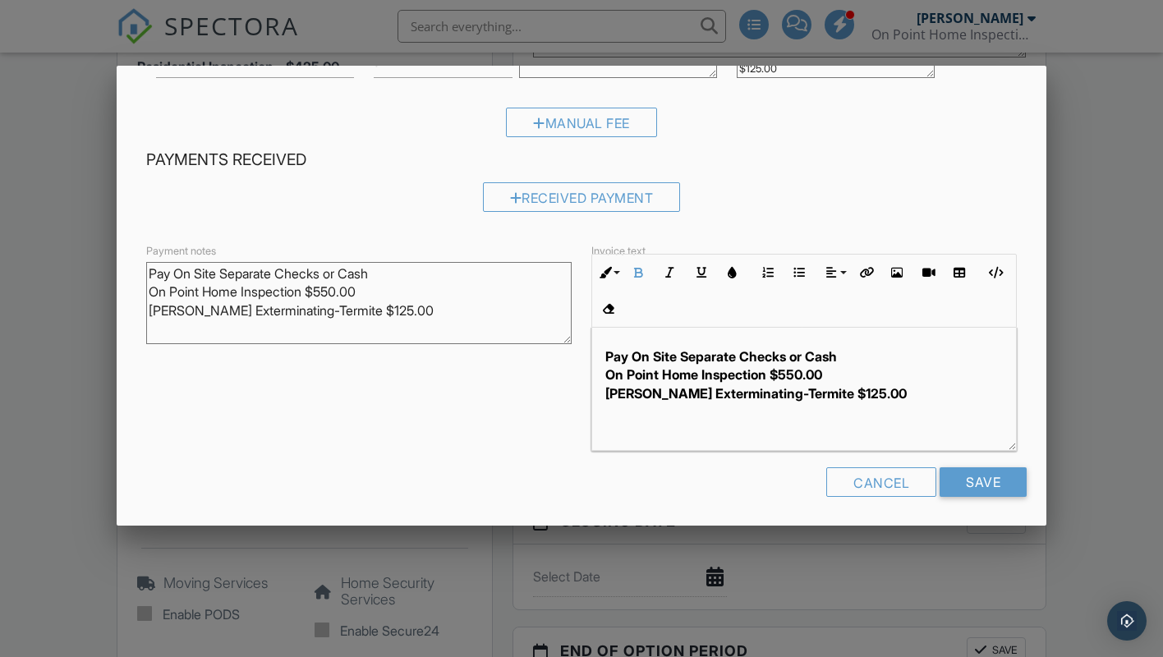
click at [878, 351] on p "Pay On Site Separate Checks or Cash On Point Home Inspection $550.00 Carolan Ex…" at bounding box center [803, 393] width 397 height 92
click at [992, 479] on input "Save" at bounding box center [982, 482] width 87 height 30
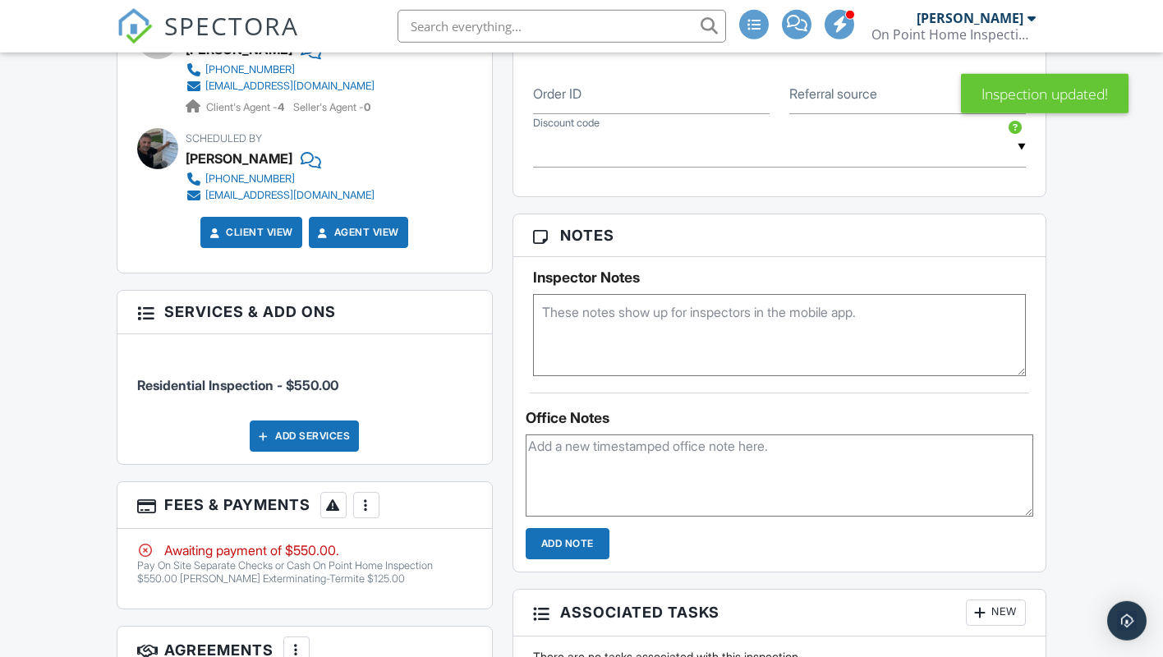
scroll to position [1172, 0]
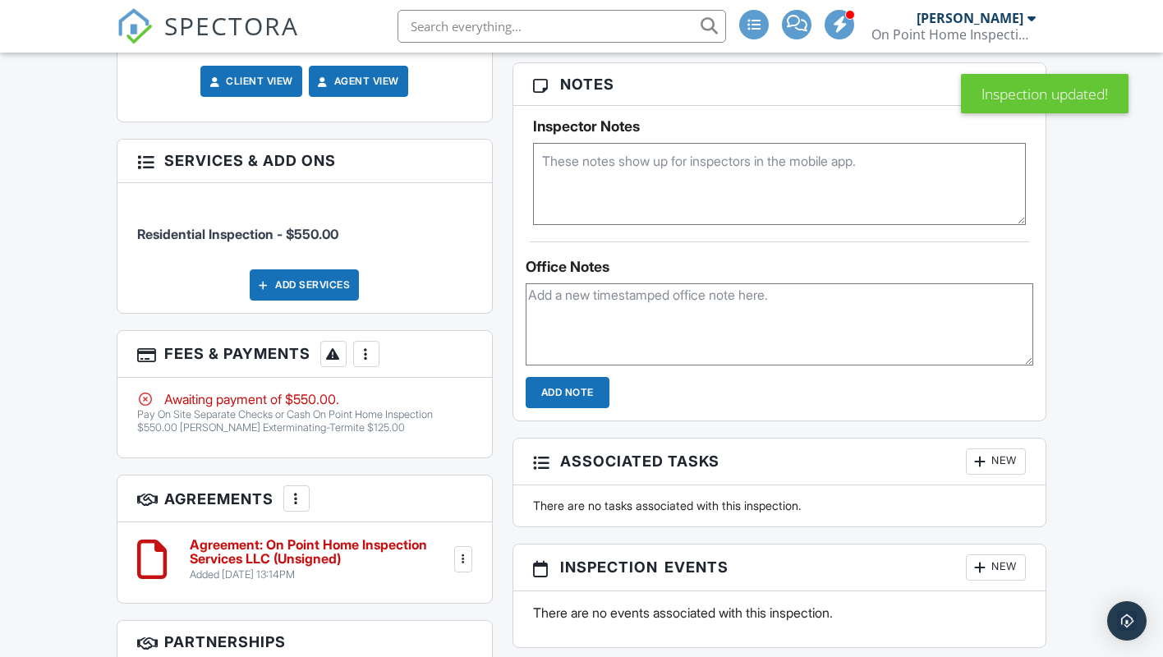
click at [461, 567] on div at bounding box center [463, 559] width 16 height 16
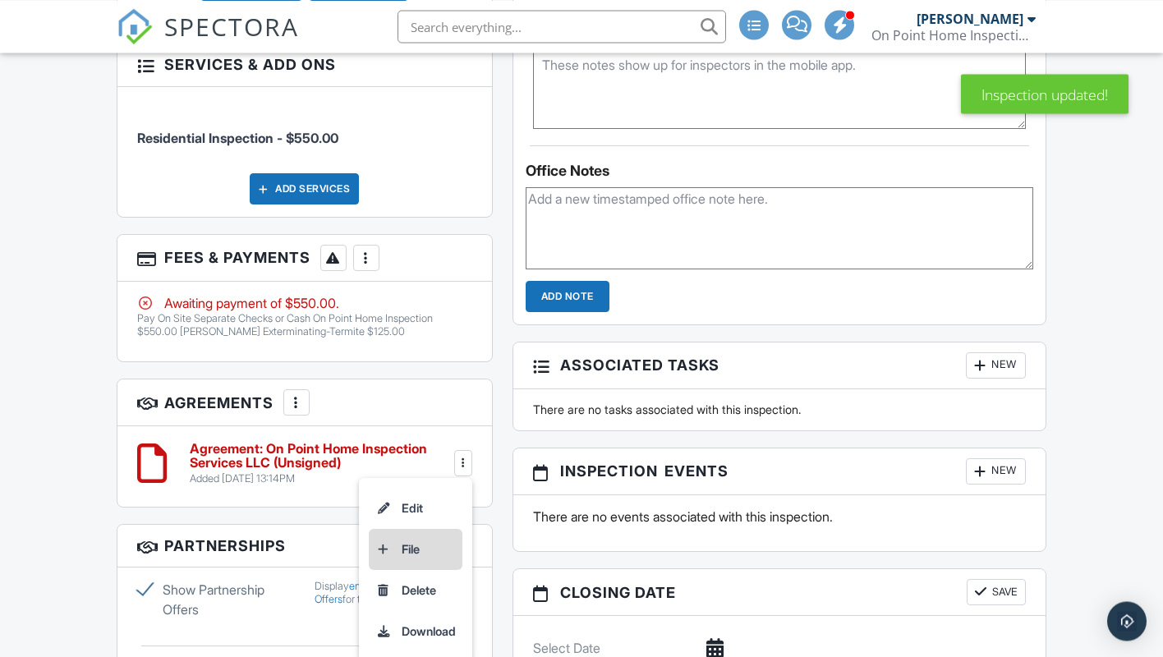
scroll to position [1340, 0]
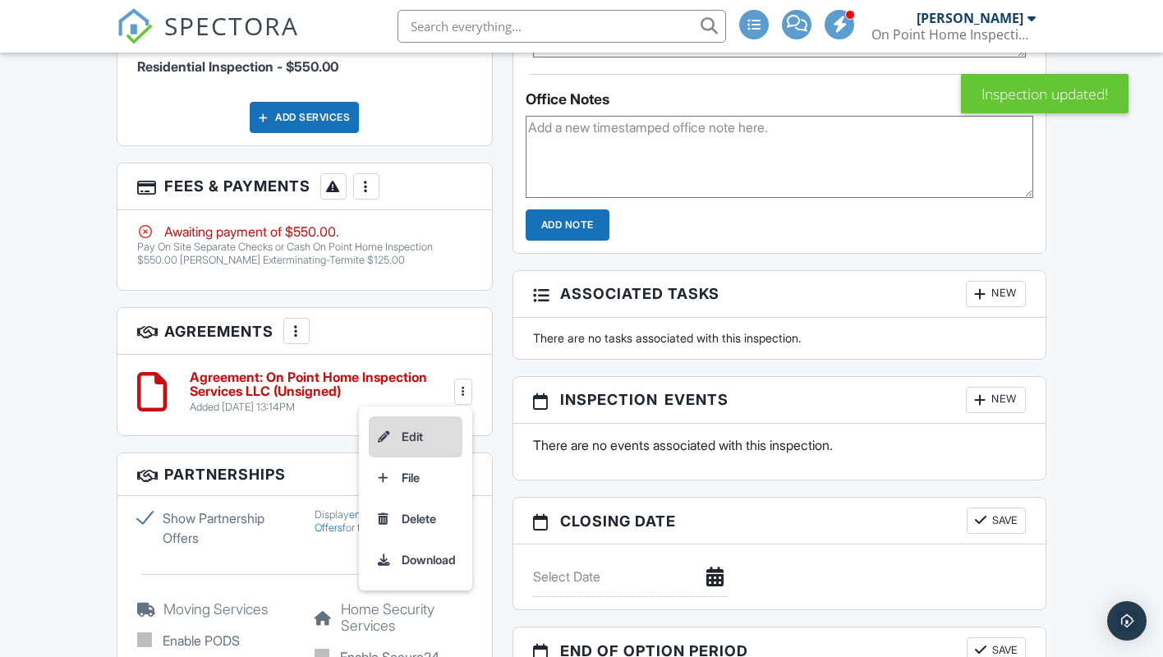
click at [417, 457] on li "Edit" at bounding box center [416, 436] width 94 height 41
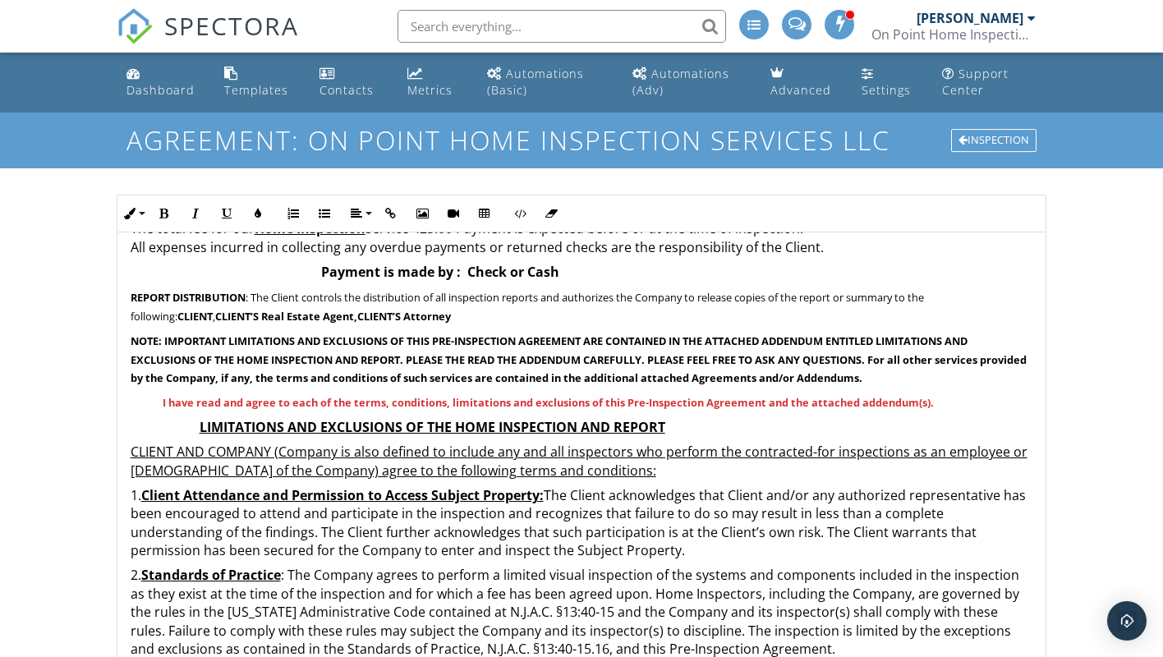
scroll to position [433, 0]
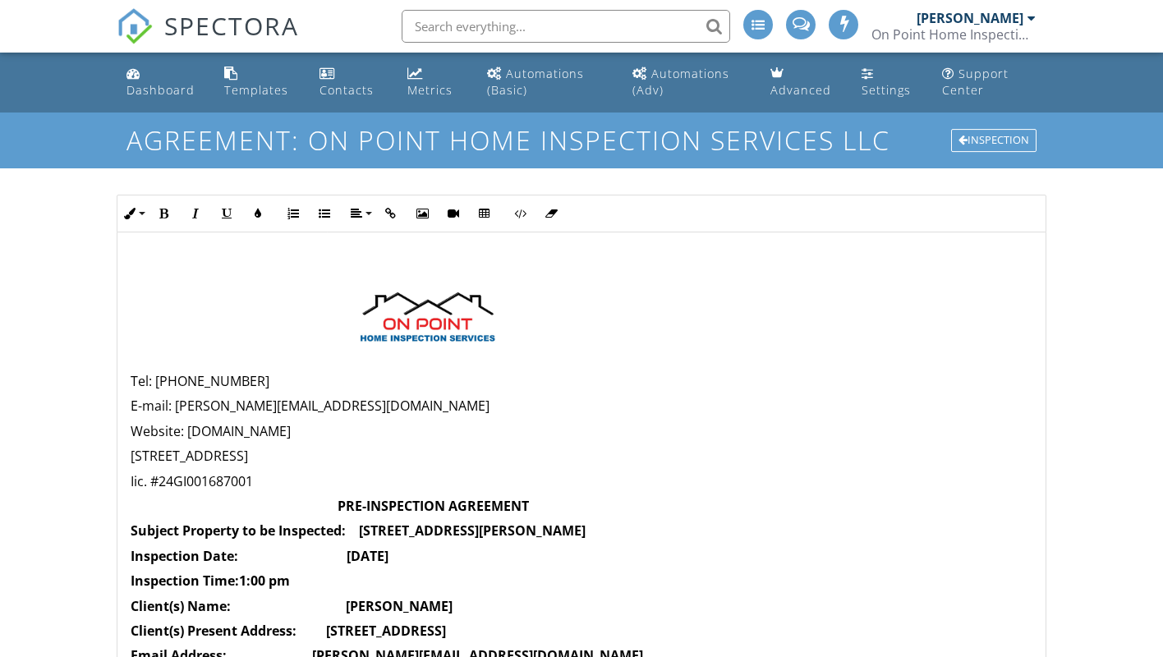
scroll to position [433, 0]
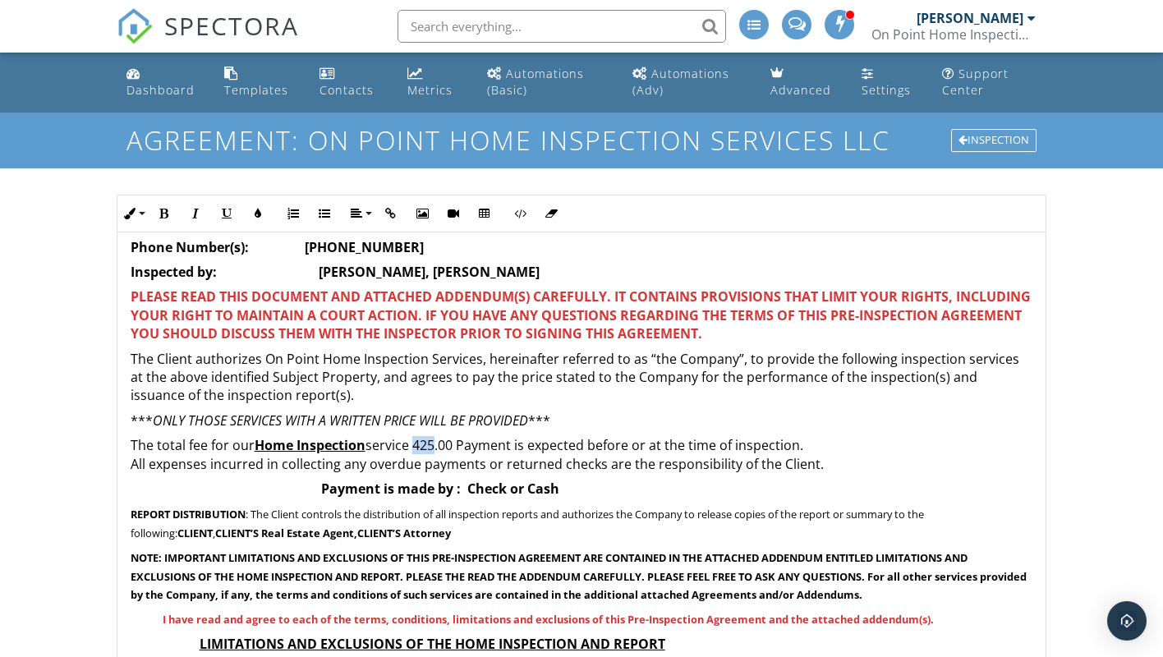
drag, startPoint x: 438, startPoint y: 447, endPoint x: 419, endPoint y: 442, distance: 20.5
click at [419, 442] on p "The total fee for our Home Inspection service 425.00 Payment is expected before…" at bounding box center [582, 454] width 902 height 37
click at [889, 420] on p "*** ONLY THOSE SERVICES WITH A WRITTEN PRICE WILL BE PROVIDED ***" at bounding box center [582, 420] width 902 height 18
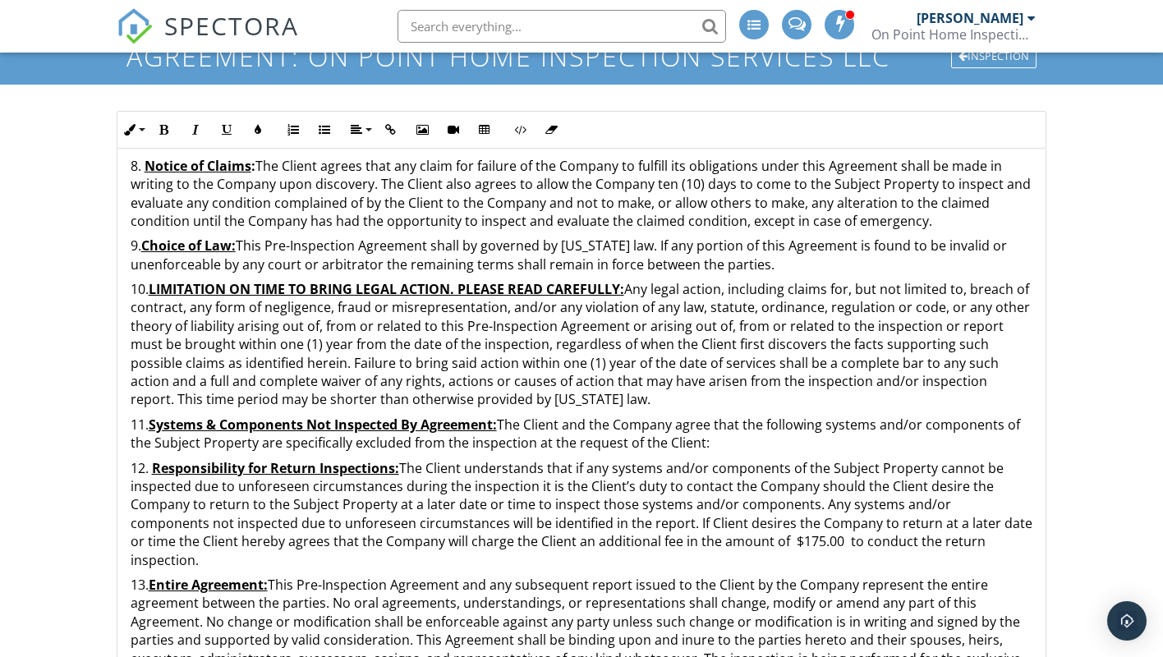
scroll to position [348, 0]
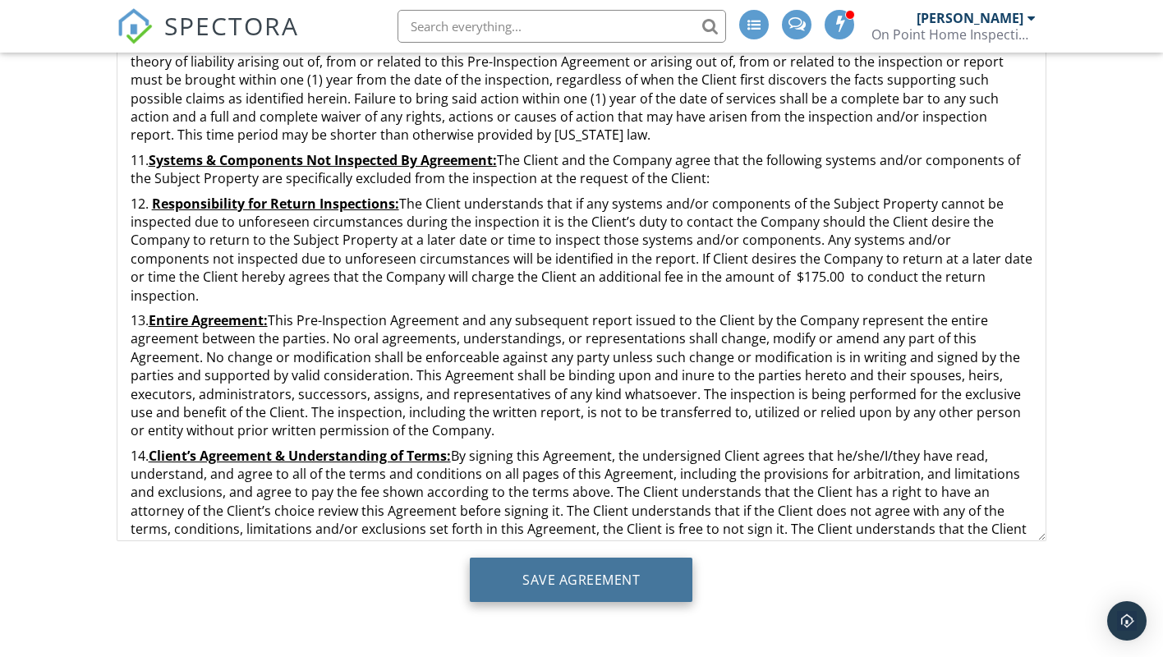
click at [549, 581] on input "Save Agreement" at bounding box center [581, 579] width 222 height 44
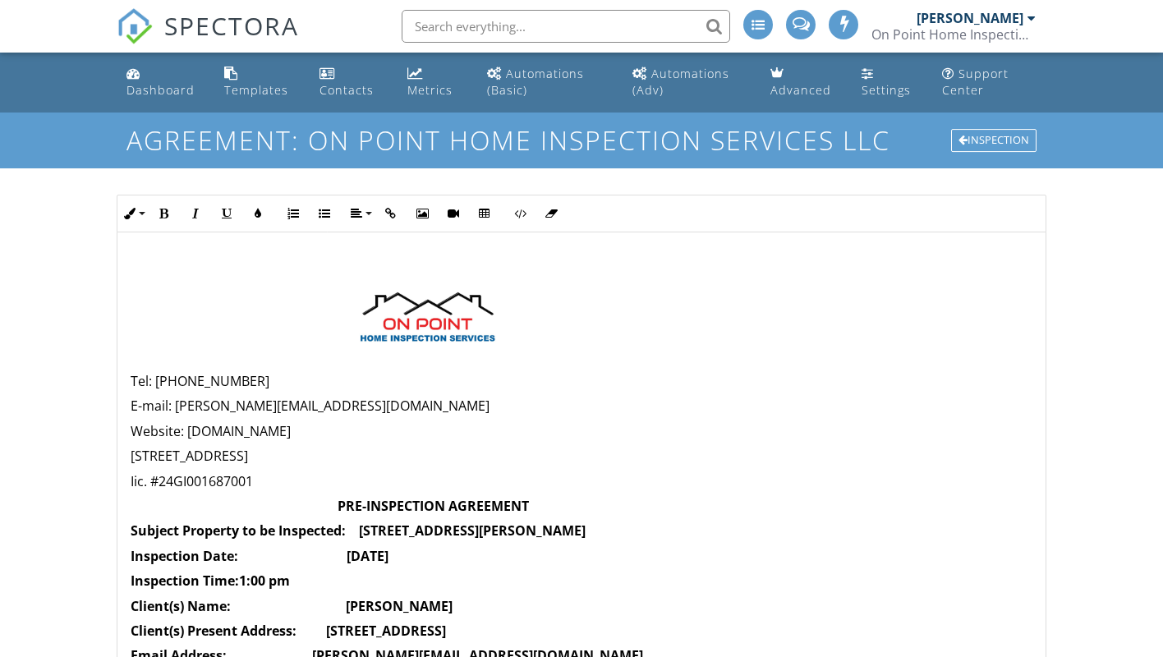
scroll to position [2063, 0]
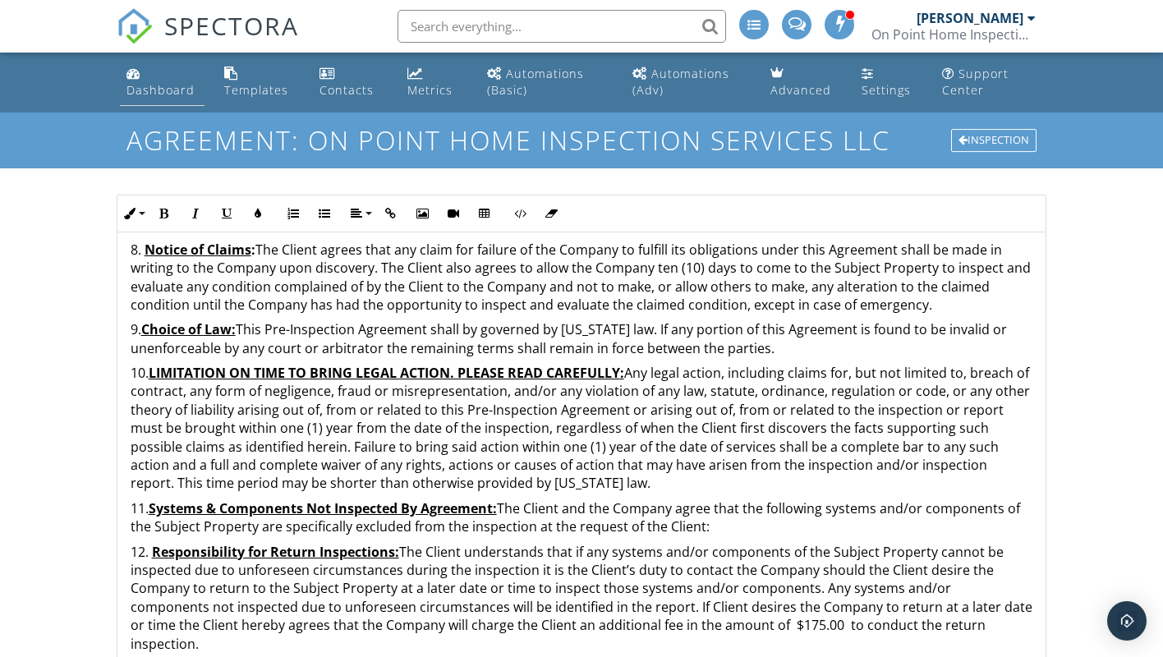
click at [176, 91] on div "Dashboard" at bounding box center [160, 90] width 68 height 16
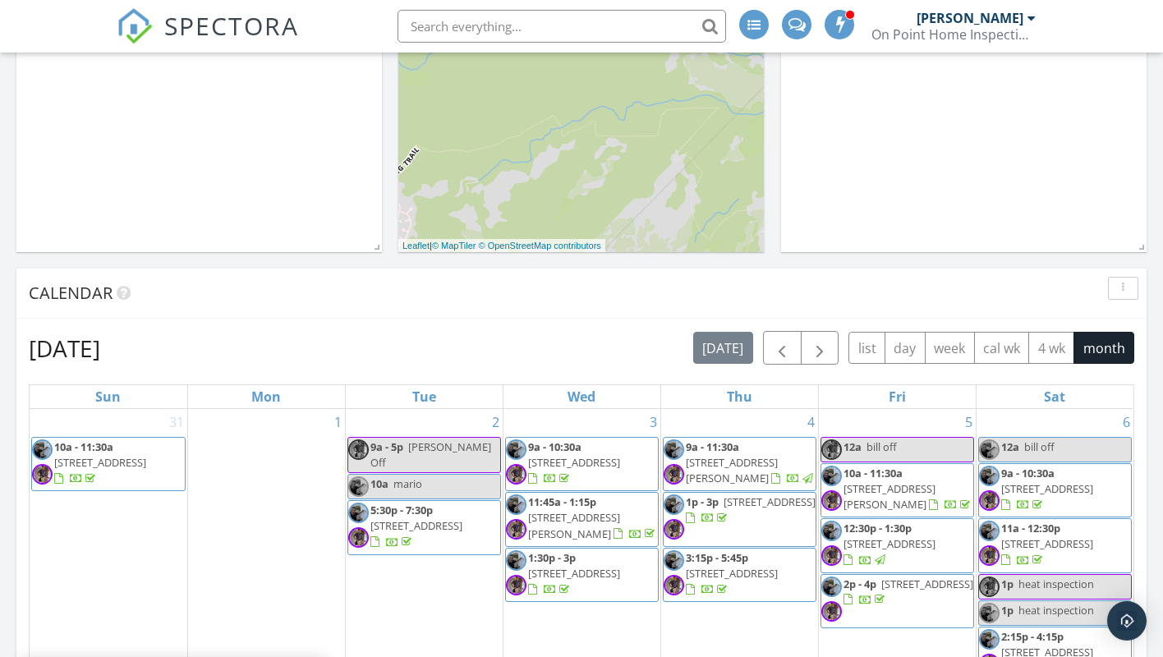
scroll to position [670, 0]
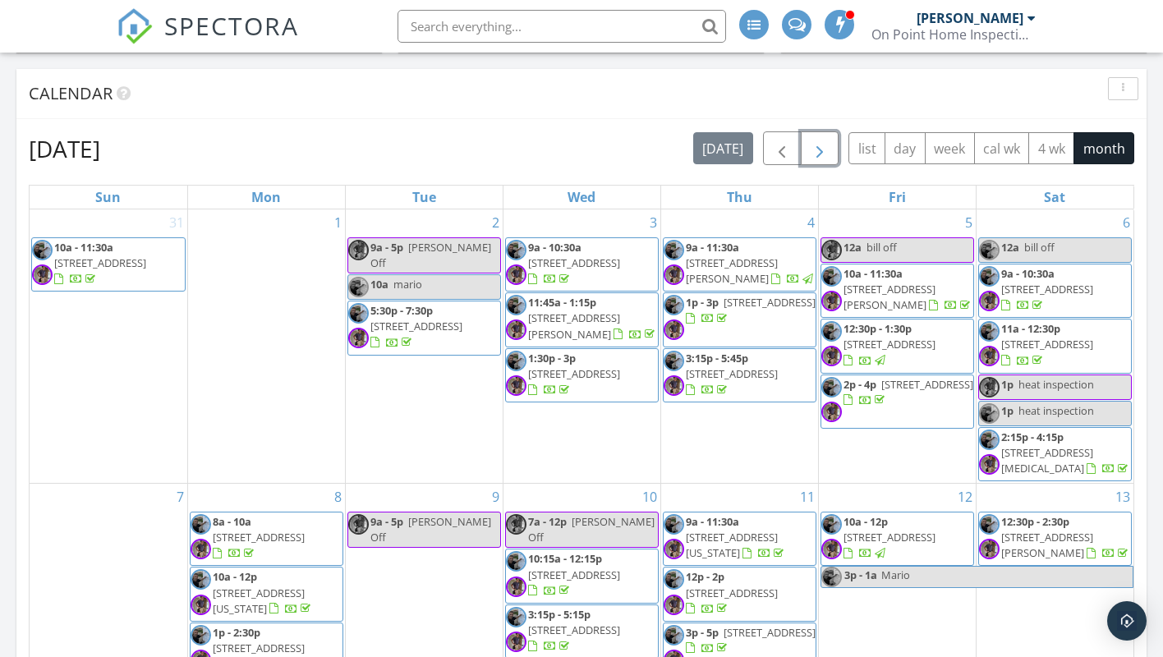
click at [816, 154] on span "button" at bounding box center [819, 149] width 20 height 20
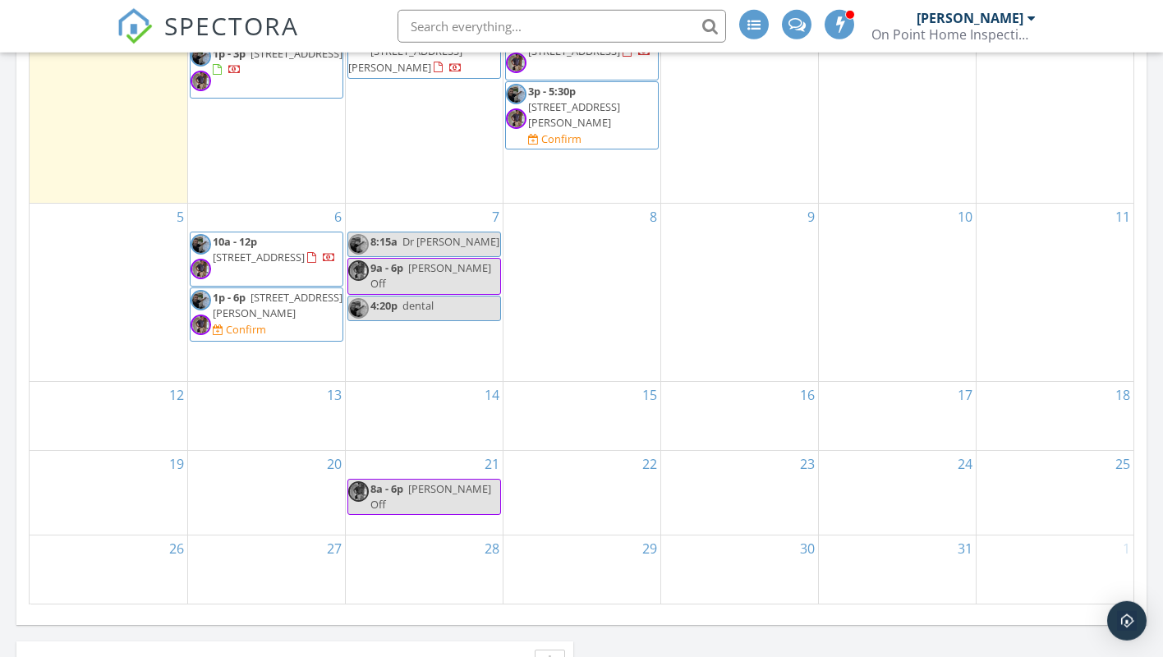
scroll to position [921, 0]
click at [230, 287] on span "1p - 6p" at bounding box center [229, 294] width 33 height 15
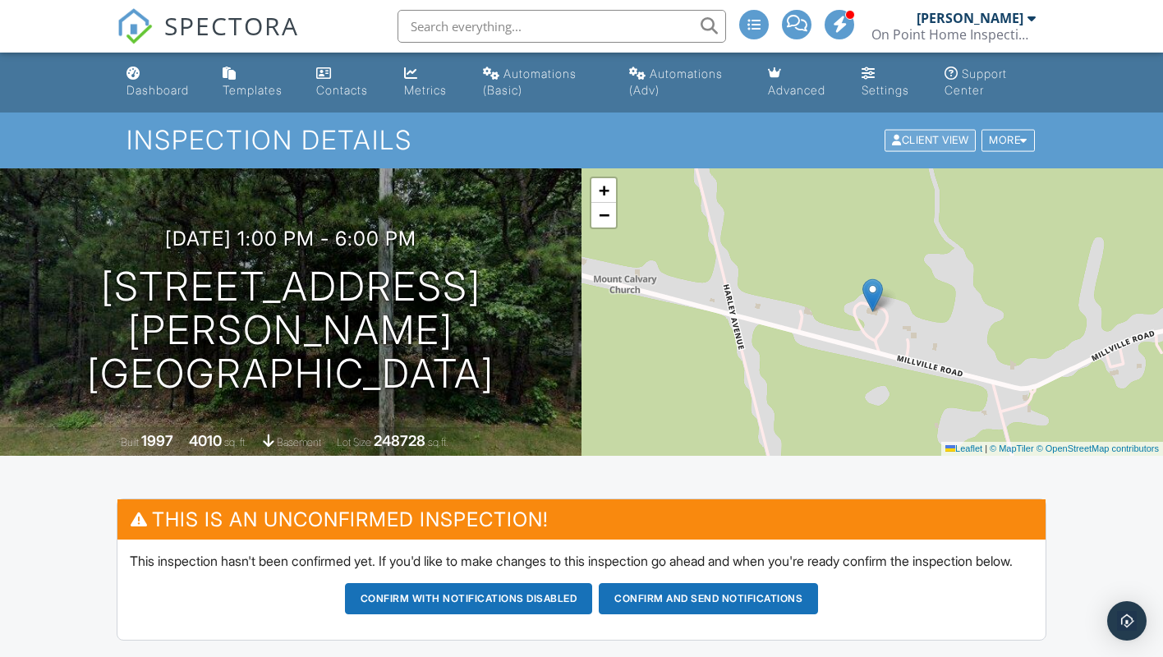
click at [927, 140] on div "Client View" at bounding box center [929, 141] width 91 height 22
click at [160, 87] on div "Dashboard" at bounding box center [157, 90] width 62 height 14
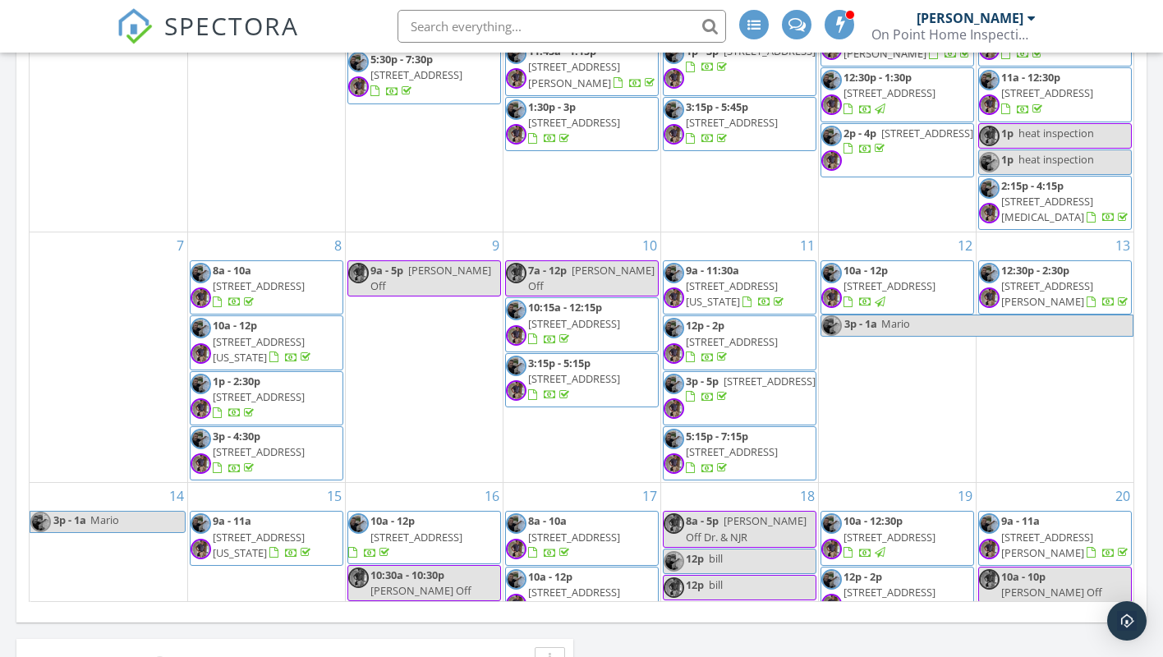
scroll to position [670, 0]
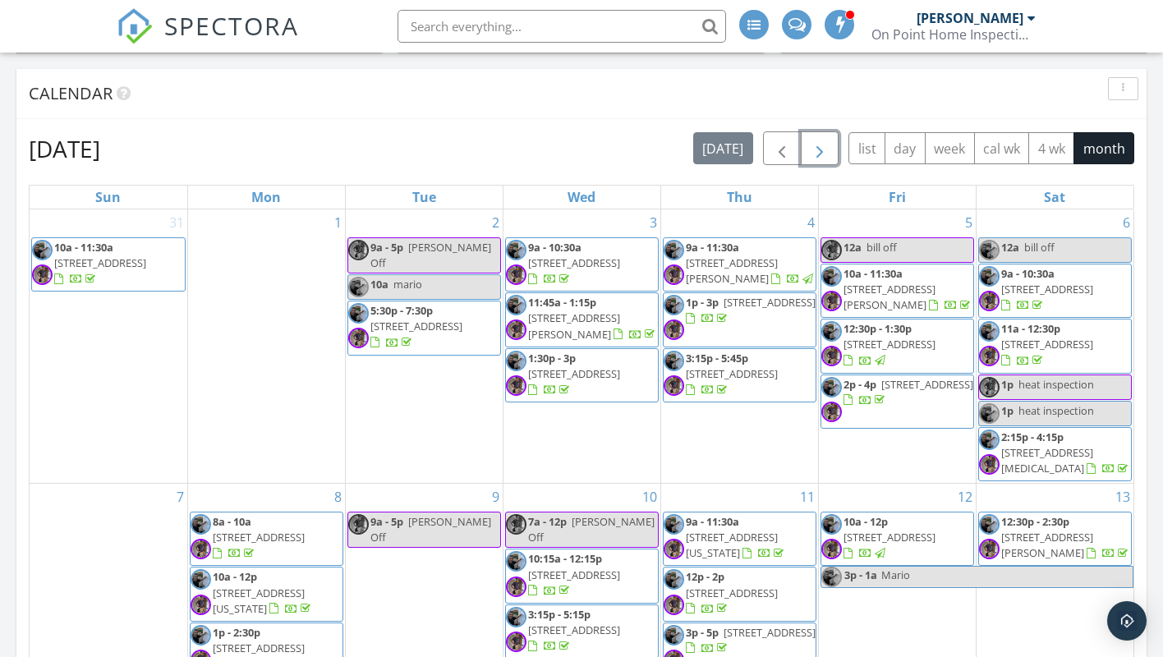
click at [817, 142] on span "button" at bounding box center [819, 149] width 20 height 20
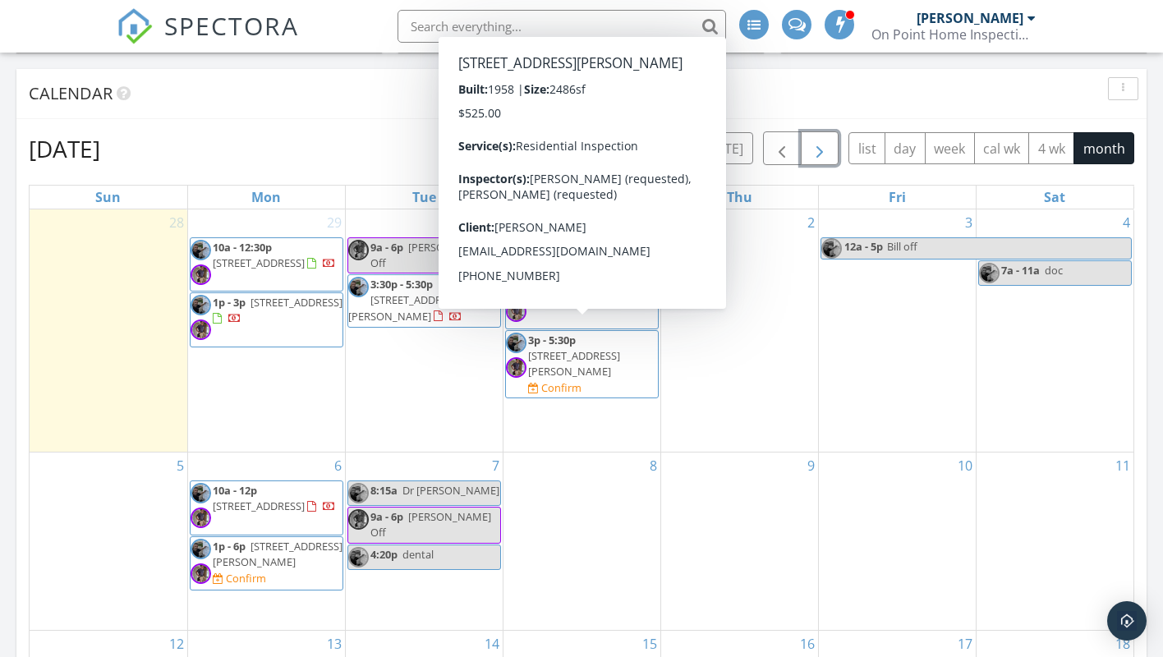
click at [573, 348] on span "[STREET_ADDRESS][PERSON_NAME]" at bounding box center [574, 363] width 92 height 30
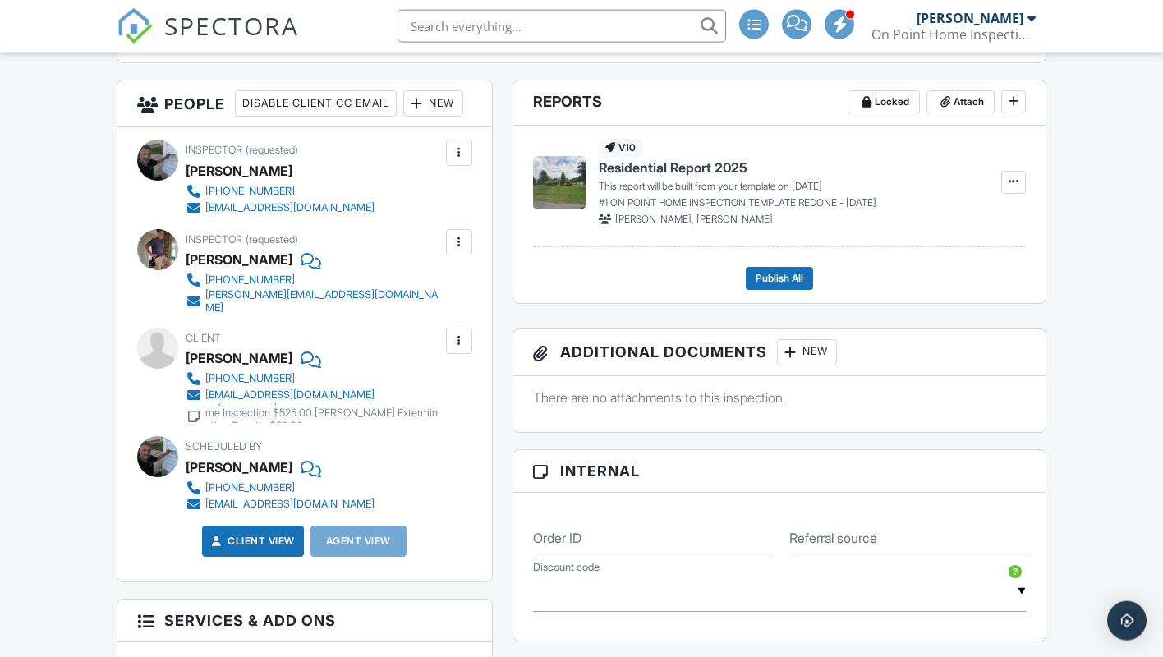
scroll to position [586, 0]
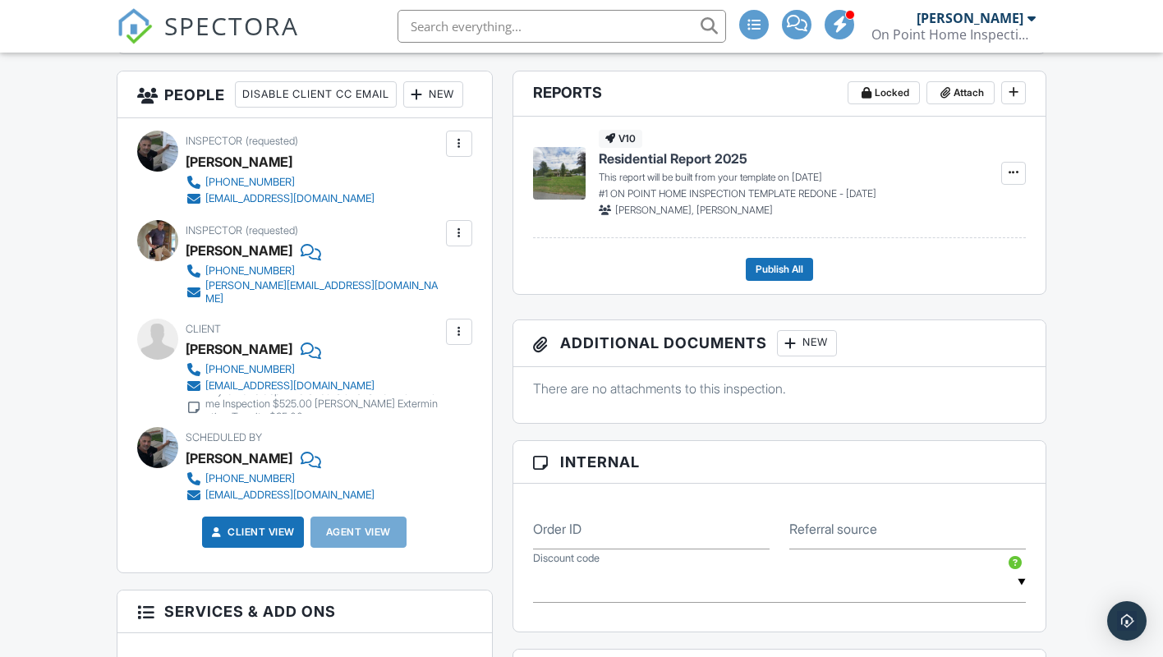
click at [454, 340] on div at bounding box center [459, 331] width 16 height 16
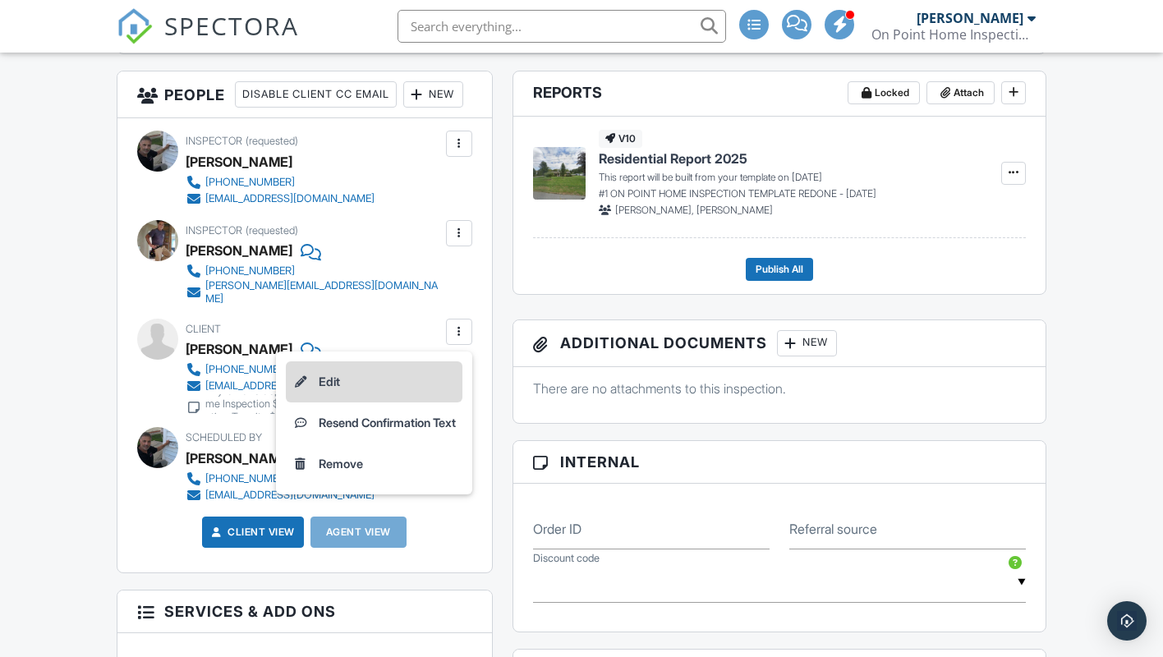
click at [318, 402] on li "Edit" at bounding box center [374, 381] width 177 height 41
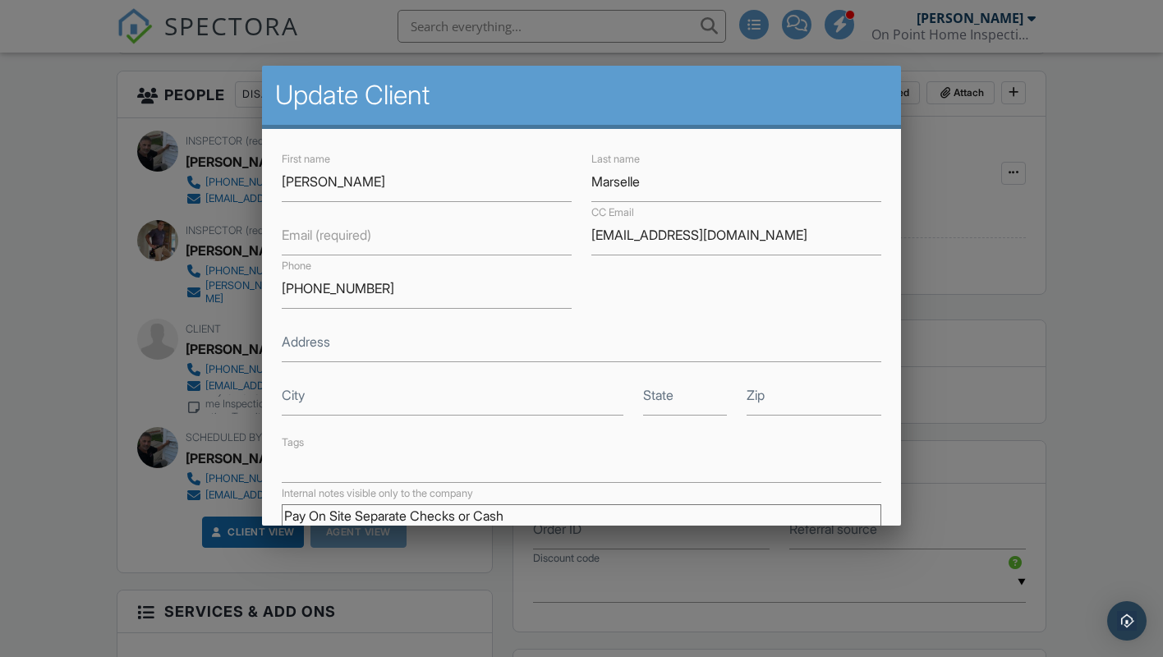
click at [305, 243] on label "Email (required)" at bounding box center [326, 235] width 89 height 18
click at [305, 243] on input "Email (required)" at bounding box center [427, 235] width 290 height 40
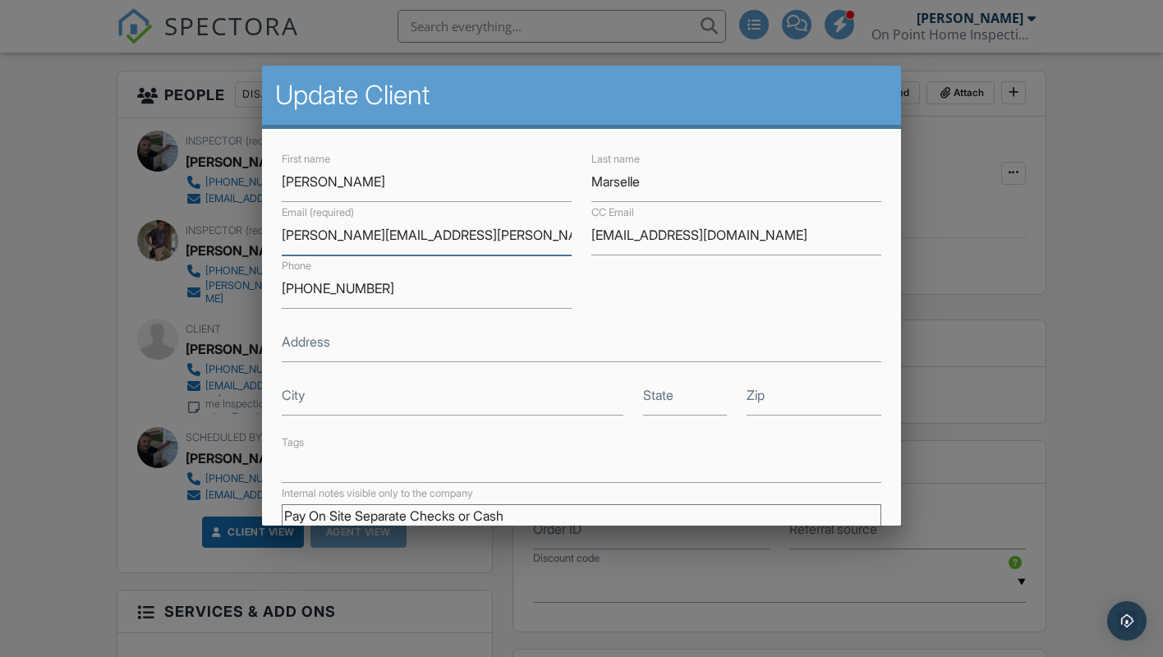
type input "michael.marselle@sas.com"
click at [315, 342] on label "Address" at bounding box center [306, 342] width 48 height 18
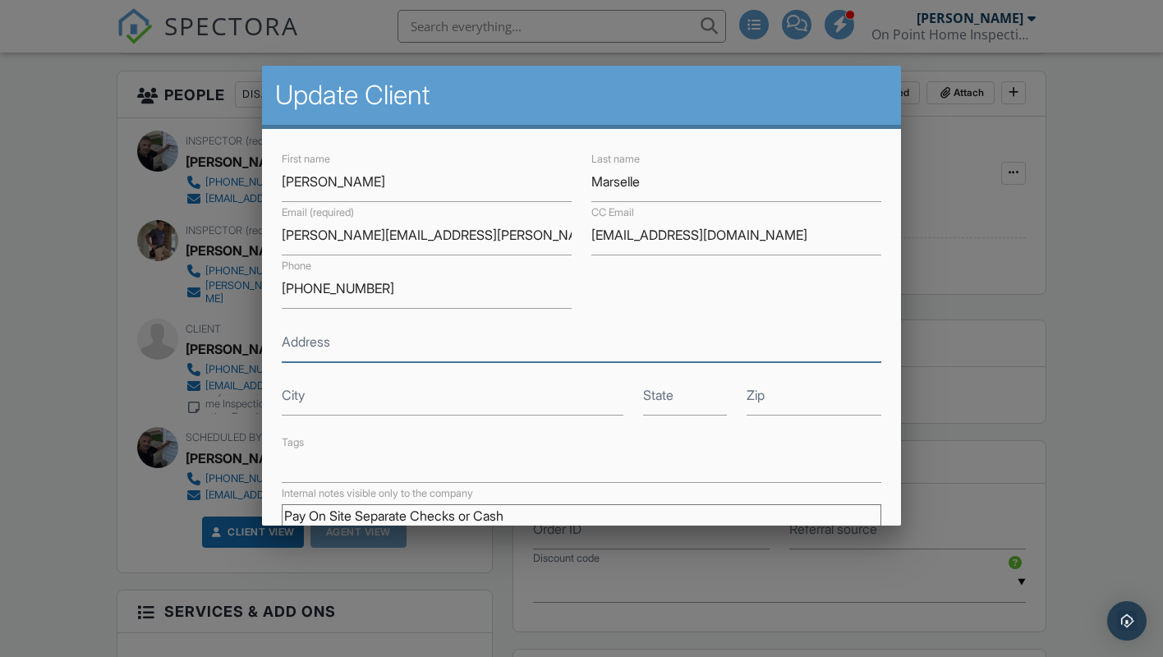
click at [315, 342] on input "Address" at bounding box center [582, 342] width 600 height 40
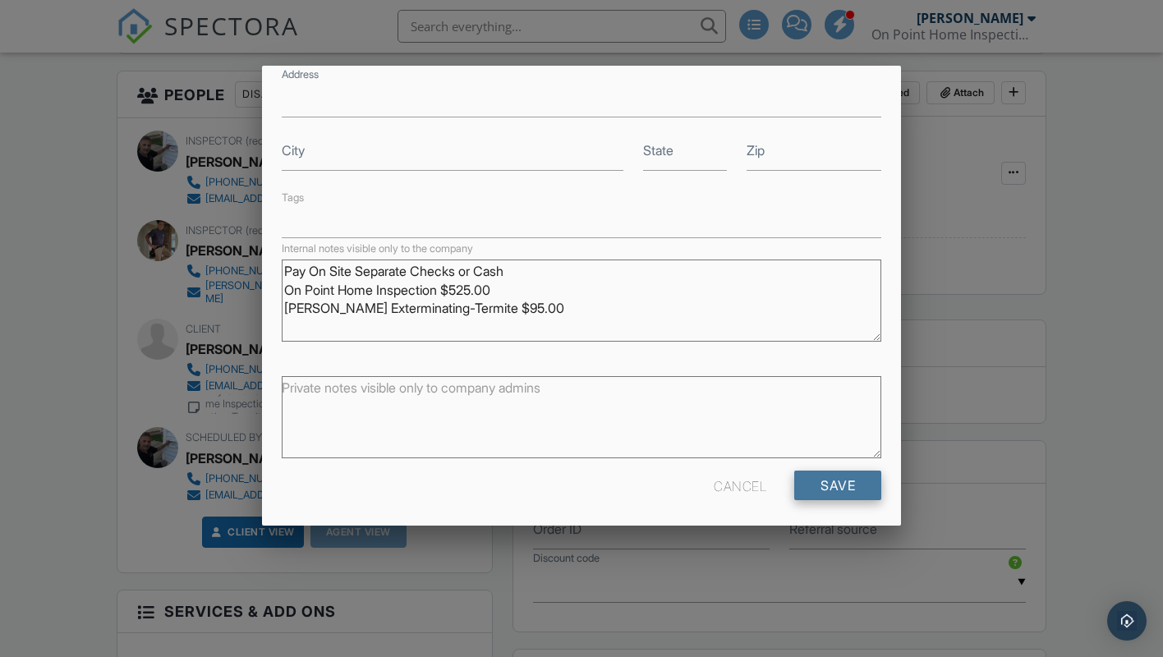
click at [844, 479] on input "Save" at bounding box center [837, 485] width 87 height 30
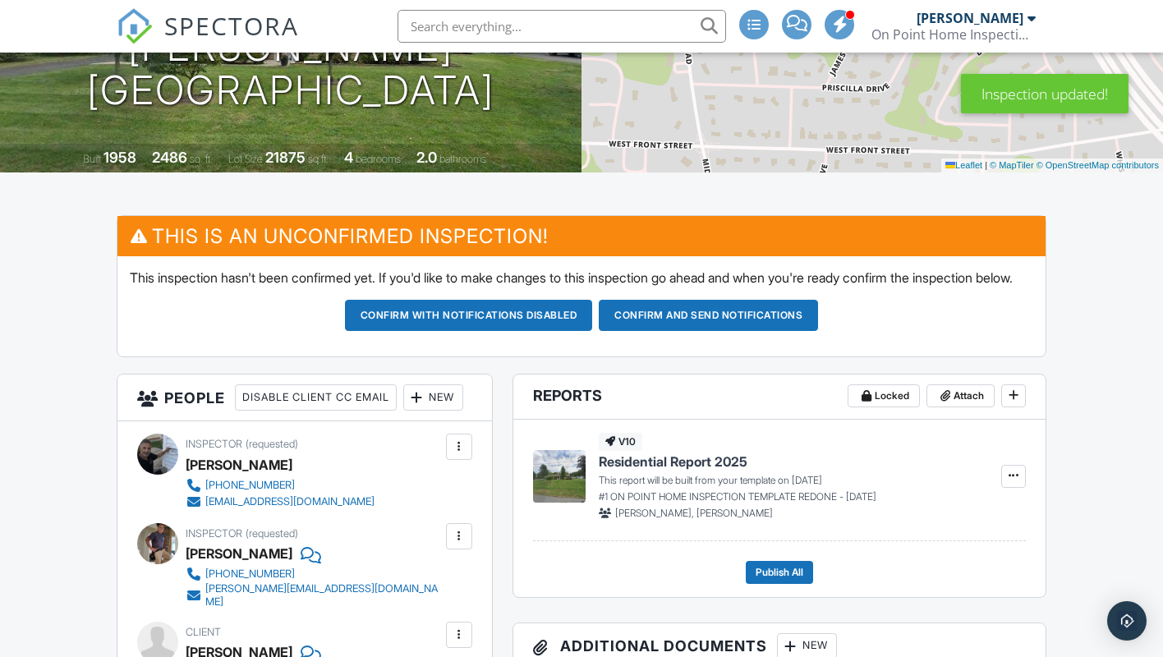
scroll to position [419, 0]
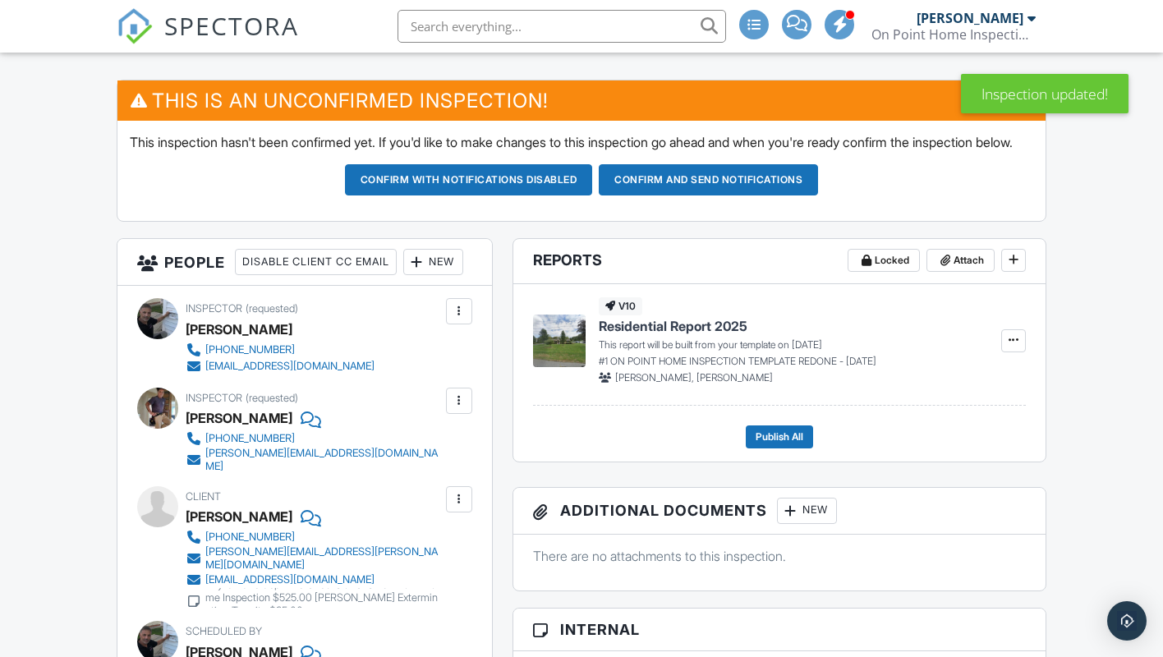
click at [403, 275] on div "New" at bounding box center [433, 262] width 60 height 26
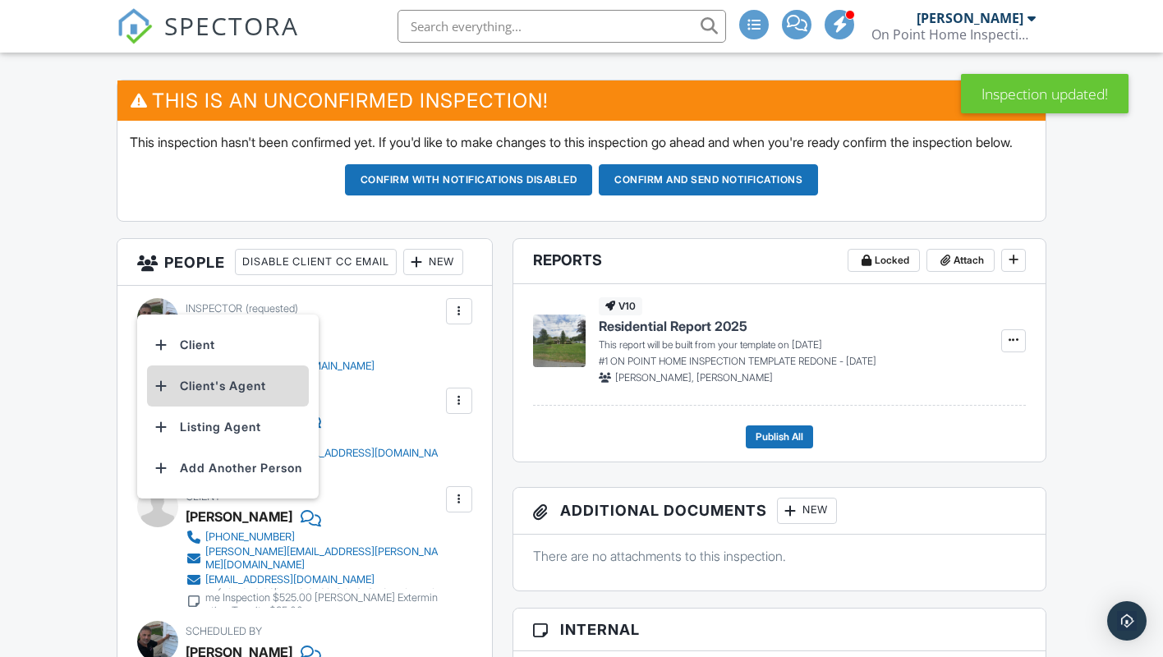
click at [218, 401] on li "Client's Agent" at bounding box center [228, 385] width 162 height 41
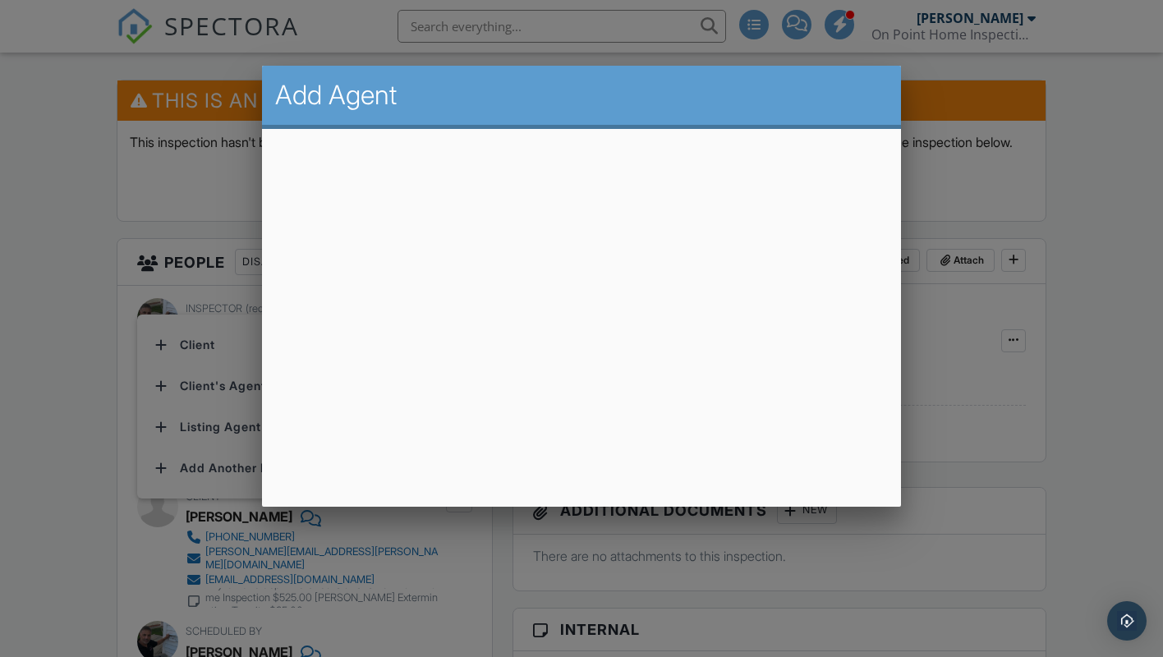
click at [976, 372] on div at bounding box center [581, 328] width 1163 height 821
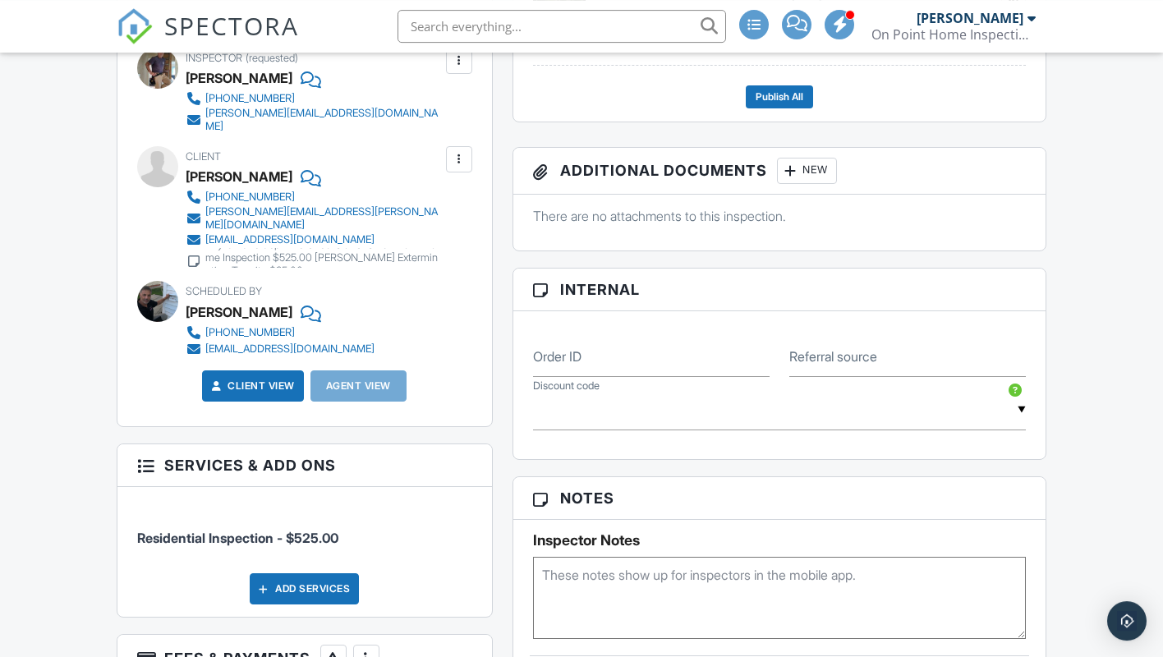
scroll to position [754, 0]
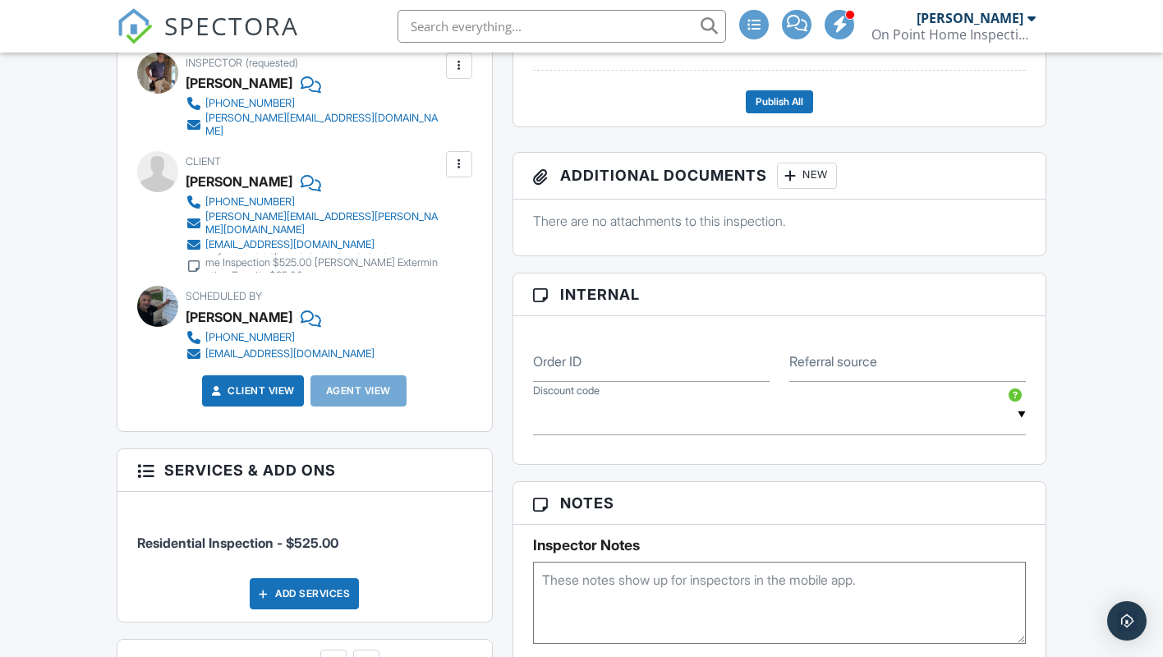
click at [459, 172] on div at bounding box center [459, 164] width 16 height 16
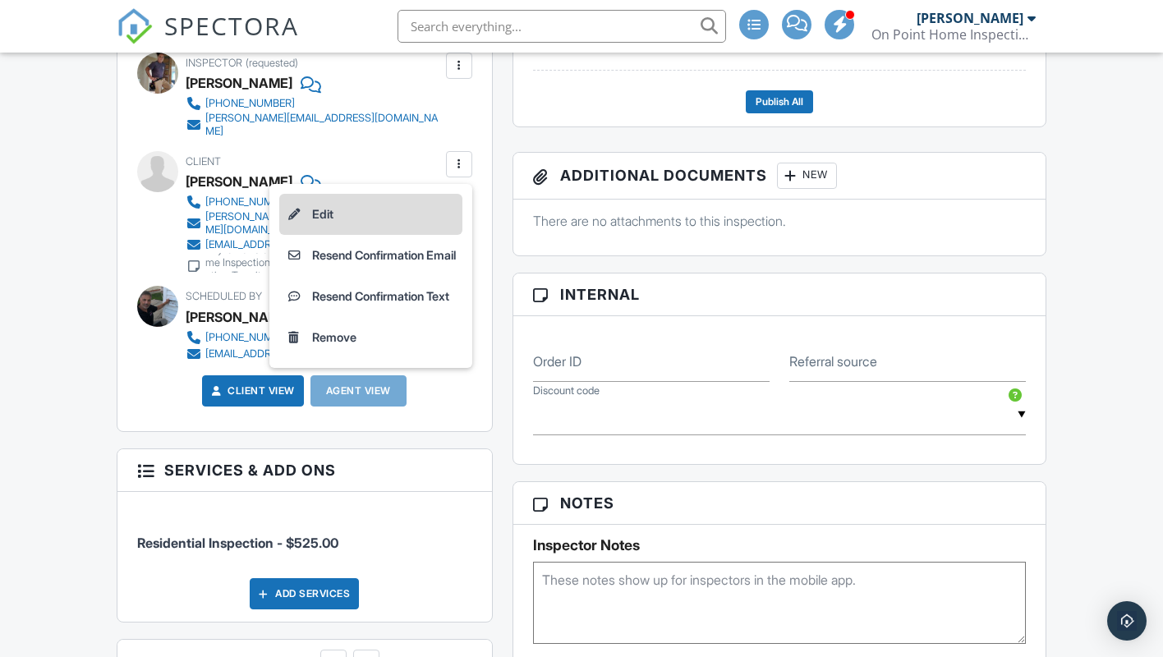
click at [303, 235] on li "Edit" at bounding box center [370, 214] width 183 height 41
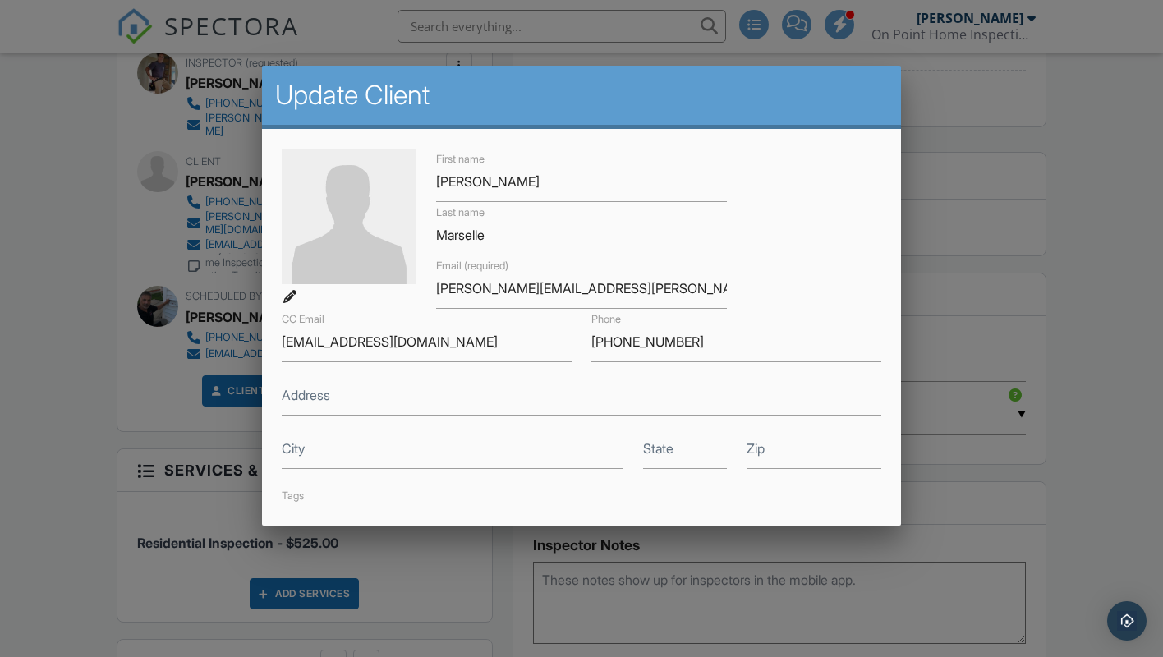
click at [321, 402] on label "Address" at bounding box center [306, 395] width 48 height 18
click at [321, 402] on input "Address" at bounding box center [582, 395] width 600 height 40
type input "[STREET_ADDRESS]"
type input "[GEOGRAPHIC_DATA]"
type input "NY"
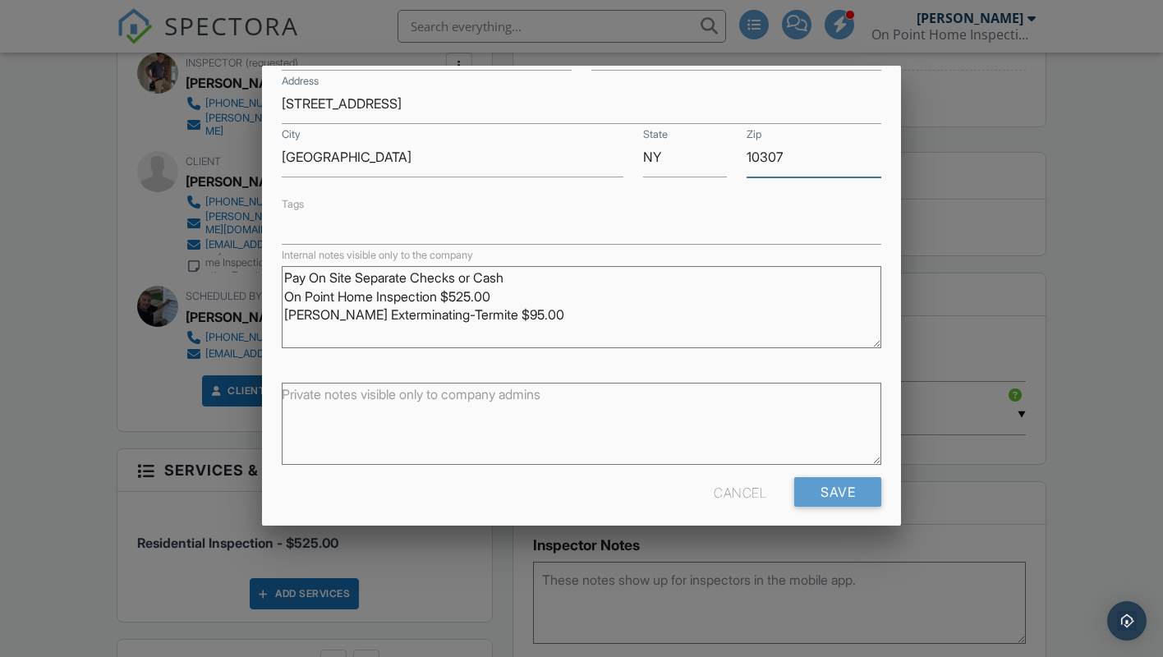
scroll to position [298, 0]
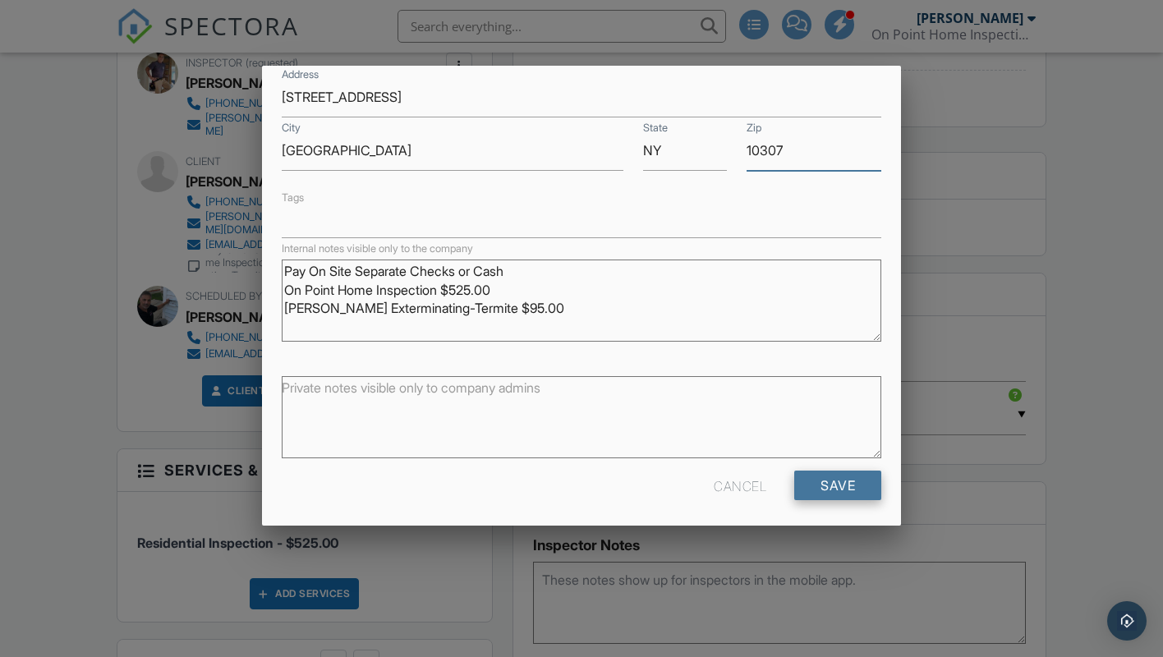
type input "10307"
click at [825, 478] on input "Save" at bounding box center [837, 485] width 87 height 30
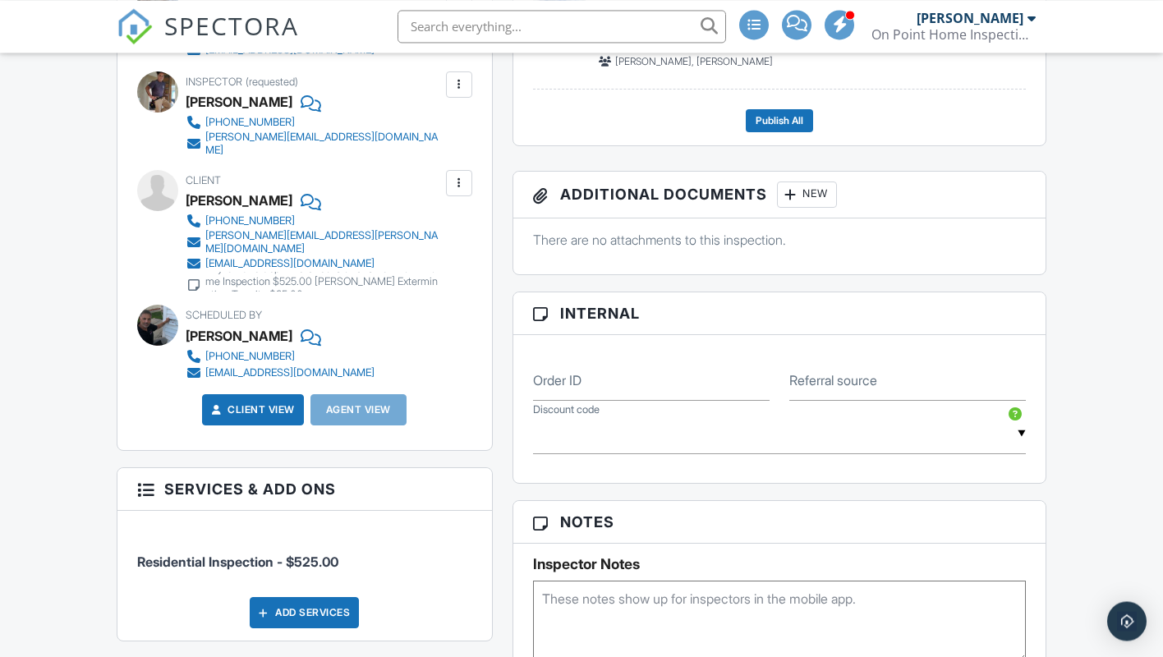
scroll to position [586, 0]
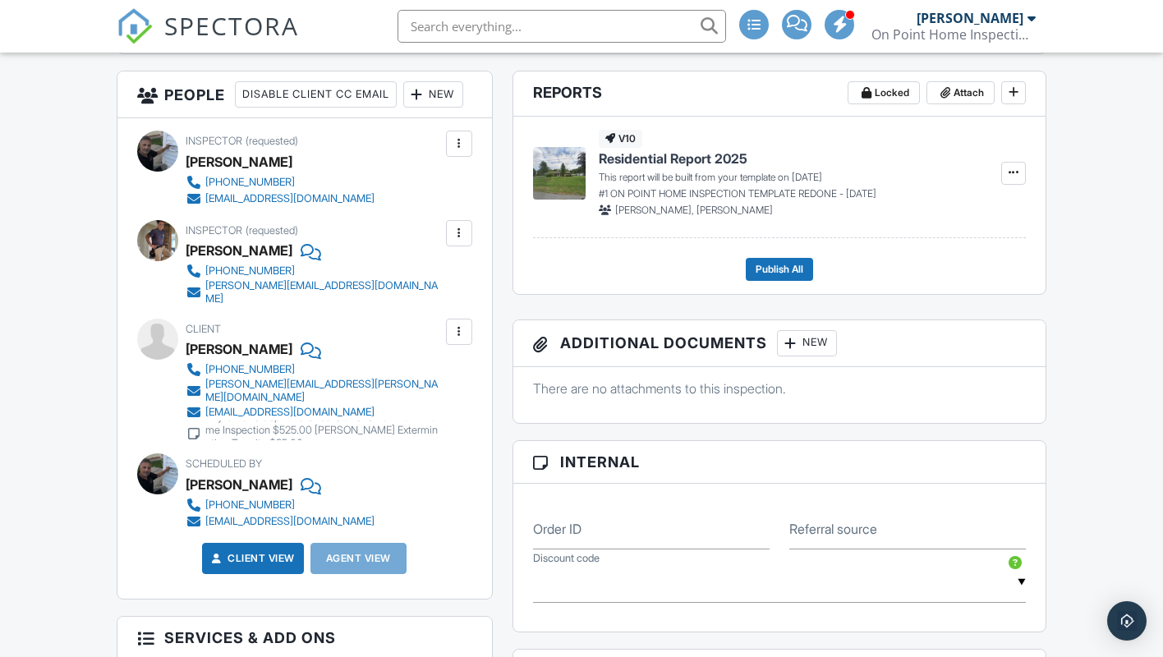
click at [403, 108] on div "New" at bounding box center [433, 94] width 60 height 26
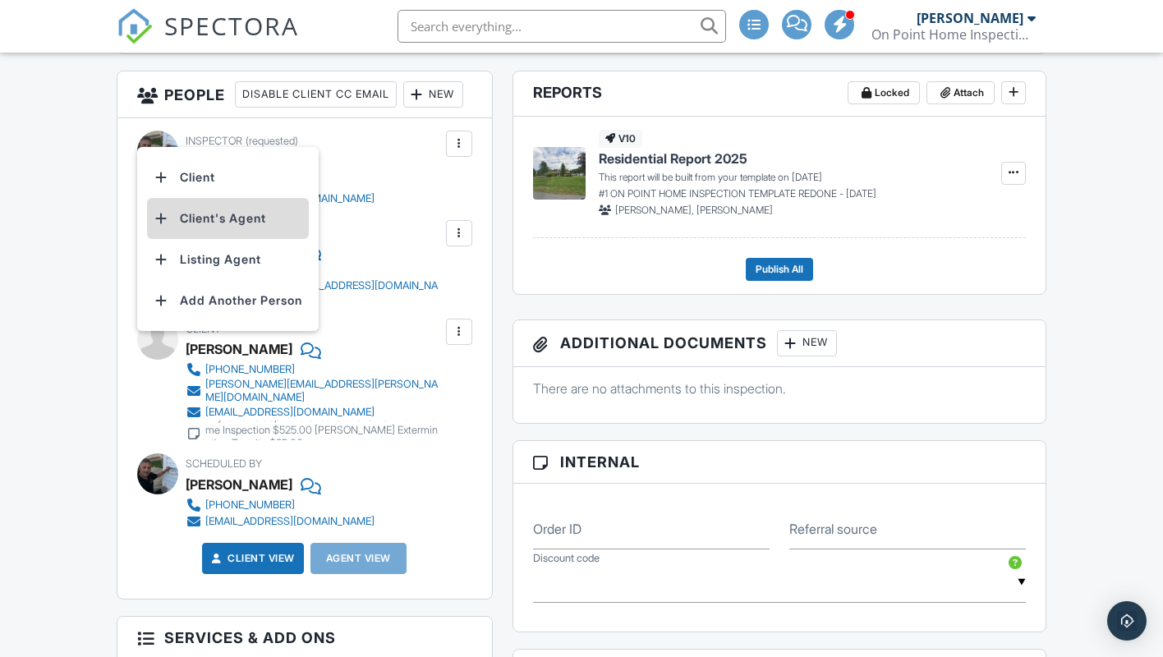
click at [181, 232] on li "Client's Agent" at bounding box center [228, 218] width 162 height 41
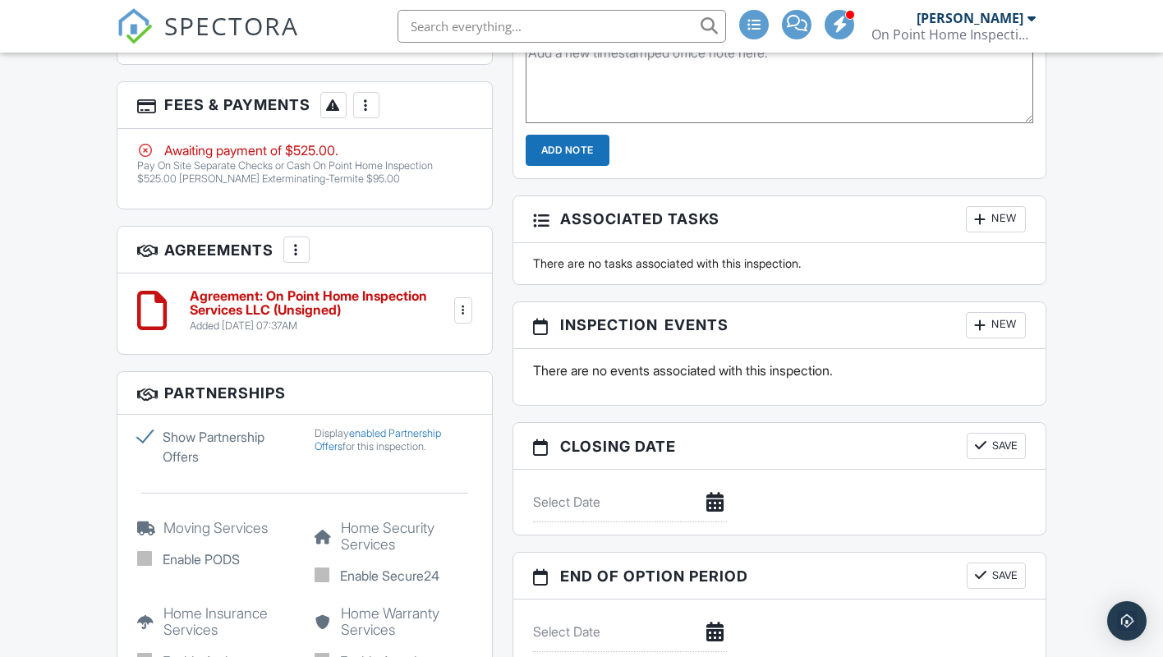
scroll to position [1327, 0]
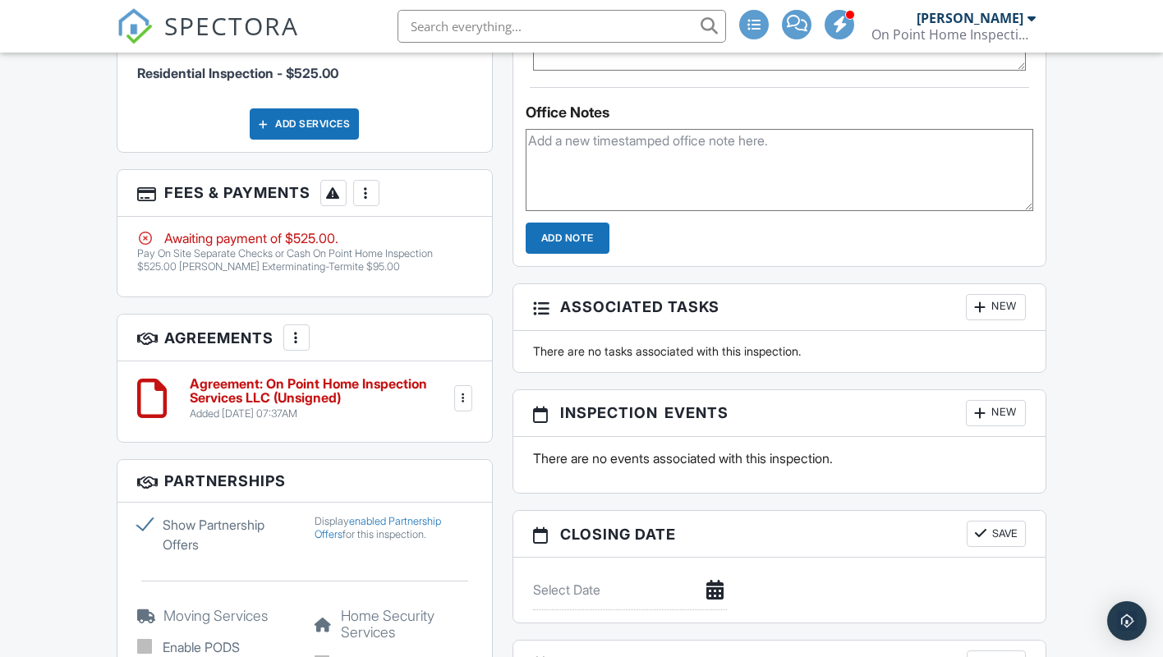
click at [356, 206] on div "More" at bounding box center [366, 193] width 26 height 26
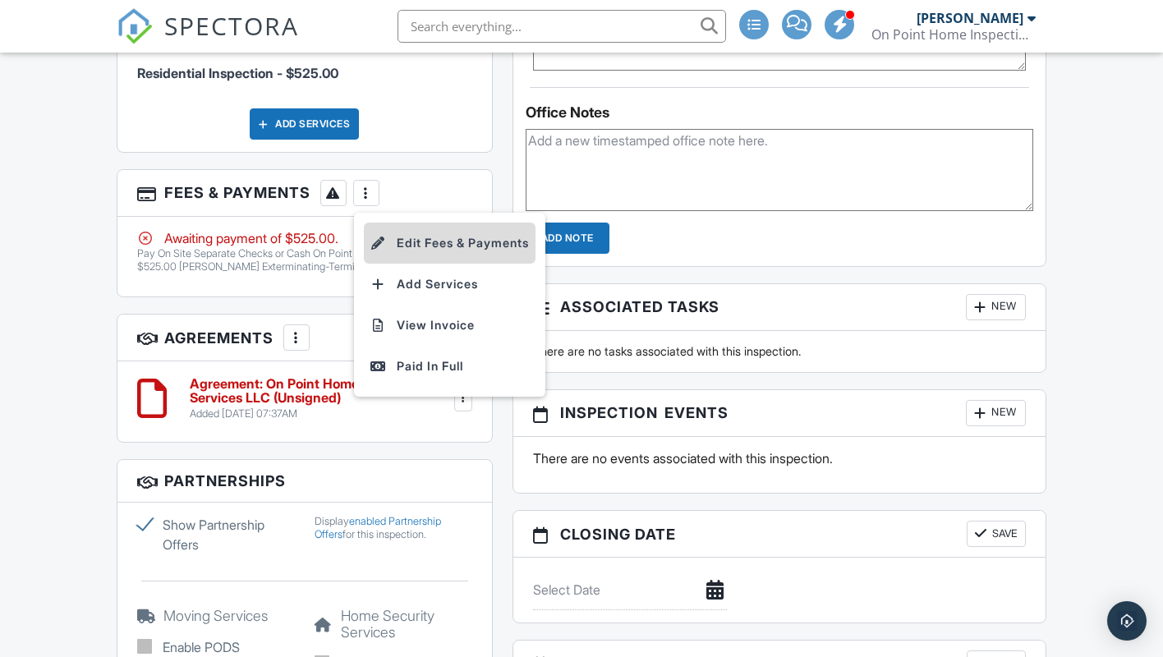
click at [403, 264] on li "Edit Fees & Payments" at bounding box center [450, 242] width 172 height 41
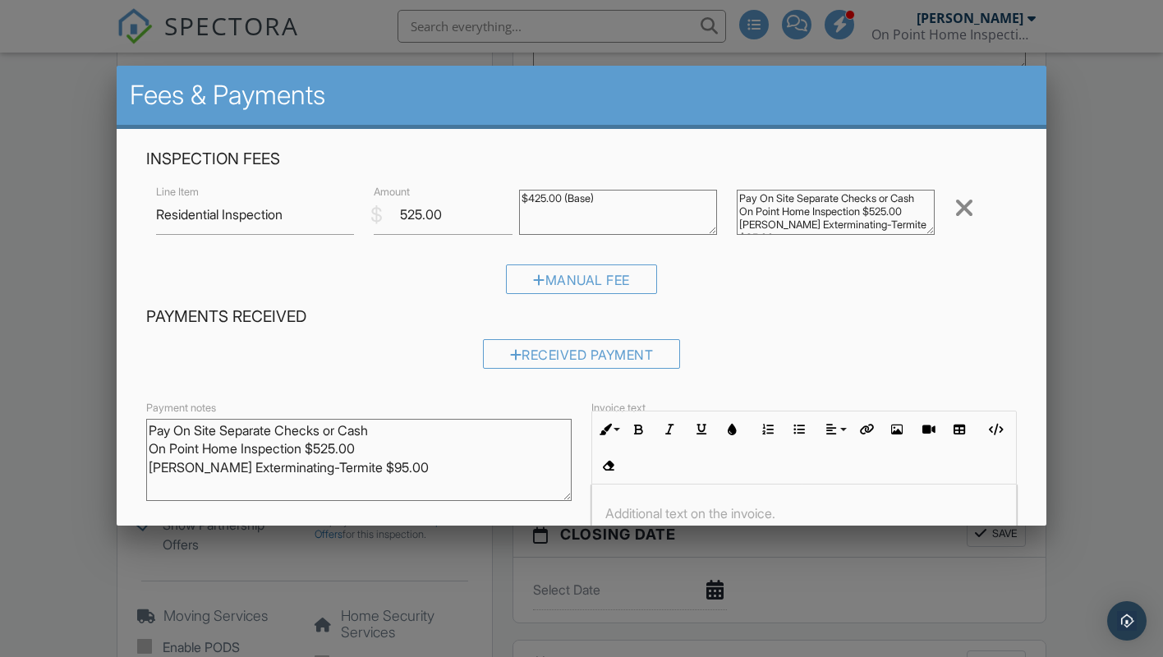
drag, startPoint x: 152, startPoint y: 428, endPoint x: 414, endPoint y: 483, distance: 267.6
click at [414, 483] on textarea "Pay On Site Separate Checks or Cash On Point Home Inspection $525.00 [PERSON_NA…" at bounding box center [358, 460] width 425 height 82
click at [661, 493] on div at bounding box center [804, 545] width 424 height 123
paste div
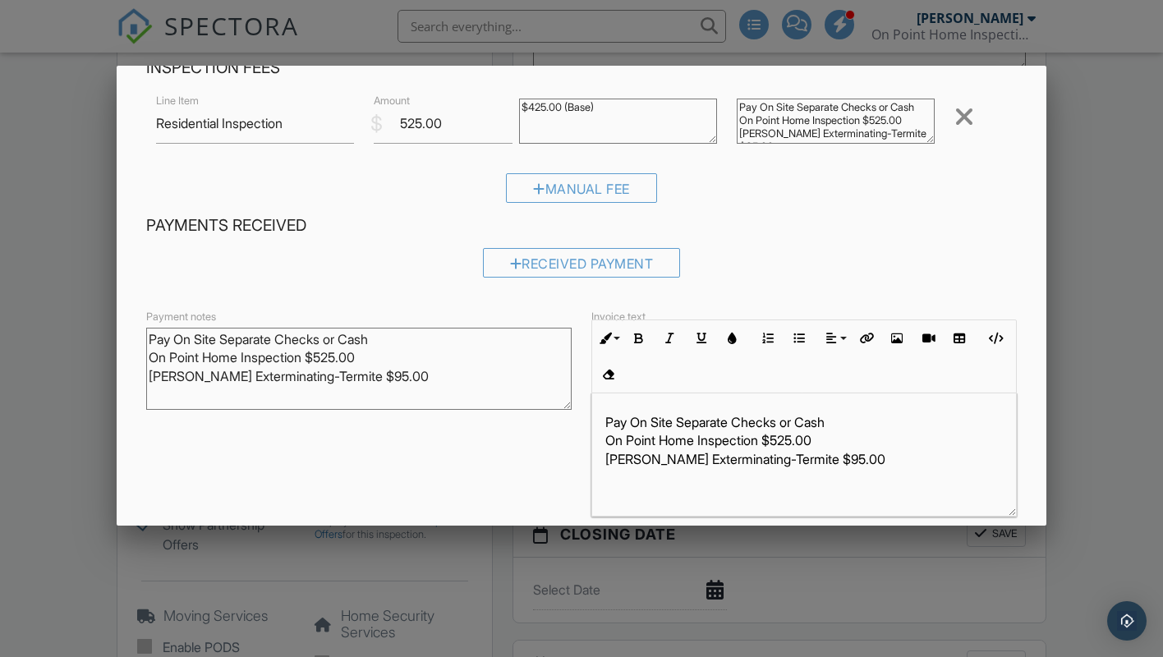
scroll to position [157, 0]
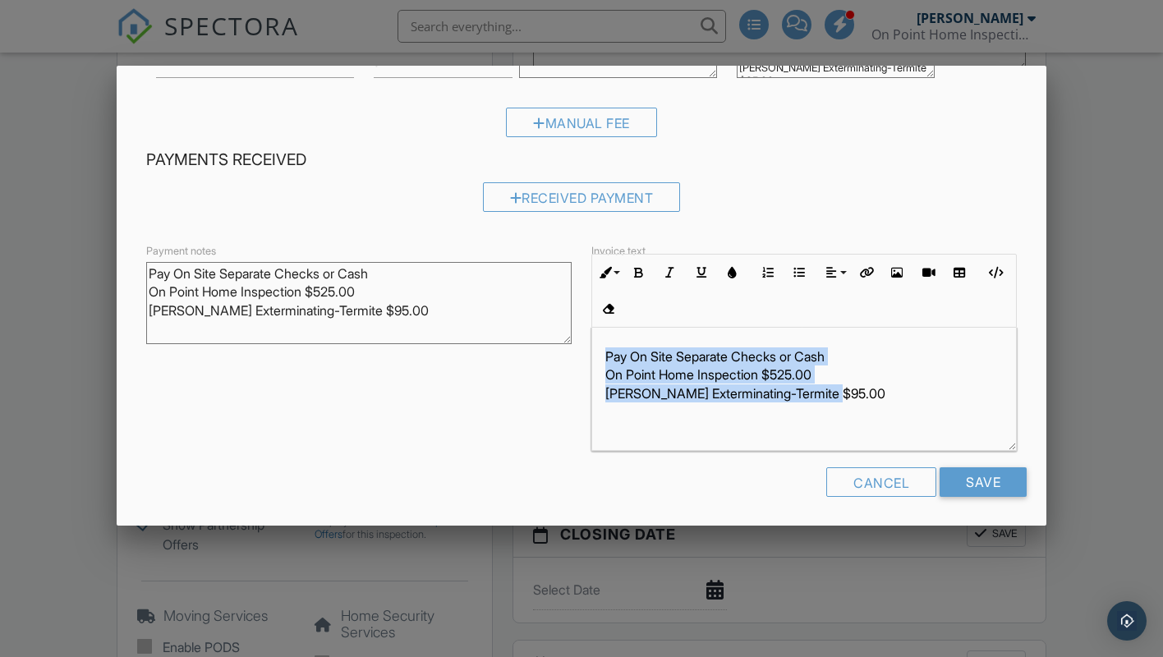
drag, startPoint x: 604, startPoint y: 351, endPoint x: 893, endPoint y: 404, distance: 293.9
click at [889, 406] on div "Pay On Site Separate Checks or Cash On Point Home Inspection $525.00 Carolan Ex…" at bounding box center [804, 389] width 424 height 123
click at [638, 268] on icon "button" at bounding box center [638, 272] width 11 height 11
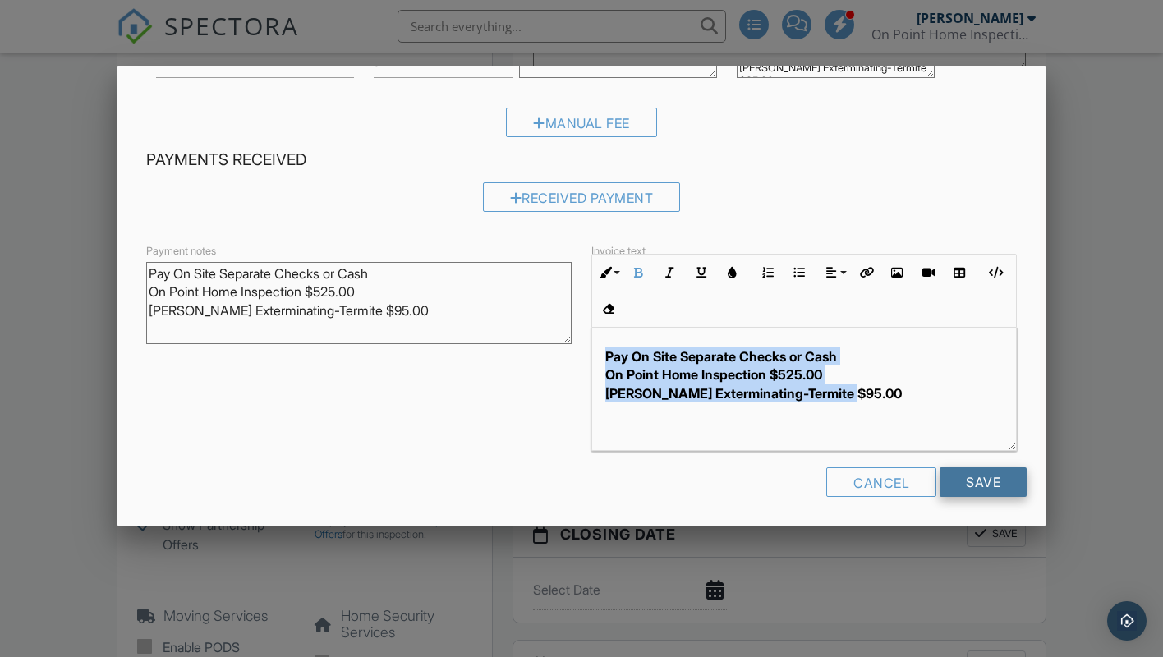
click at [981, 467] on input "Save" at bounding box center [982, 482] width 87 height 30
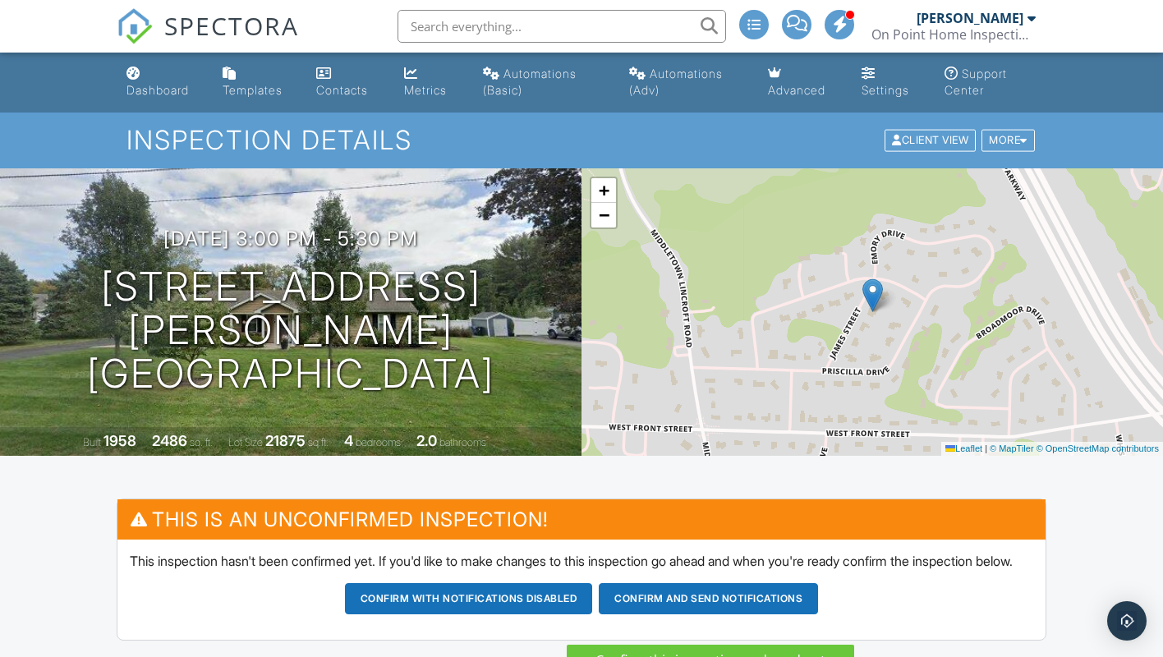
click at [663, 614] on button "Confirm and send notifications" at bounding box center [708, 598] width 219 height 31
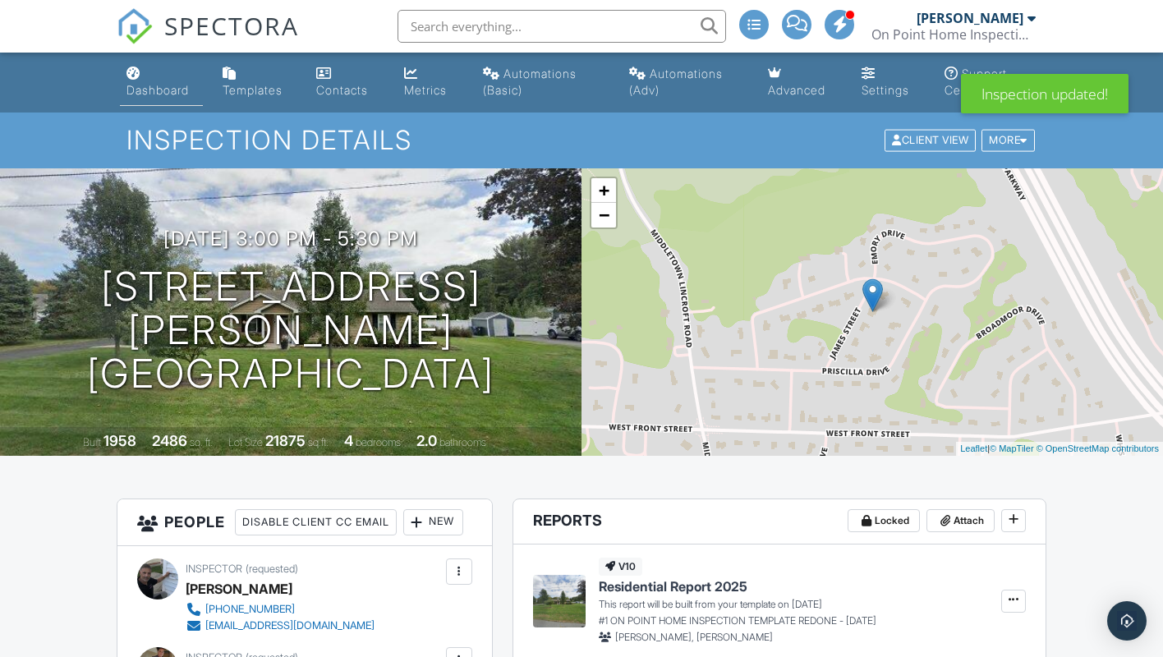
click at [153, 92] on div "Dashboard" at bounding box center [157, 90] width 62 height 14
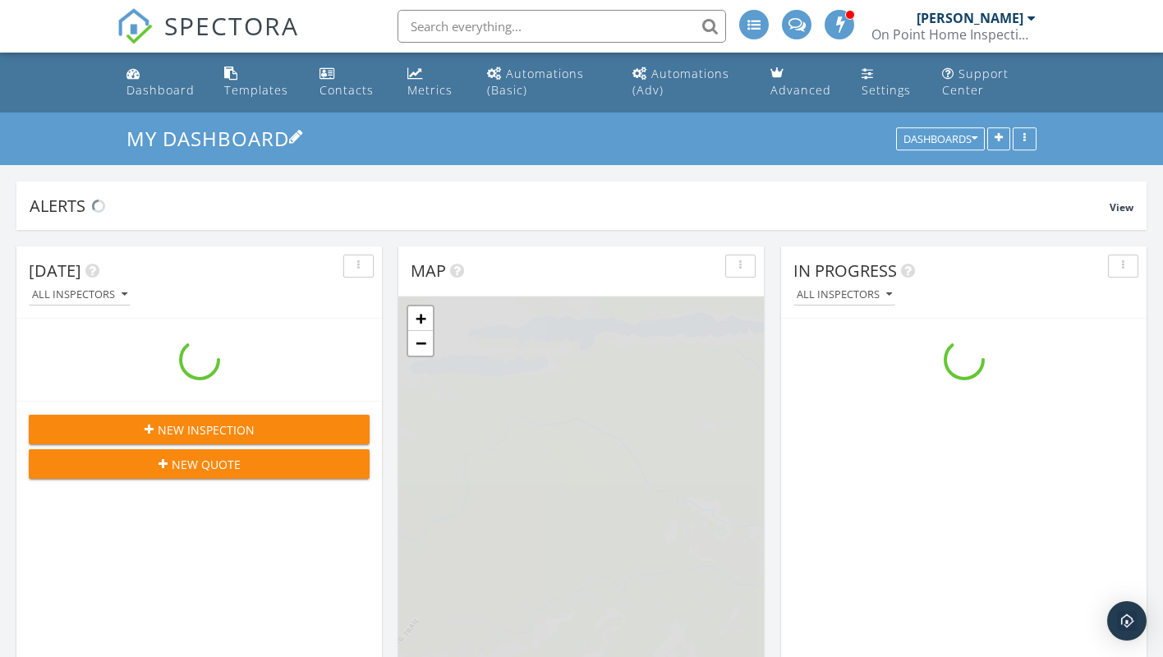
scroll to position [2029, 1163]
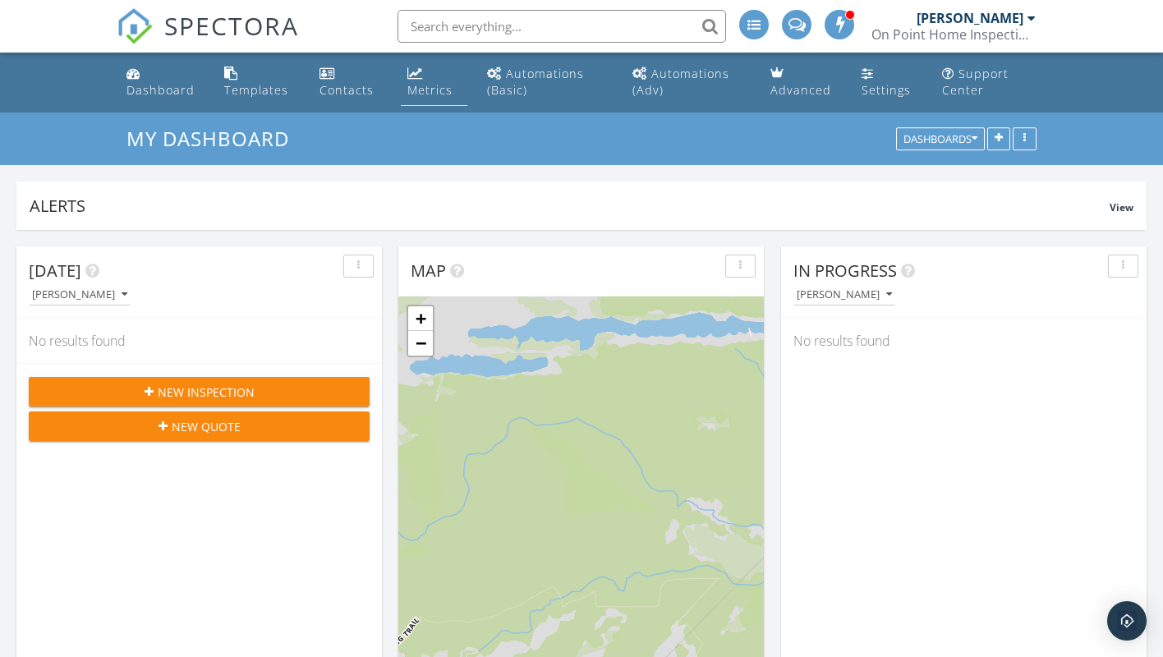
click at [433, 85] on div "Metrics" at bounding box center [429, 90] width 45 height 16
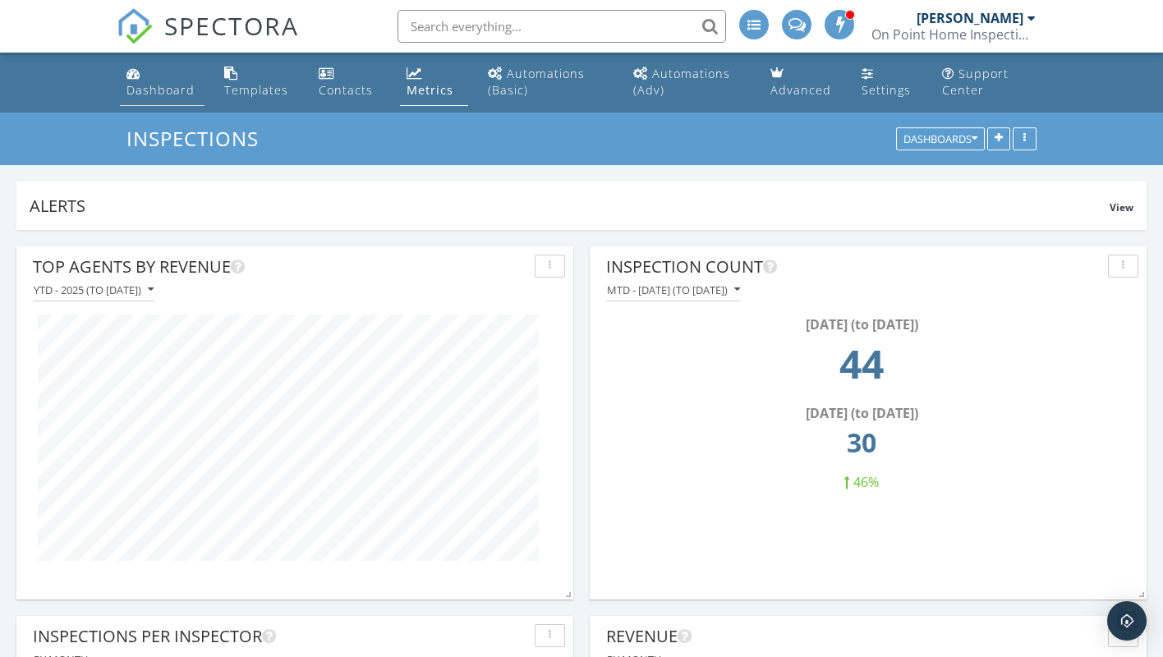
click at [142, 88] on div "Dashboard" at bounding box center [160, 90] width 68 height 16
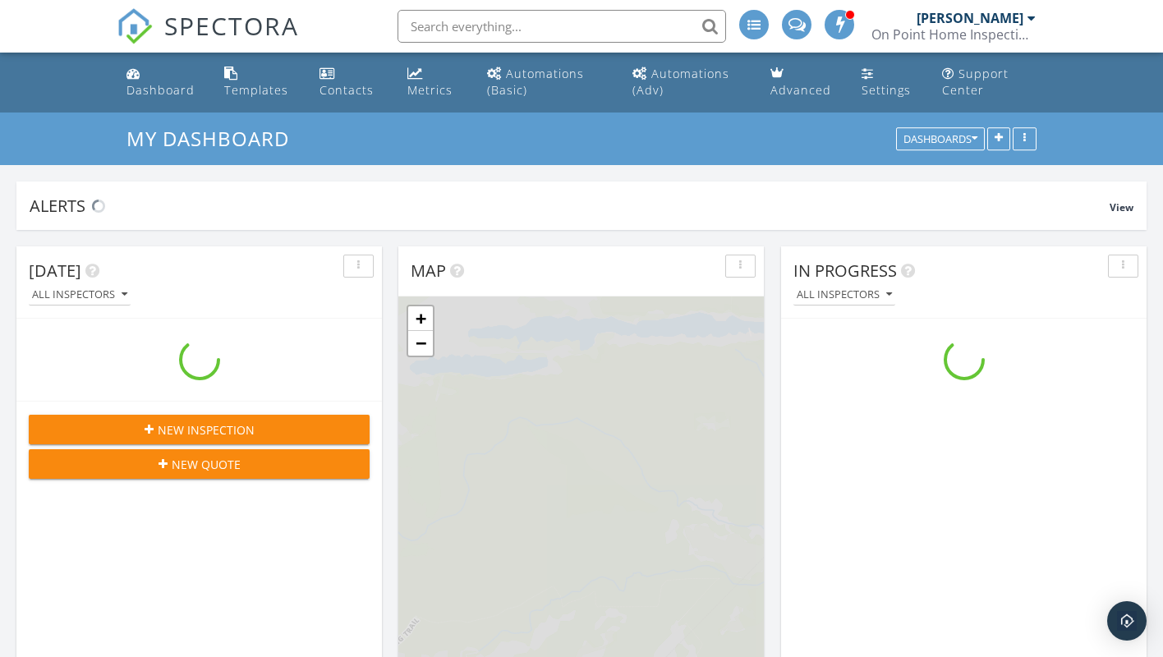
scroll to position [2029, 1163]
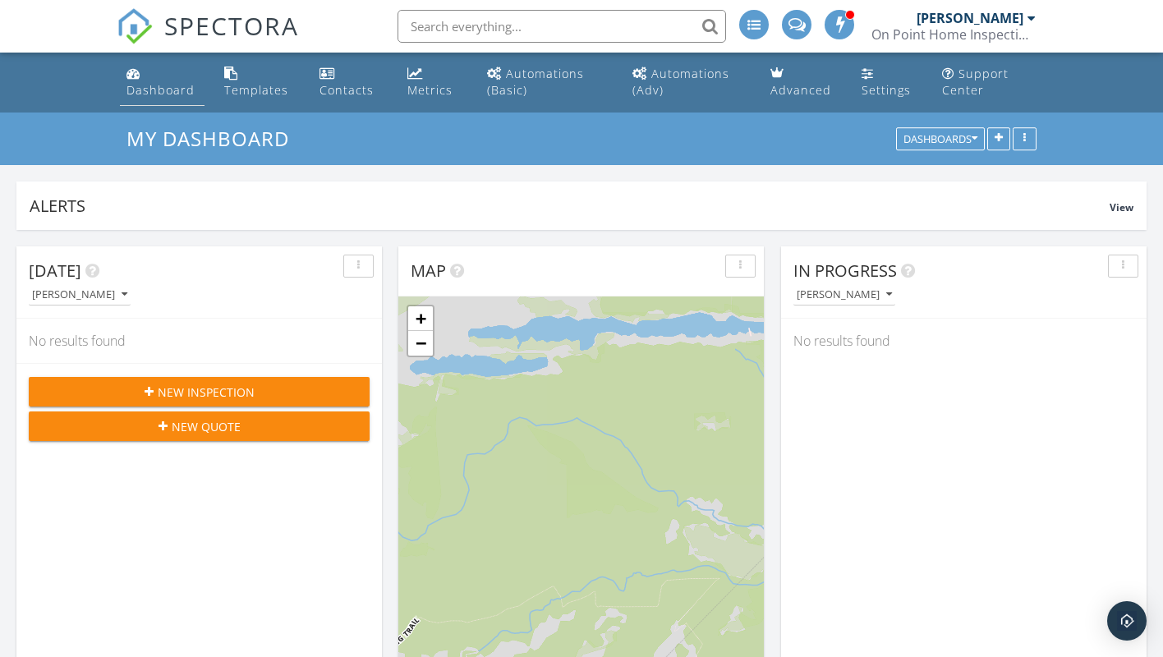
click at [137, 87] on div "Dashboard" at bounding box center [160, 90] width 68 height 16
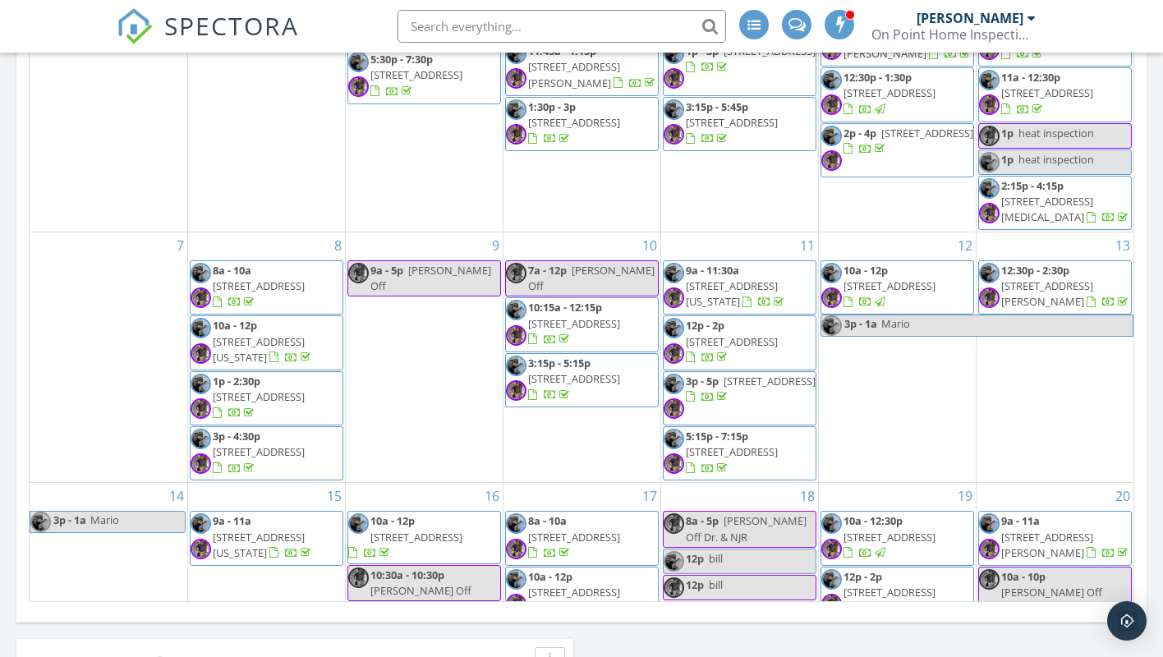
scroll to position [670, 0]
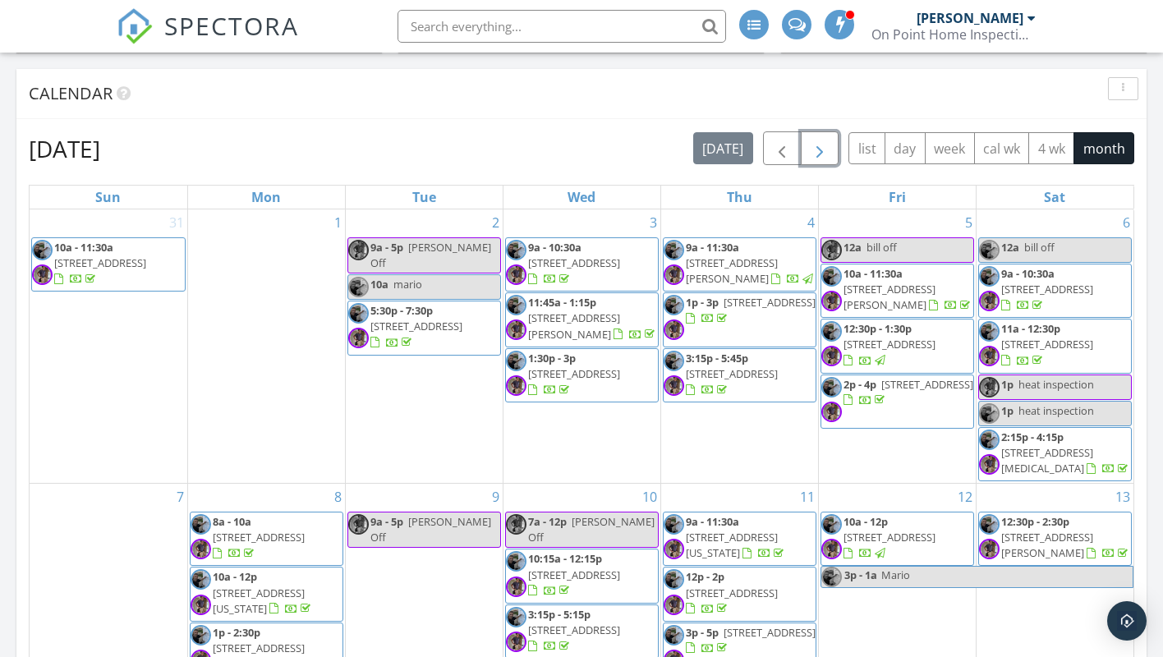
click at [811, 154] on span "button" at bounding box center [819, 149] width 20 height 20
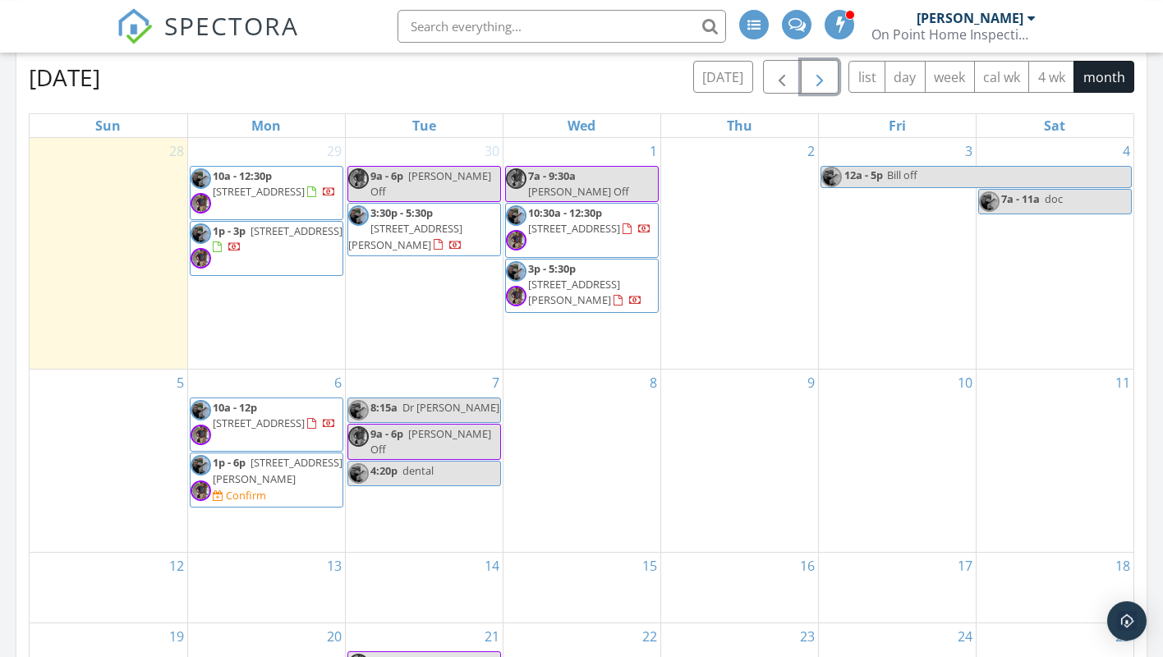
scroll to position [1005, 0]
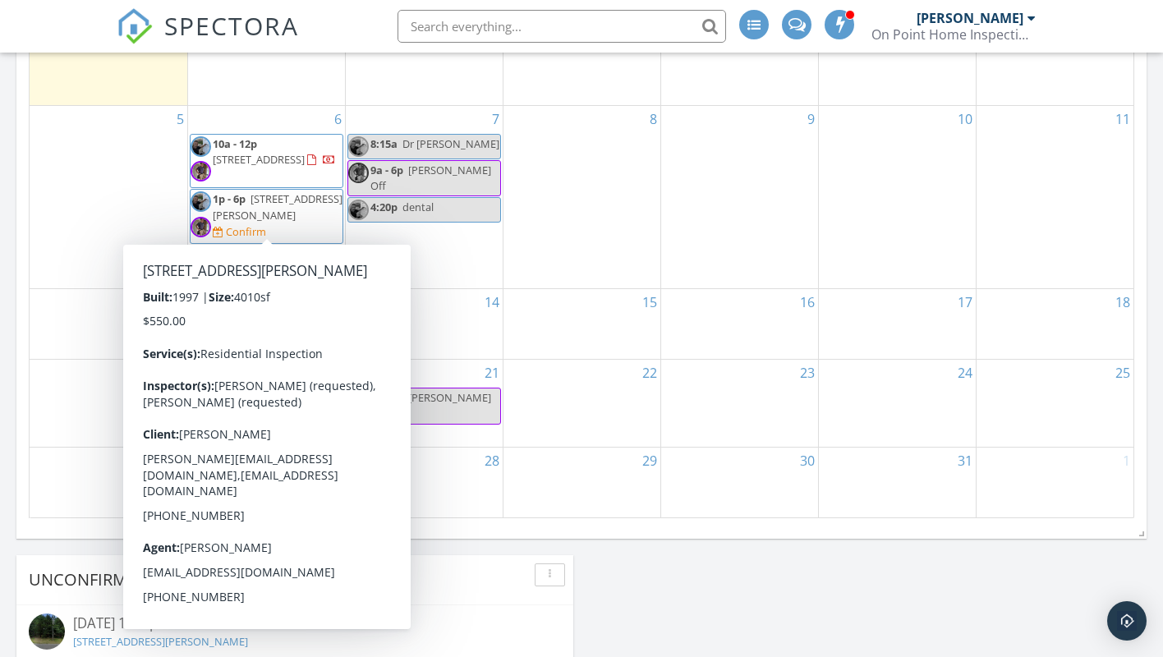
click at [250, 218] on span "1p - 6p 6706 Millville Ave, Hamilton 08330 Confirm" at bounding box center [266, 215] width 152 height 49
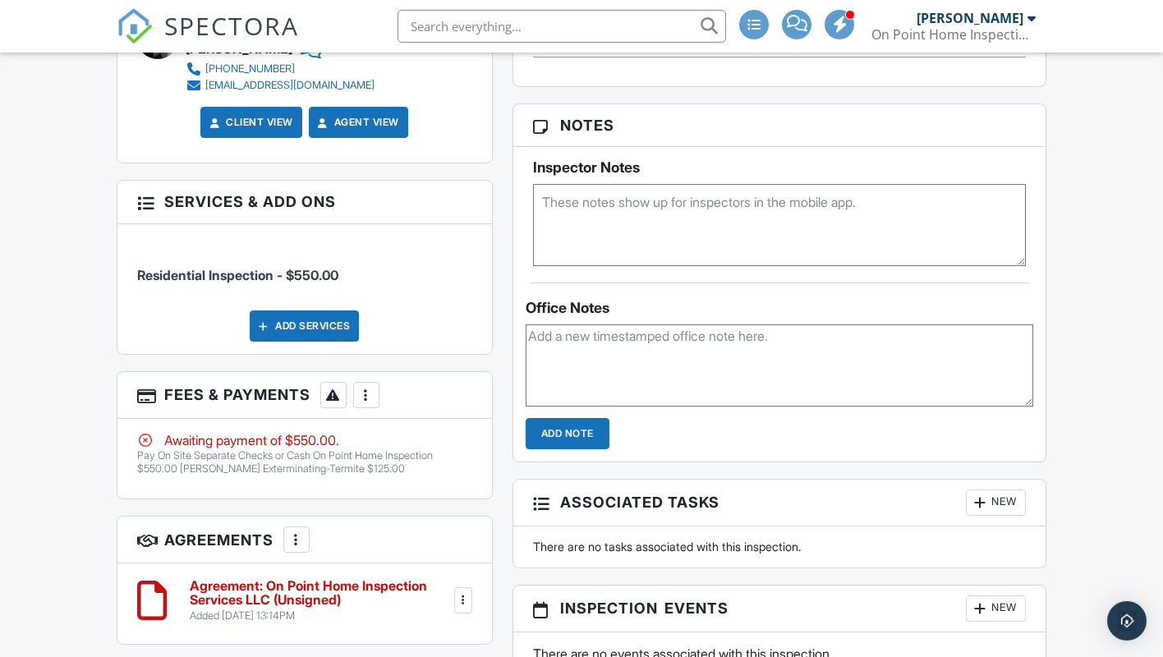
scroll to position [1340, 0]
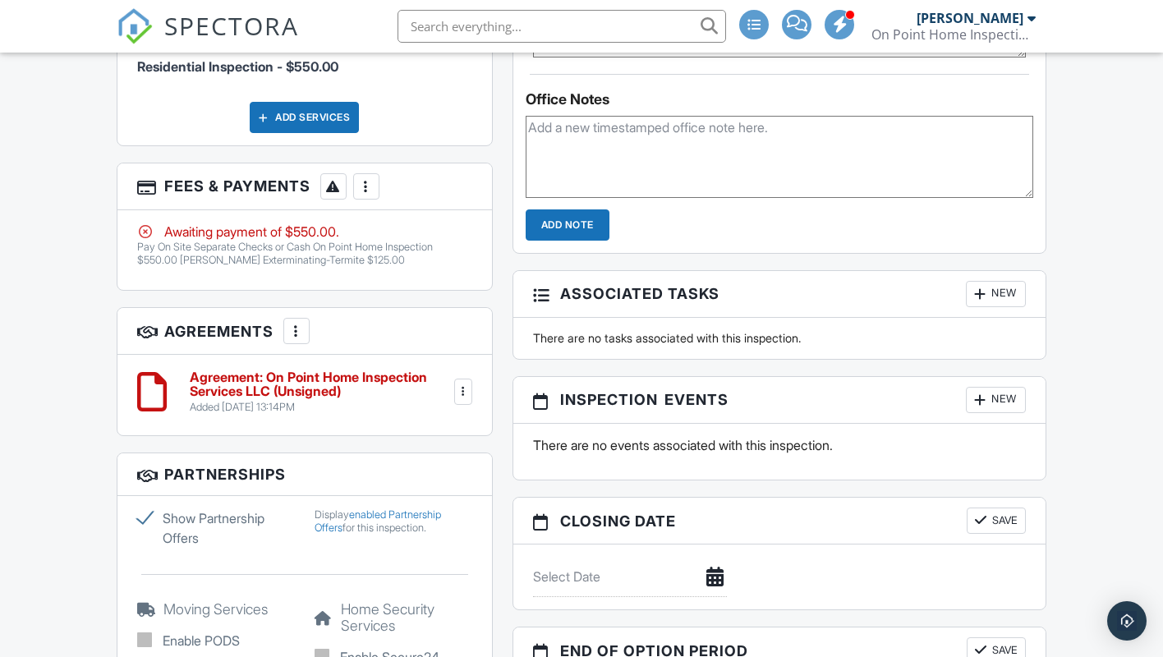
click at [370, 195] on div at bounding box center [366, 186] width 16 height 16
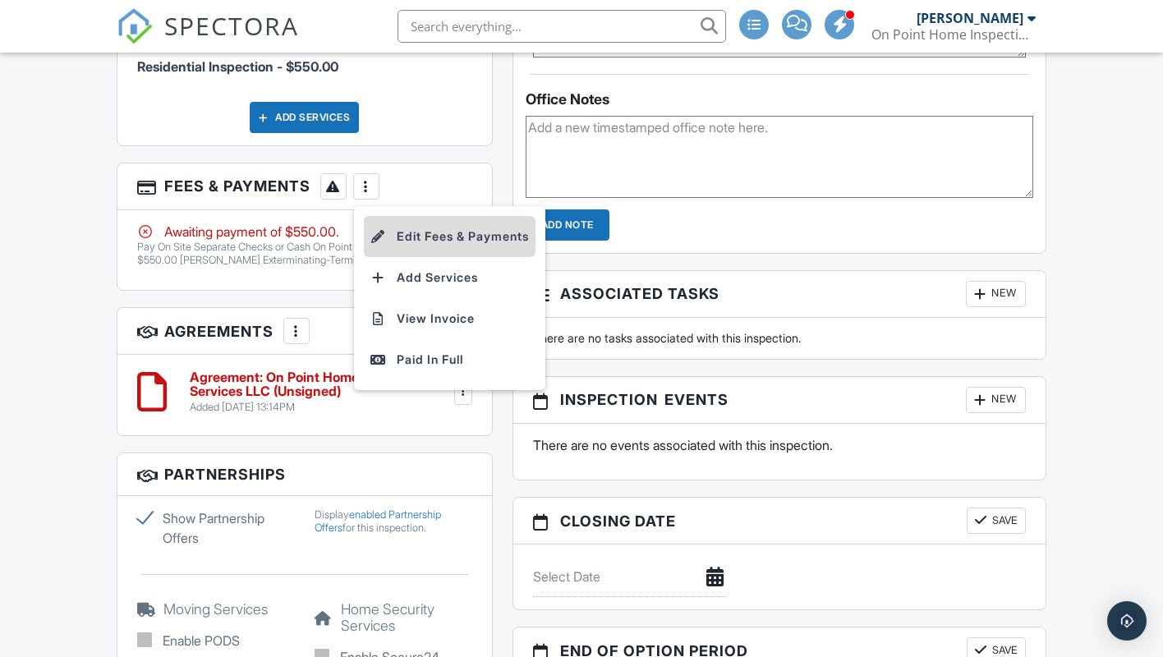
click at [412, 257] on li "Edit Fees & Payments" at bounding box center [450, 236] width 172 height 41
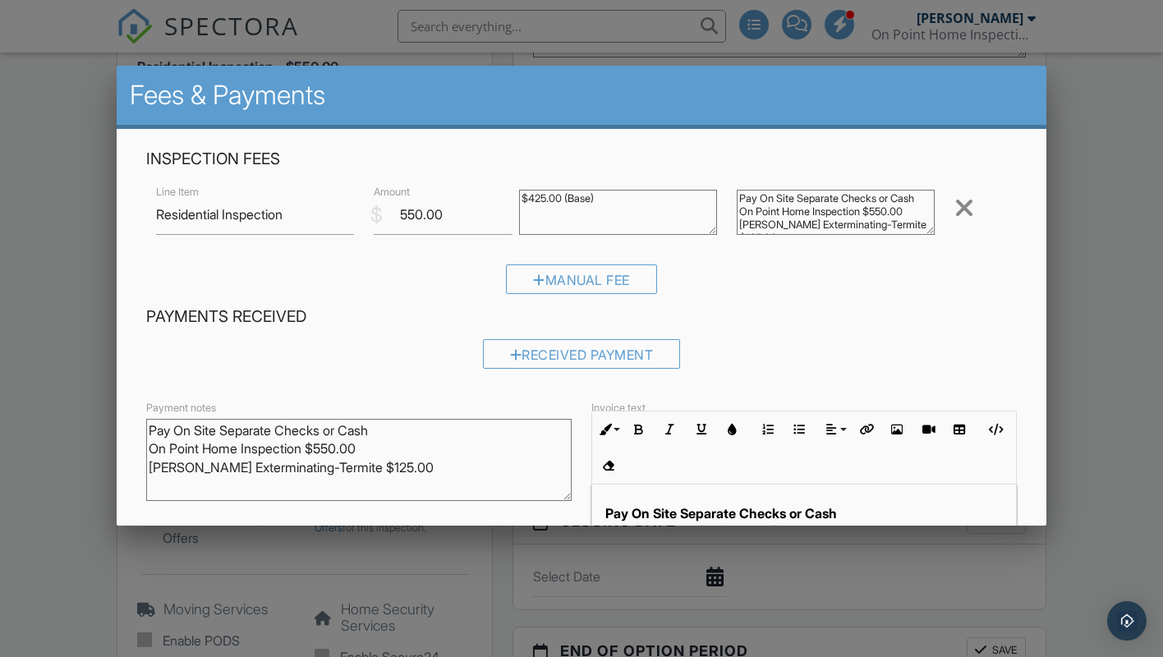
click at [1086, 254] on div at bounding box center [581, 328] width 1163 height 821
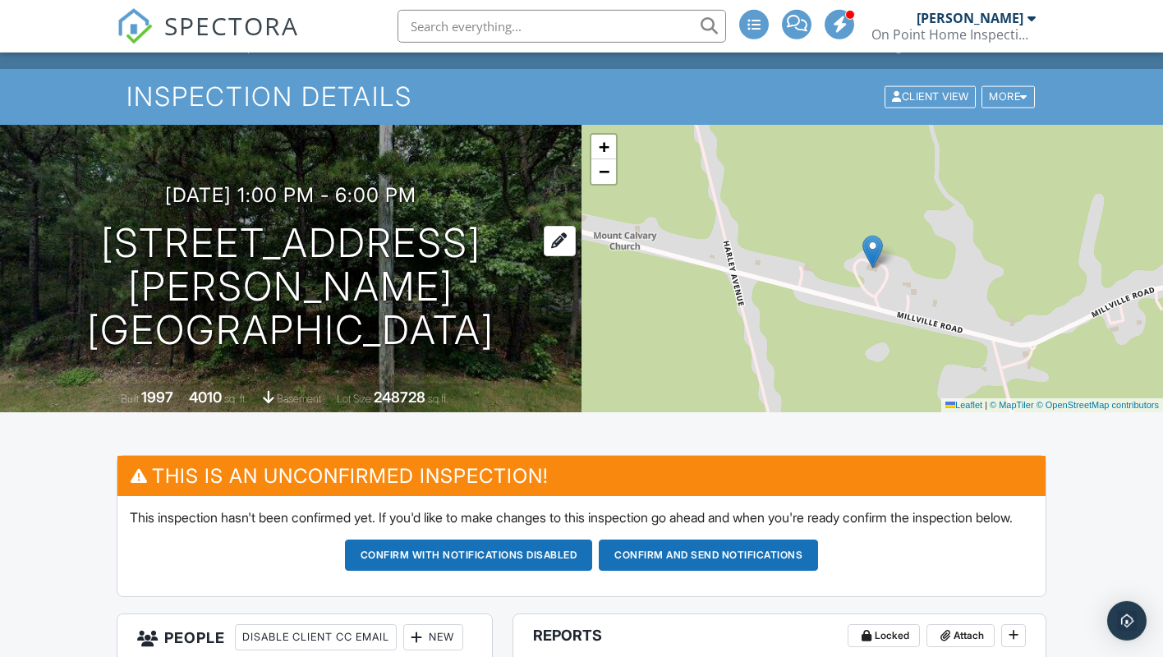
scroll to position [0, 0]
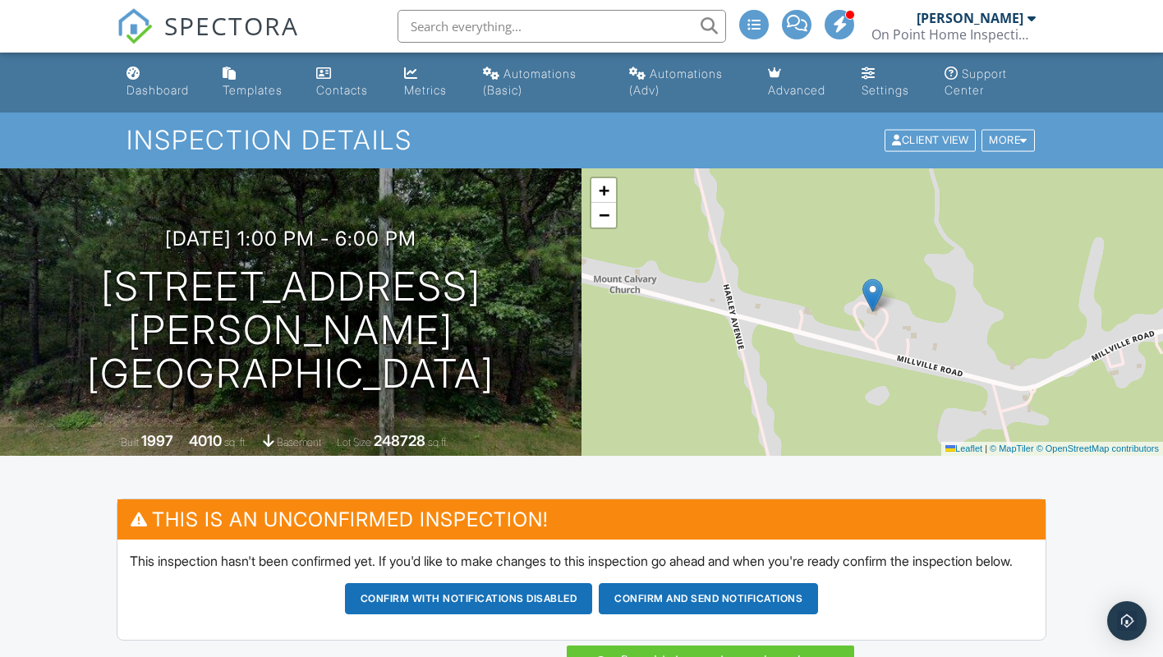
click at [629, 612] on button "Confirm and send notifications" at bounding box center [708, 598] width 219 height 31
